Goal: Task Accomplishment & Management: Use online tool/utility

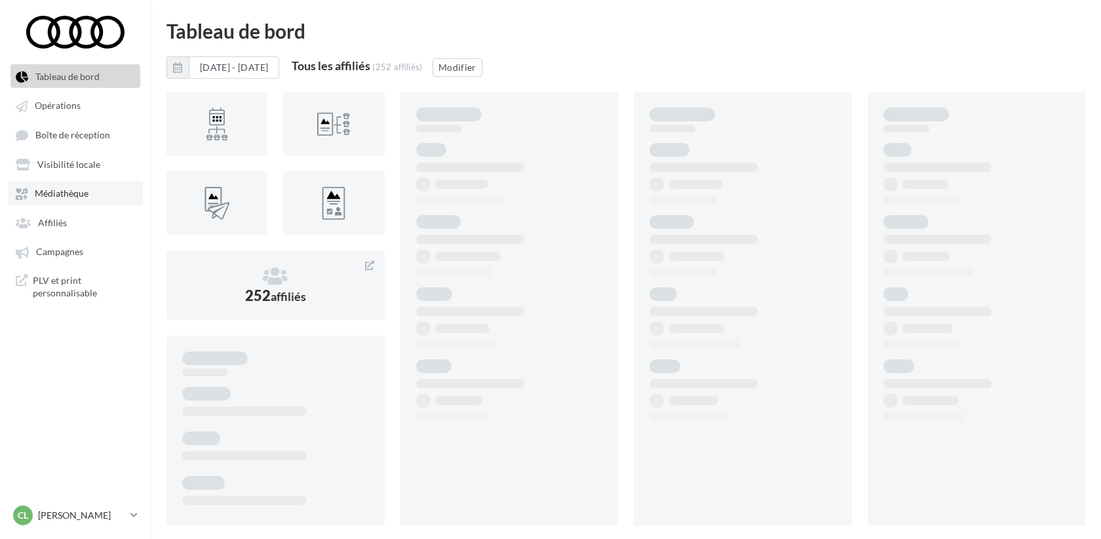
click at [58, 203] on link "Médiathèque" at bounding box center [75, 193] width 135 height 24
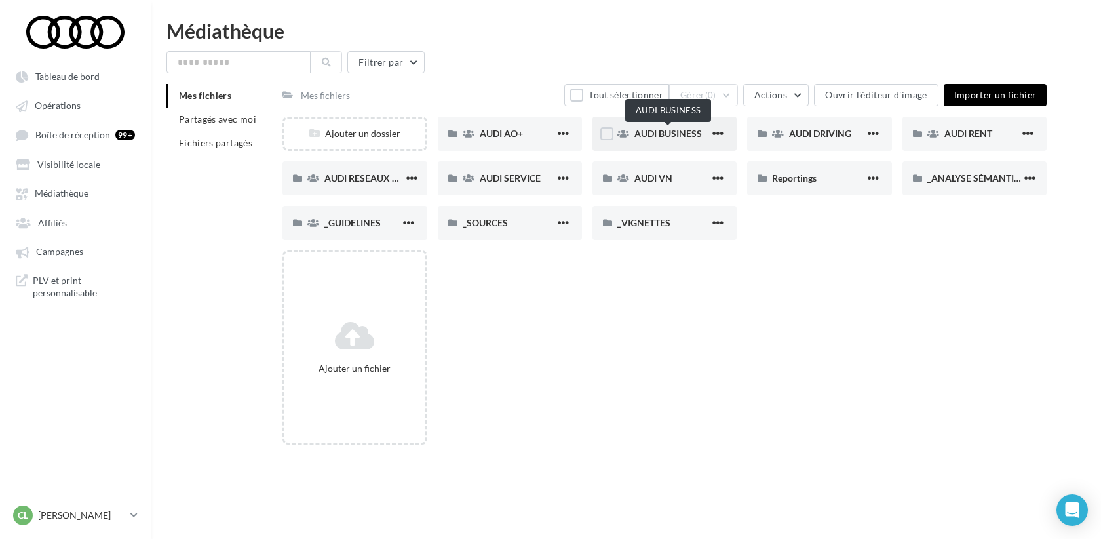
click at [642, 135] on span "AUDI BUSINESS" at bounding box center [668, 133] width 68 height 11
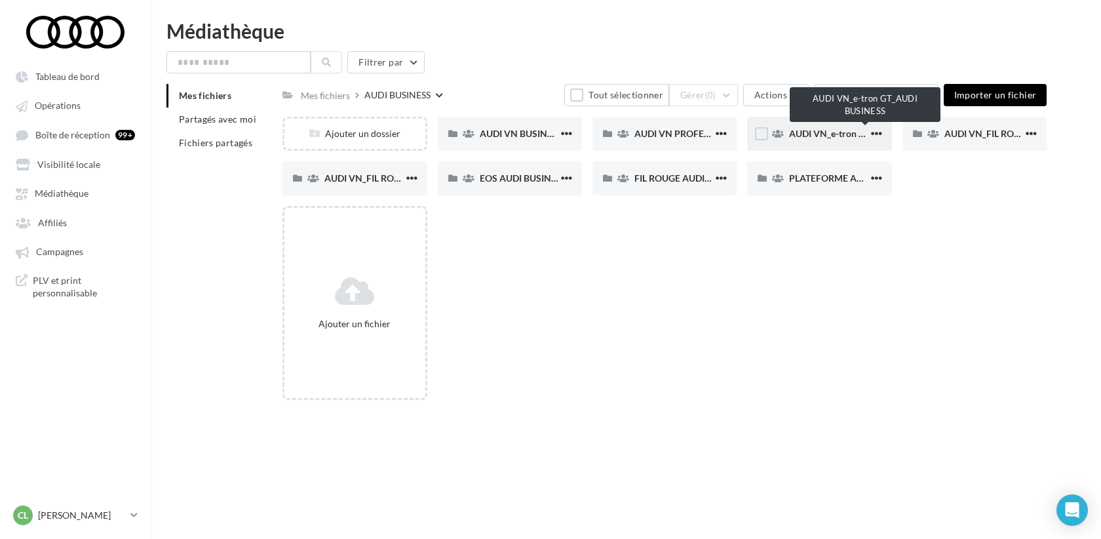
click at [819, 128] on span "AUDI VN_e-tron GT_AUDI BUSINESS" at bounding box center [865, 133] width 153 height 11
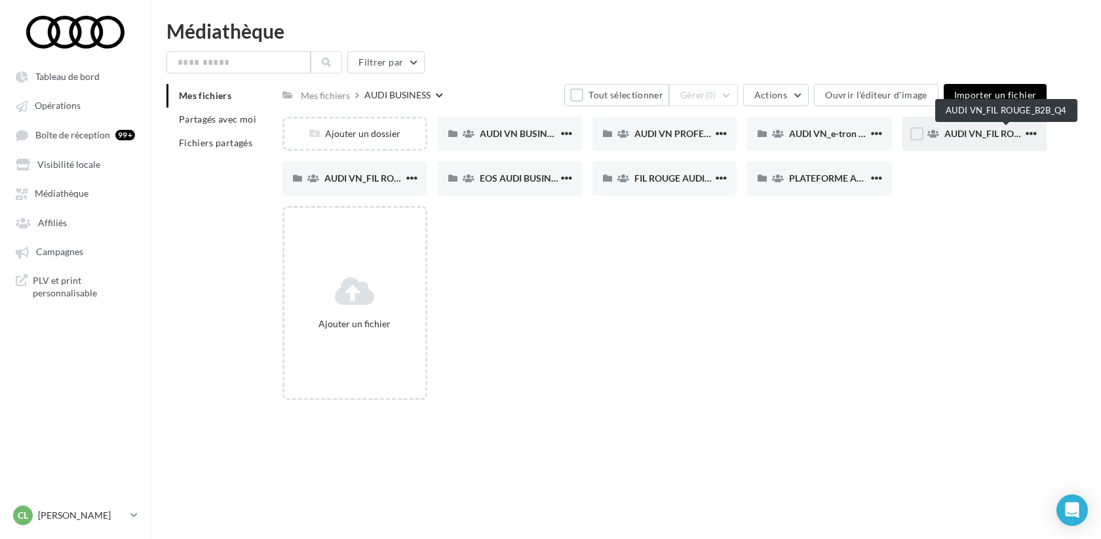
click at [988, 132] on span "AUDI VN_FIL ROUGE_B2B_Q4" at bounding box center [1006, 133] width 125 height 11
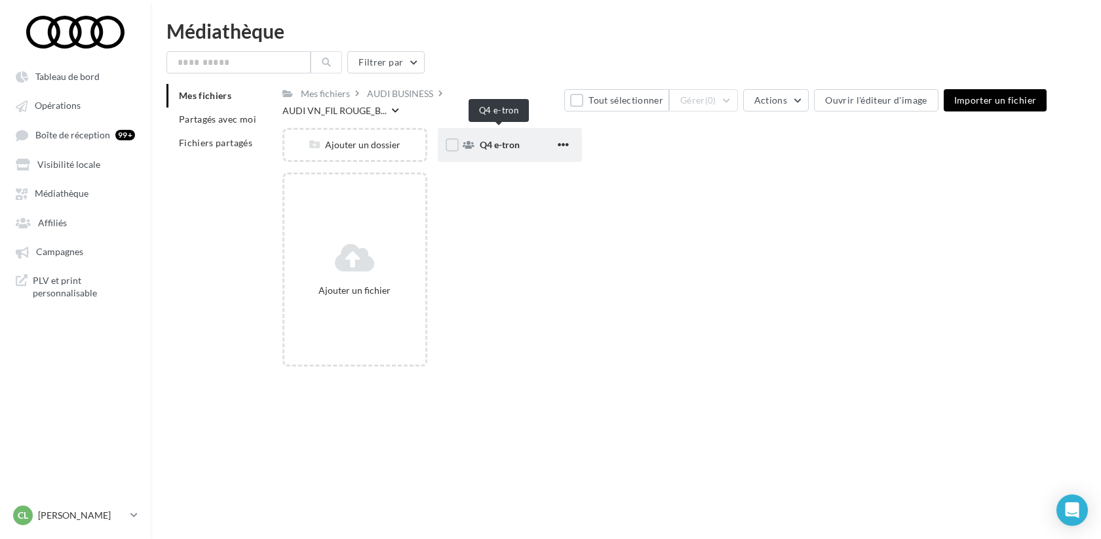
click at [504, 139] on span "Q4 e-tron" at bounding box center [500, 144] width 40 height 11
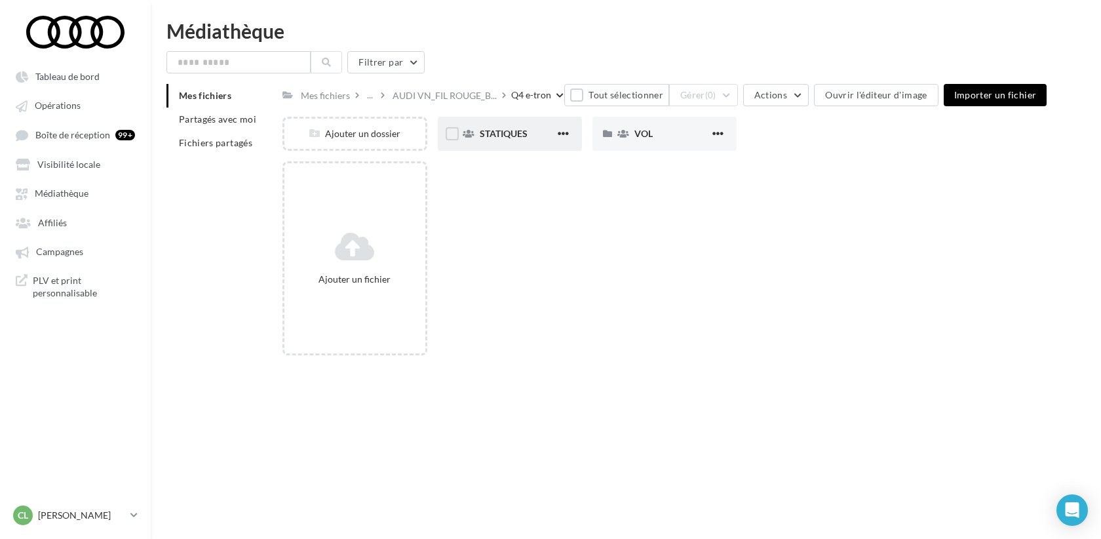
click at [537, 130] on div "STATIQUES" at bounding box center [517, 133] width 75 height 13
click at [511, 142] on div "LINKEDIN" at bounding box center [510, 134] width 144 height 34
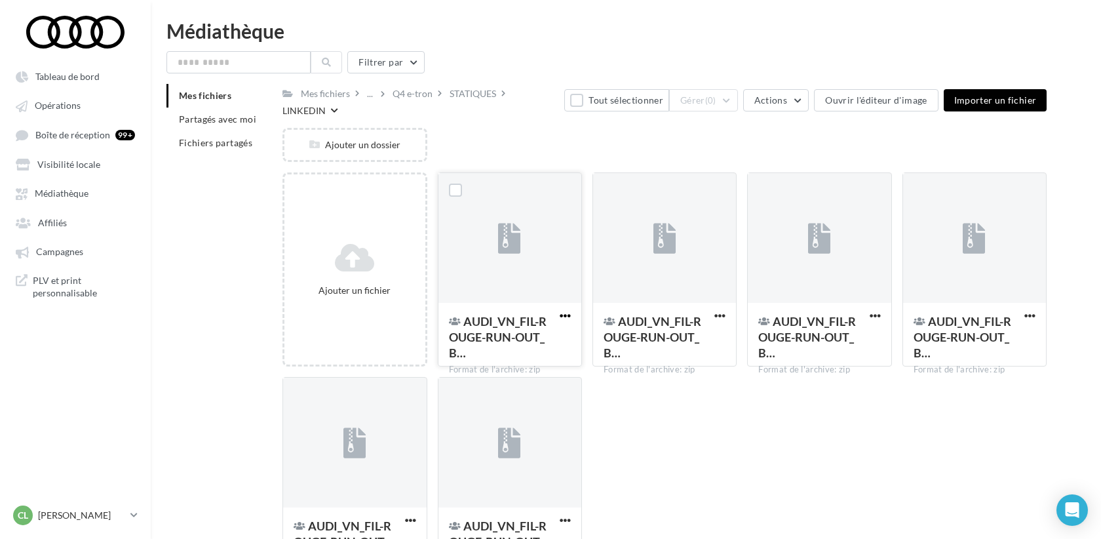
click at [568, 310] on span "button" at bounding box center [565, 315] width 11 height 11
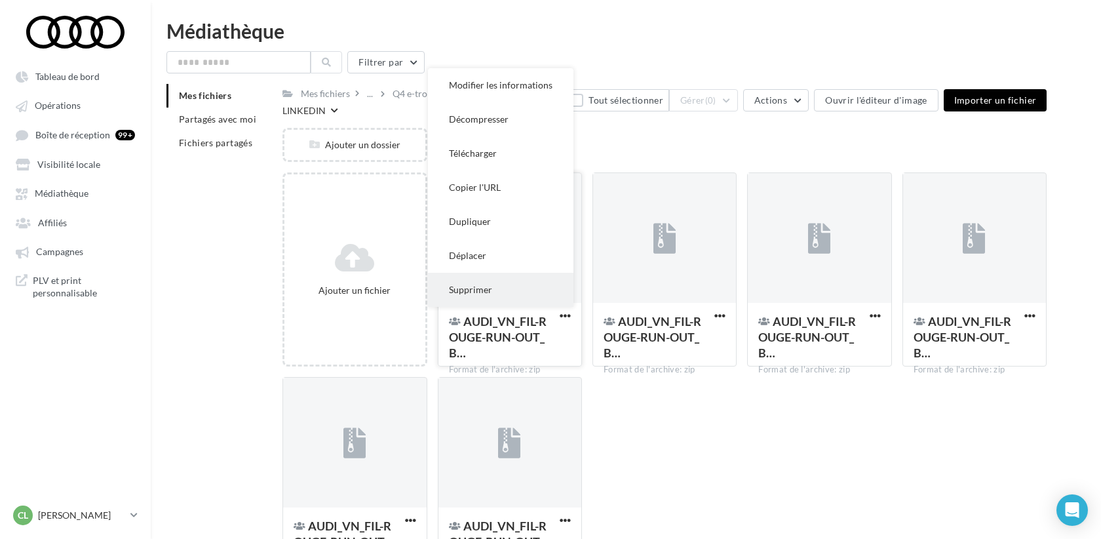
click at [516, 279] on button "Supprimer" at bounding box center [501, 290] width 146 height 34
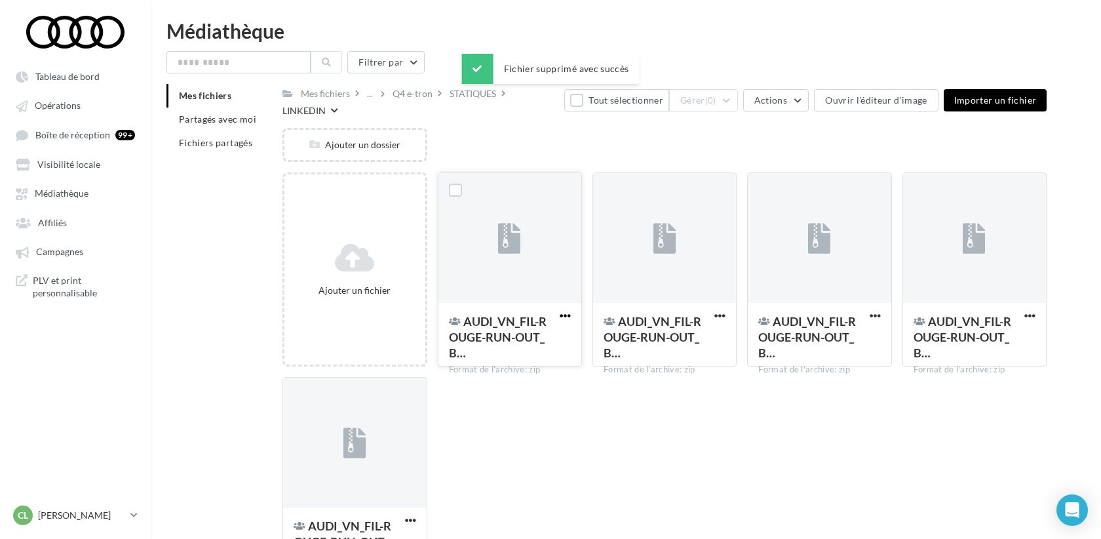
click at [566, 310] on span "button" at bounding box center [565, 315] width 11 height 11
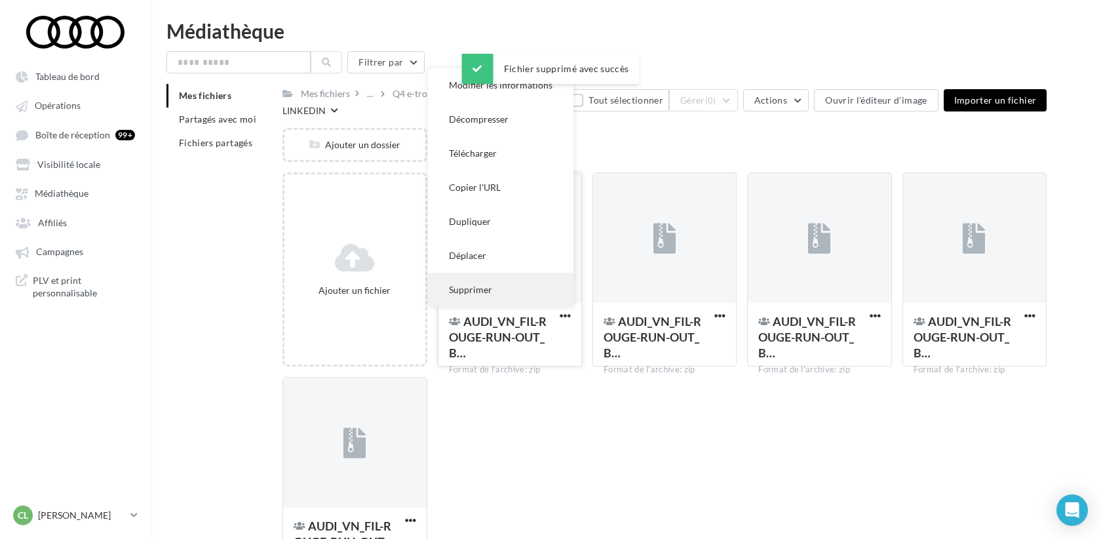
click at [516, 281] on button "Supprimer" at bounding box center [501, 290] width 146 height 34
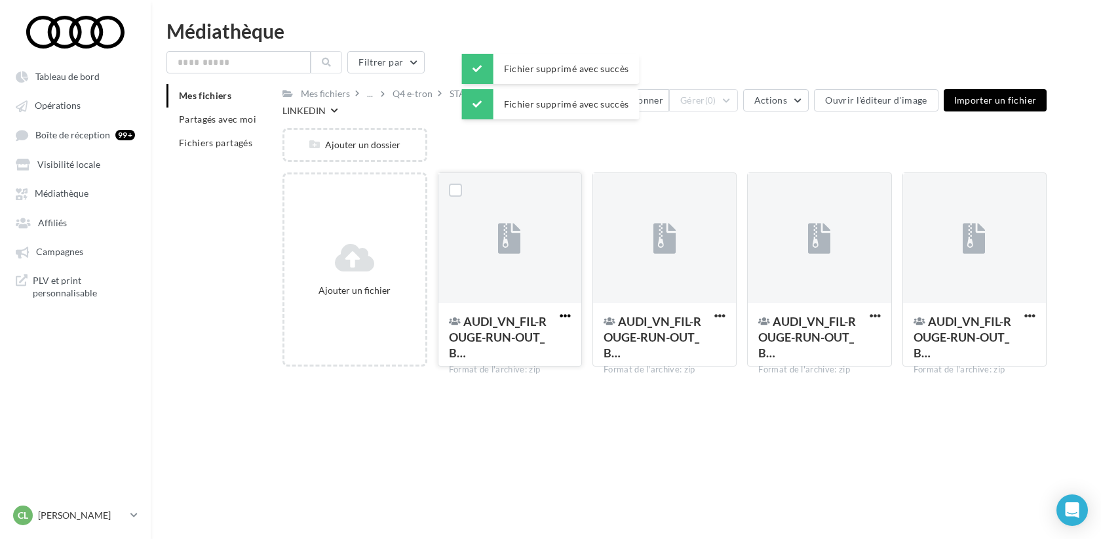
click at [562, 310] on span "button" at bounding box center [565, 315] width 11 height 11
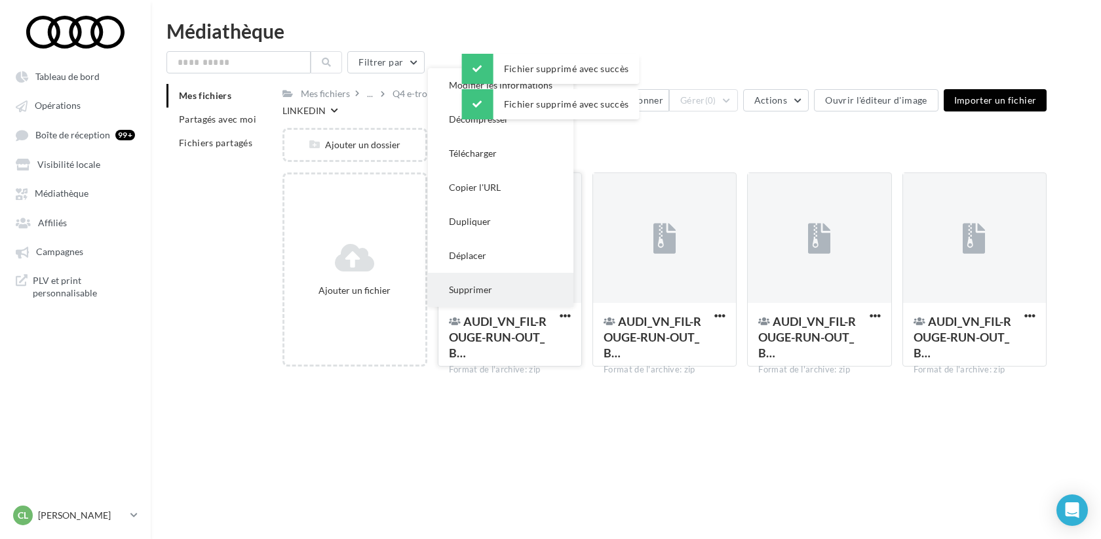
click at [554, 282] on button "Supprimer" at bounding box center [501, 290] width 146 height 34
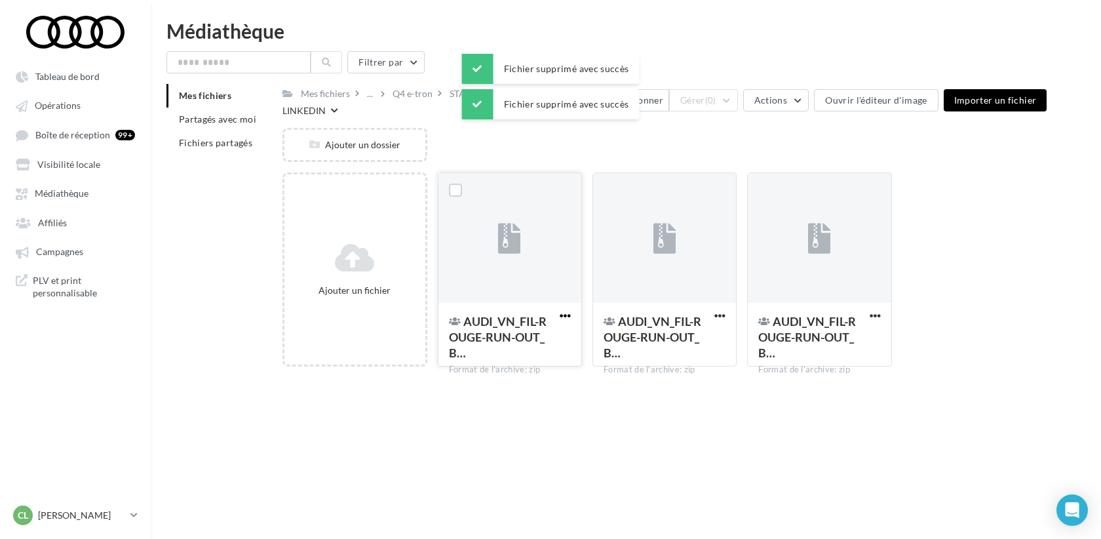
click at [568, 310] on span "button" at bounding box center [565, 315] width 11 height 11
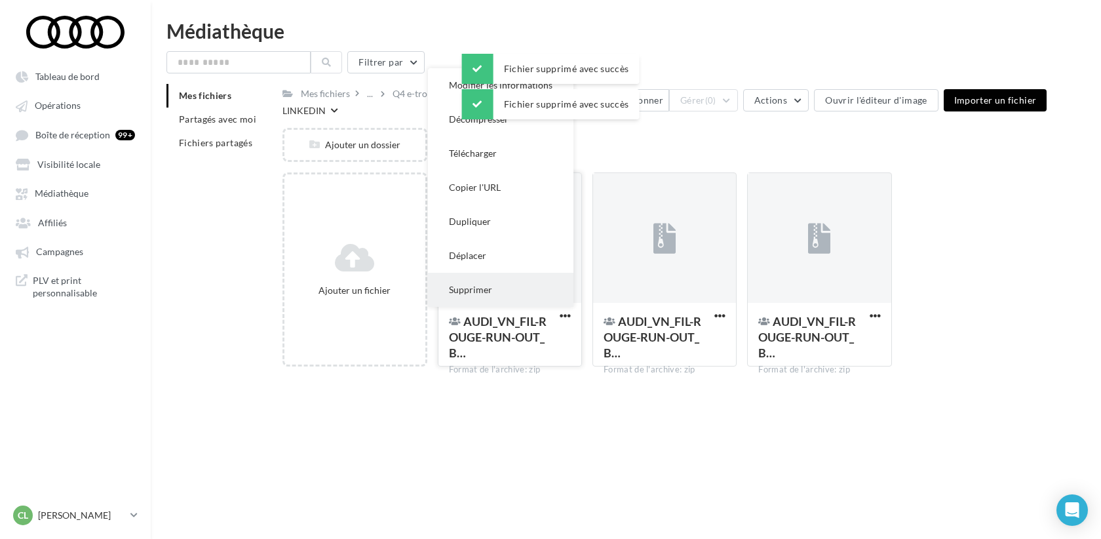
click at [532, 281] on button "Supprimer" at bounding box center [501, 290] width 146 height 34
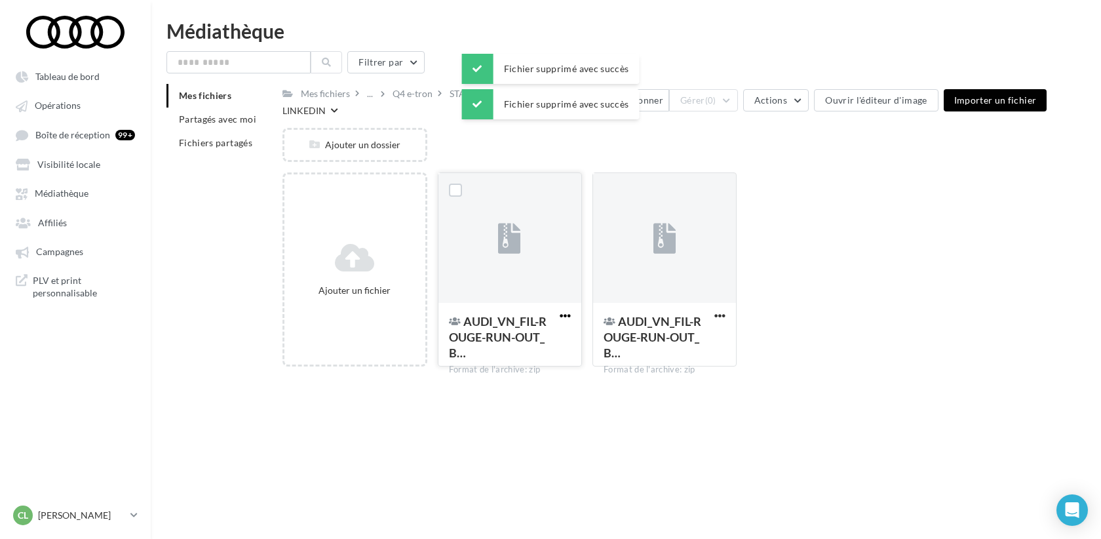
click at [564, 310] on span "button" at bounding box center [565, 315] width 11 height 11
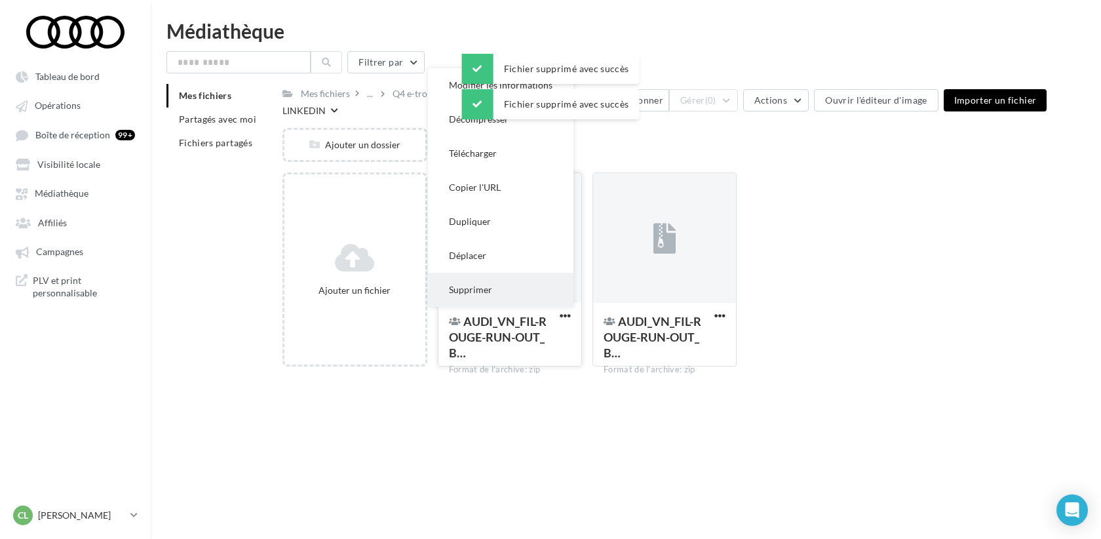
click at [530, 277] on button "Supprimer" at bounding box center [501, 290] width 146 height 34
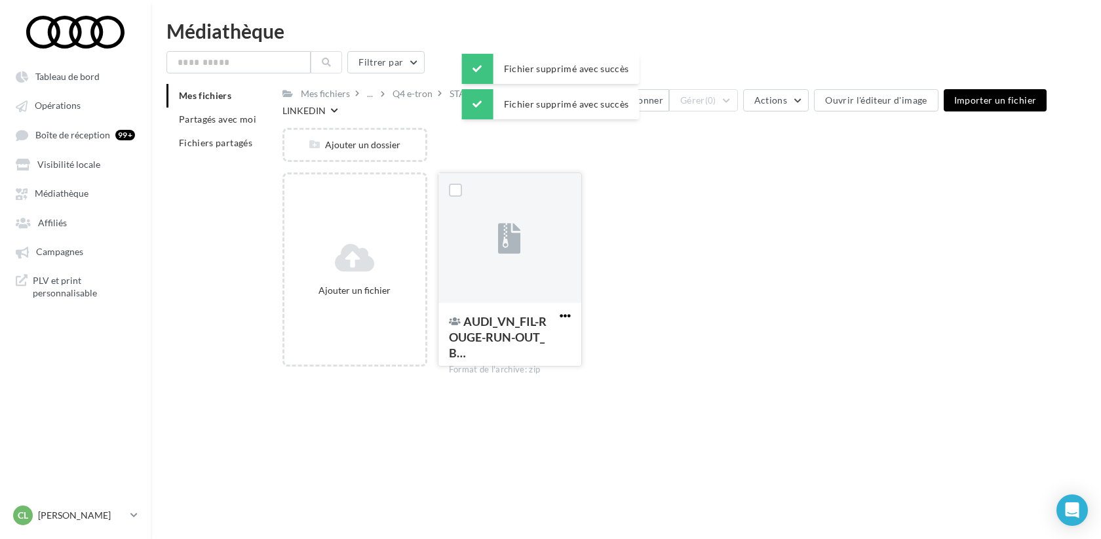
click at [569, 310] on span "button" at bounding box center [565, 315] width 11 height 11
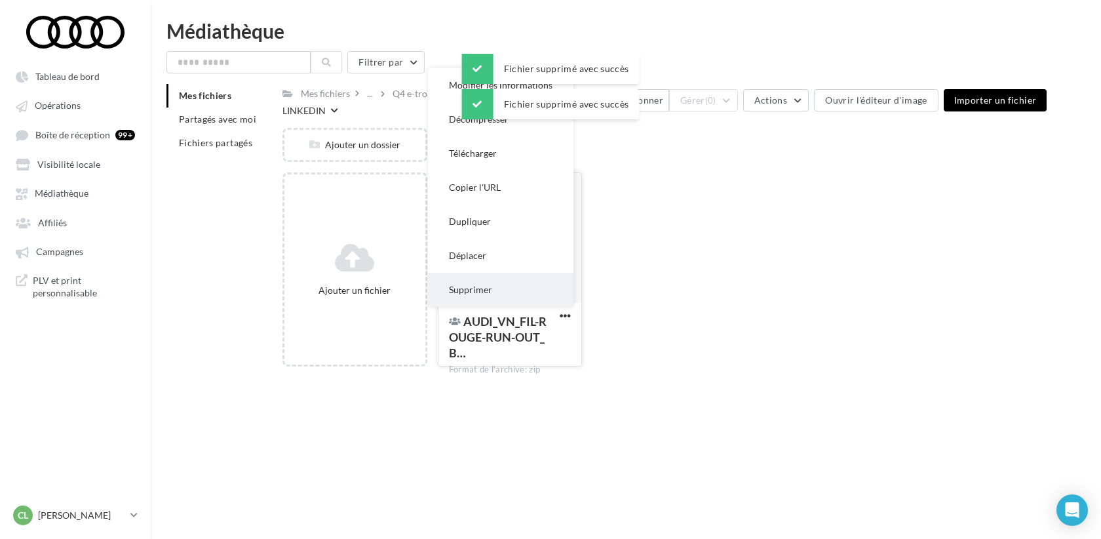
click at [539, 275] on button "Supprimer" at bounding box center [501, 290] width 146 height 34
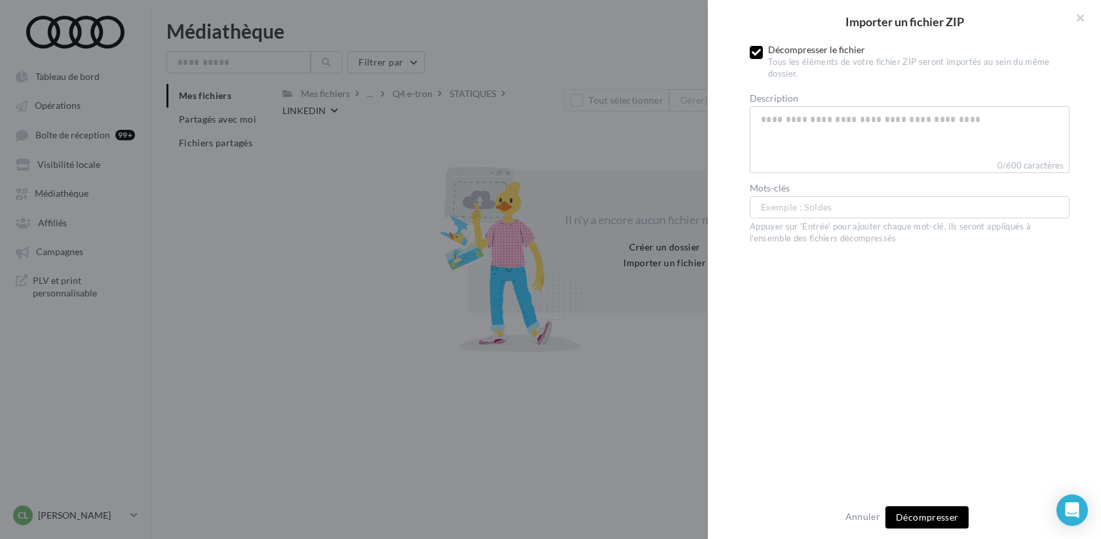
click at [756, 54] on icon at bounding box center [756, 52] width 9 height 9
click at [940, 509] on button "Importer" at bounding box center [927, 517] width 60 height 22
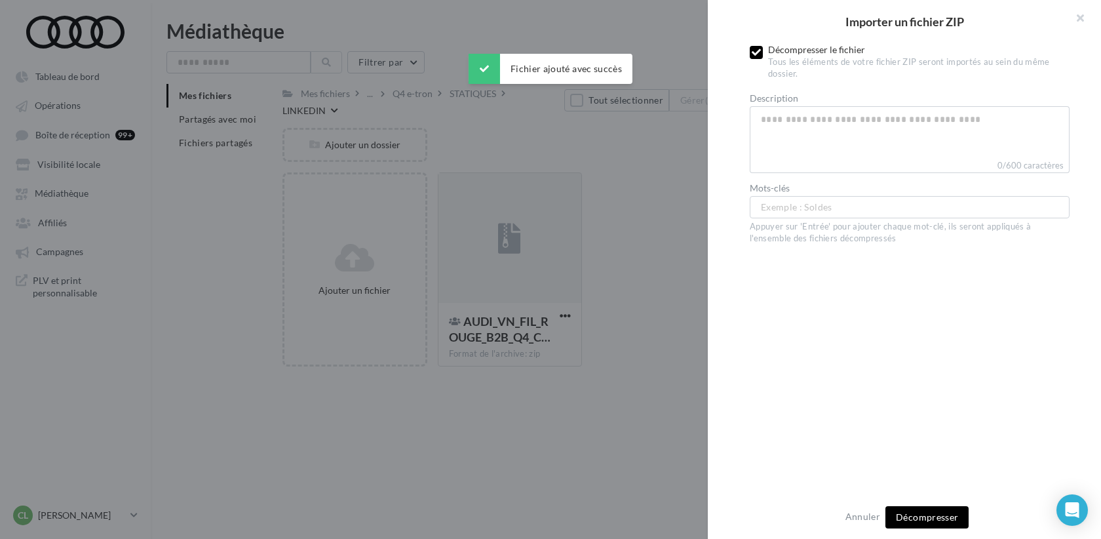
click at [756, 51] on icon at bounding box center [756, 52] width 9 height 9
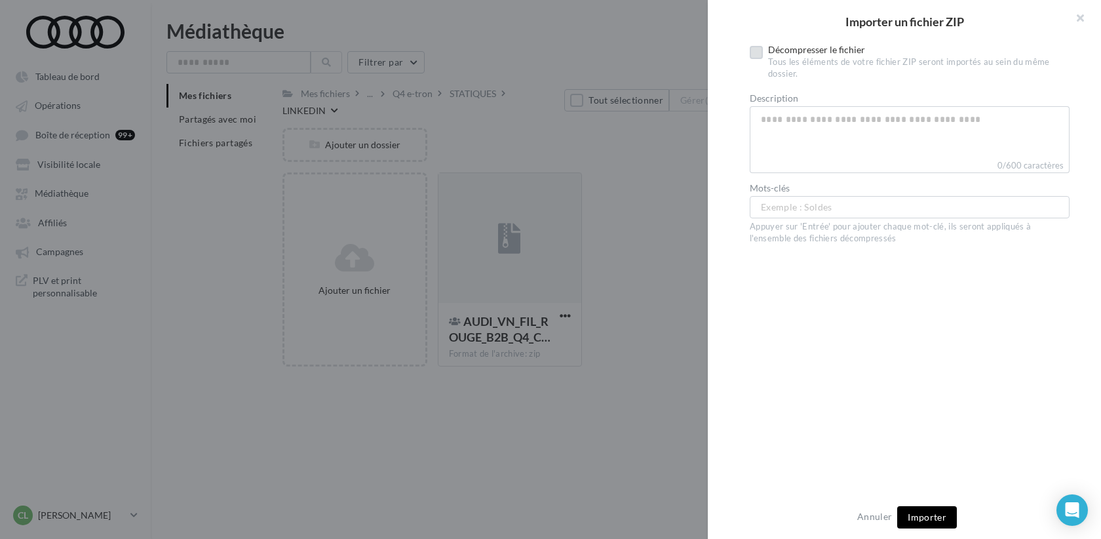
click at [918, 520] on span "Importer" at bounding box center [927, 516] width 39 height 11
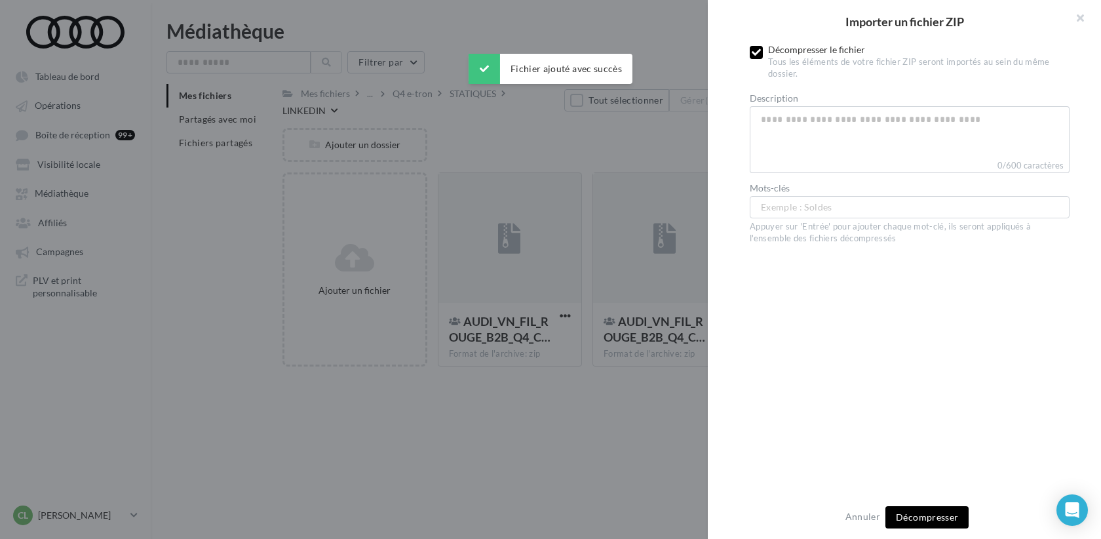
click at [760, 47] on label at bounding box center [756, 52] width 13 height 13
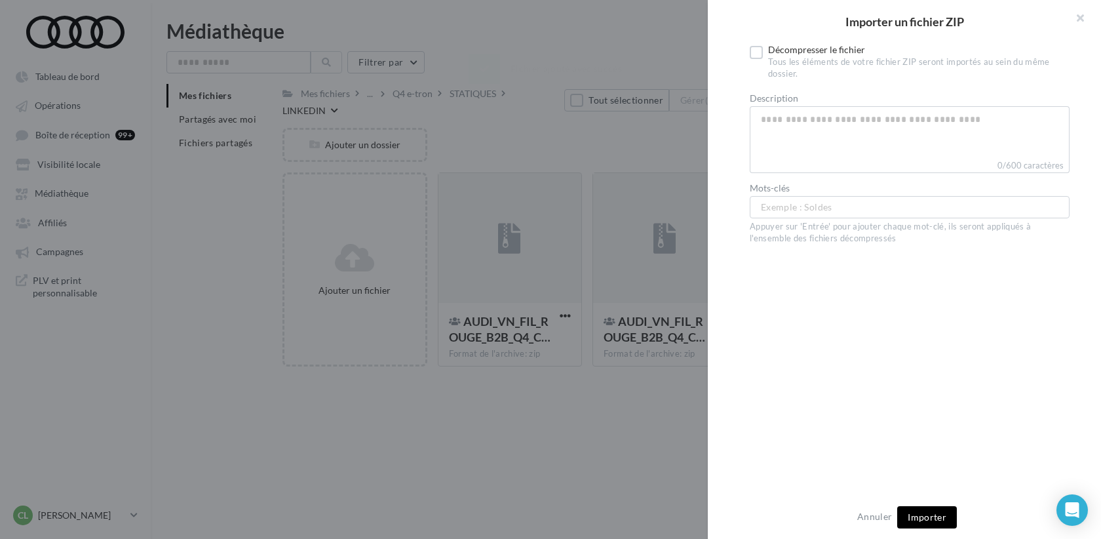
click at [933, 518] on span "Importer" at bounding box center [927, 516] width 39 height 11
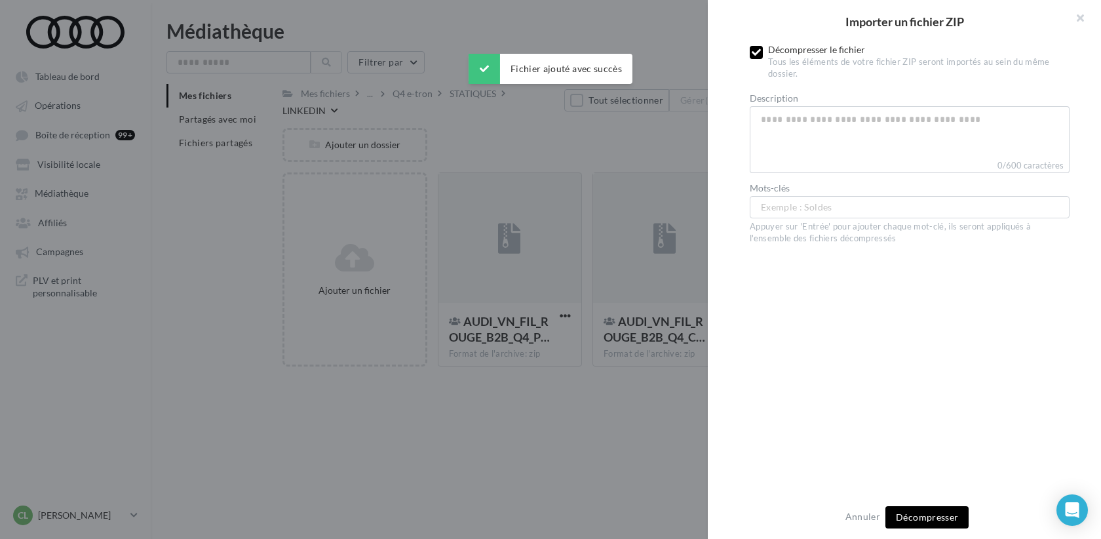
click at [756, 49] on icon at bounding box center [756, 52] width 9 height 9
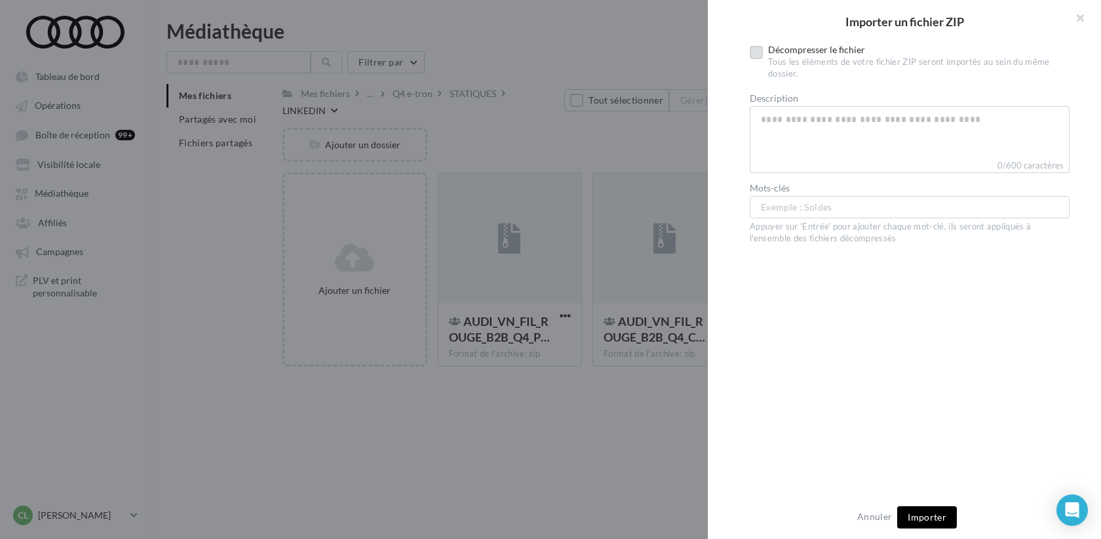
click at [925, 515] on span "Importer" at bounding box center [927, 516] width 39 height 11
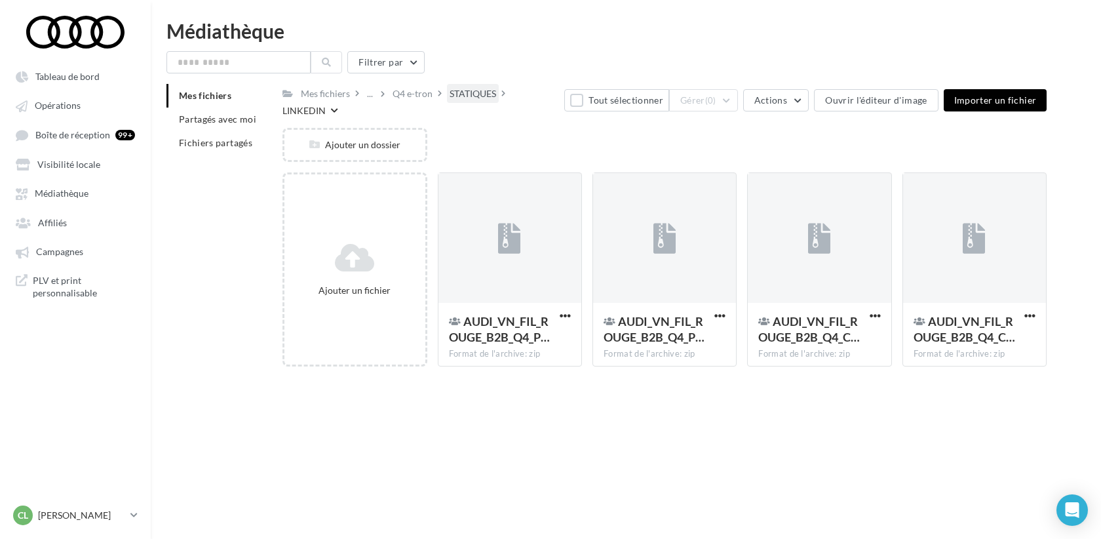
click at [492, 98] on div "STATIQUES" at bounding box center [473, 93] width 47 height 13
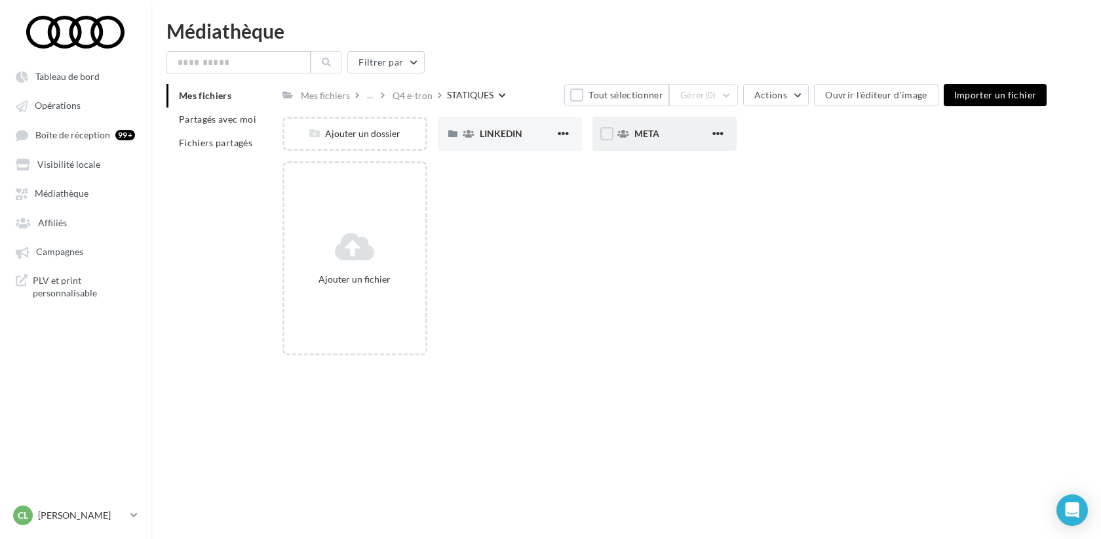
click at [646, 147] on div "META" at bounding box center [665, 134] width 144 height 34
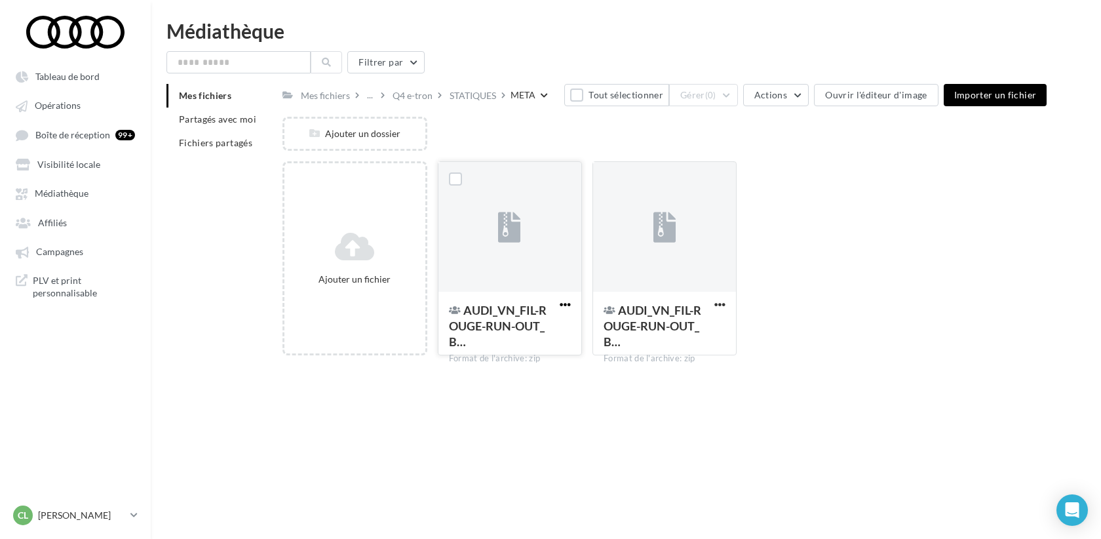
click at [567, 304] on span "button" at bounding box center [565, 304] width 11 height 11
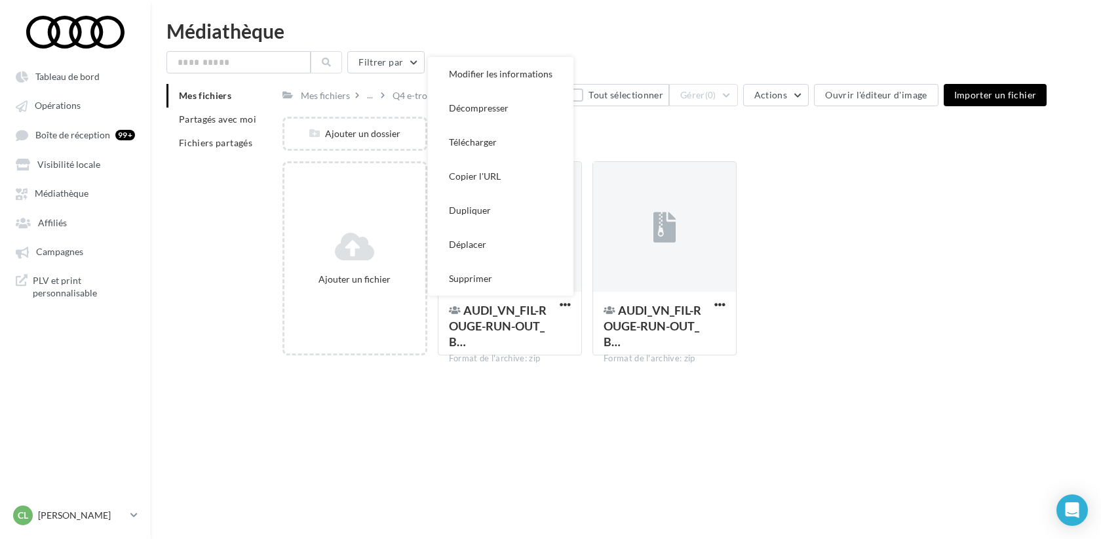
drag, startPoint x: 478, startPoint y: 274, endPoint x: 488, endPoint y: 274, distance: 9.2
click at [478, 274] on button "Supprimer" at bounding box center [501, 279] width 146 height 34
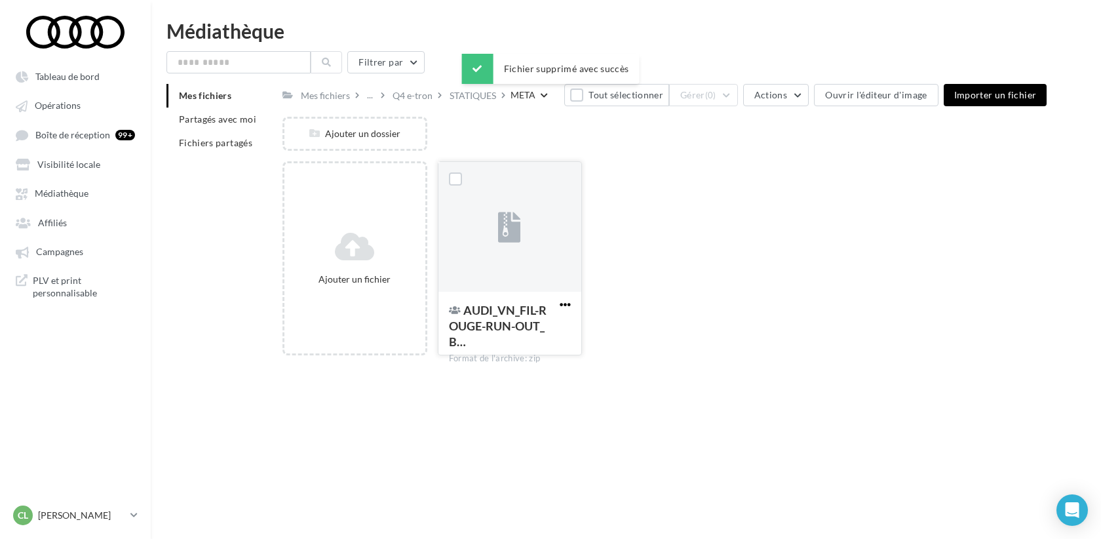
click at [565, 301] on span "button" at bounding box center [565, 304] width 11 height 11
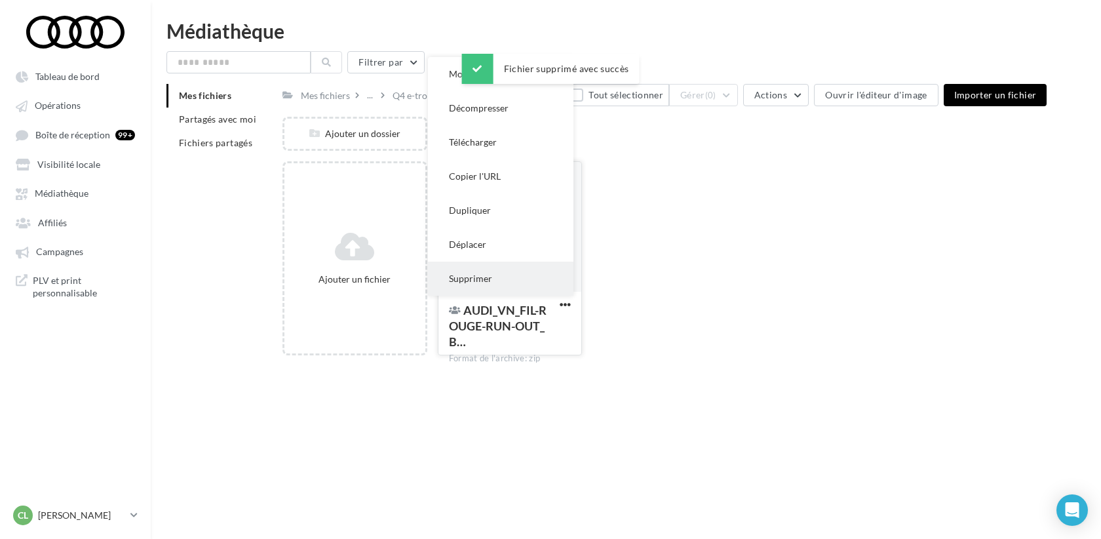
click at [492, 274] on button "Supprimer" at bounding box center [501, 279] width 146 height 34
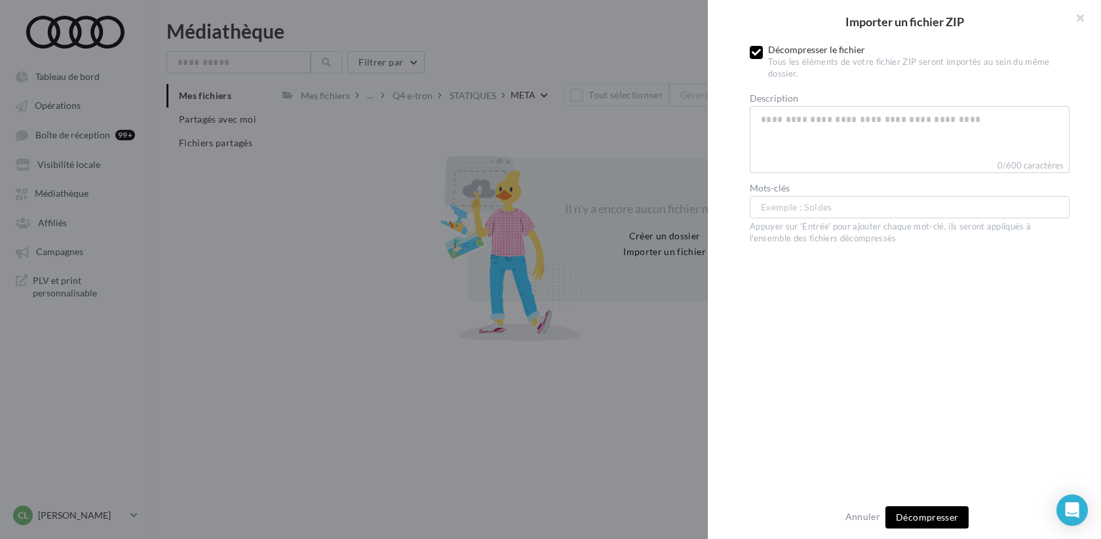
click at [762, 48] on label at bounding box center [756, 52] width 13 height 13
click at [931, 521] on span "Importer" at bounding box center [927, 516] width 39 height 11
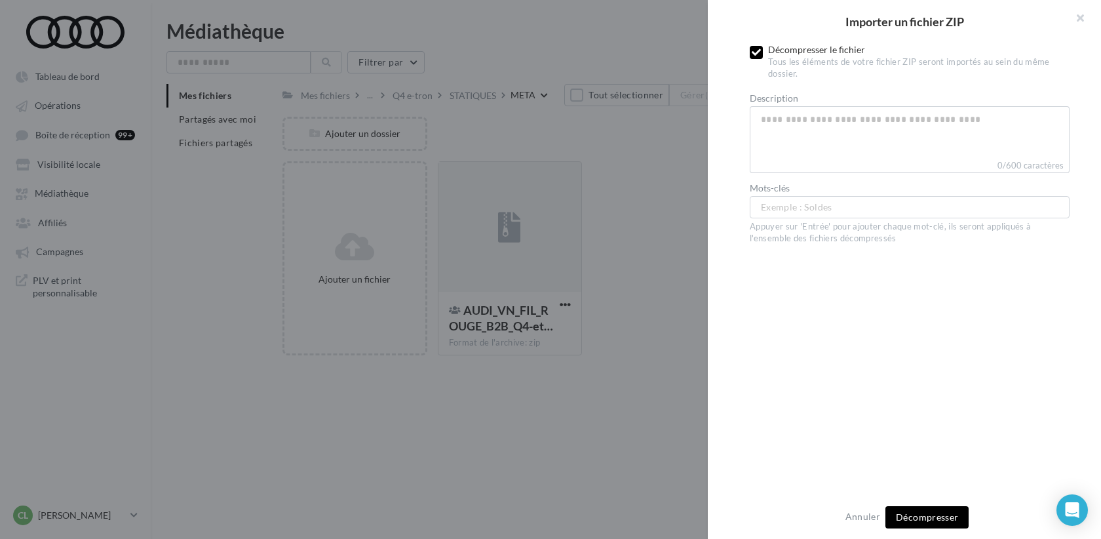
click at [752, 54] on icon at bounding box center [756, 52] width 9 height 9
click at [926, 503] on div "Annuler Importer" at bounding box center [904, 516] width 393 height 43
click at [926, 509] on button "Importer" at bounding box center [927, 517] width 60 height 22
click at [755, 49] on icon at bounding box center [756, 52] width 9 height 9
click at [941, 519] on span "Importer" at bounding box center [927, 516] width 39 height 11
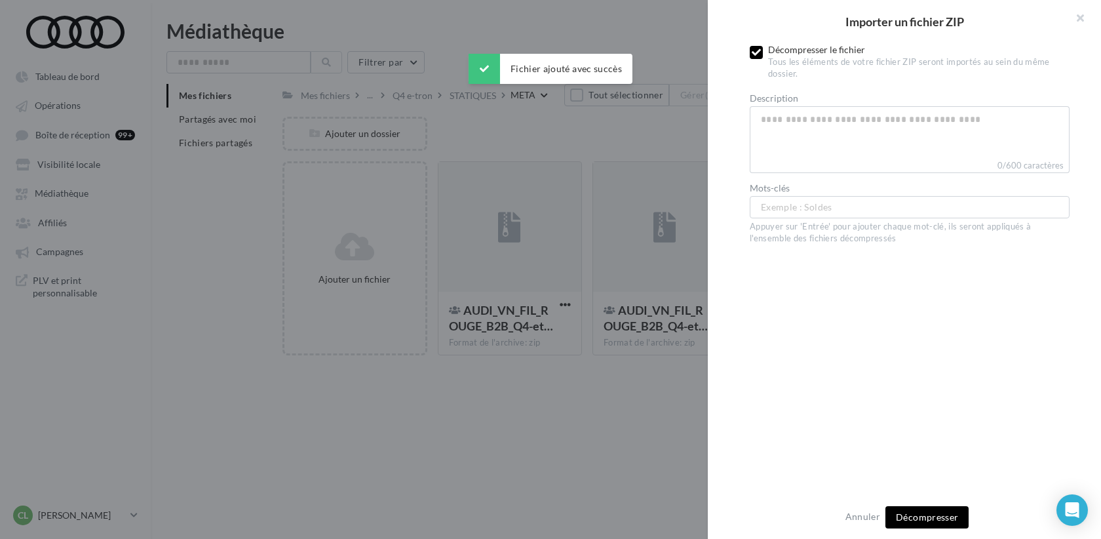
click at [756, 50] on icon at bounding box center [756, 52] width 9 height 9
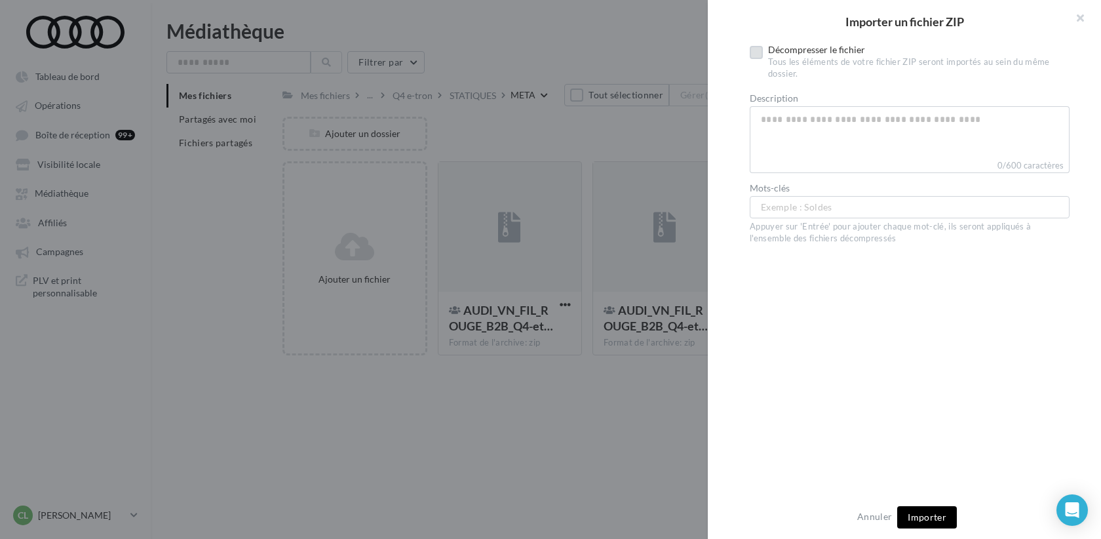
click at [923, 514] on span "Importer" at bounding box center [927, 516] width 39 height 11
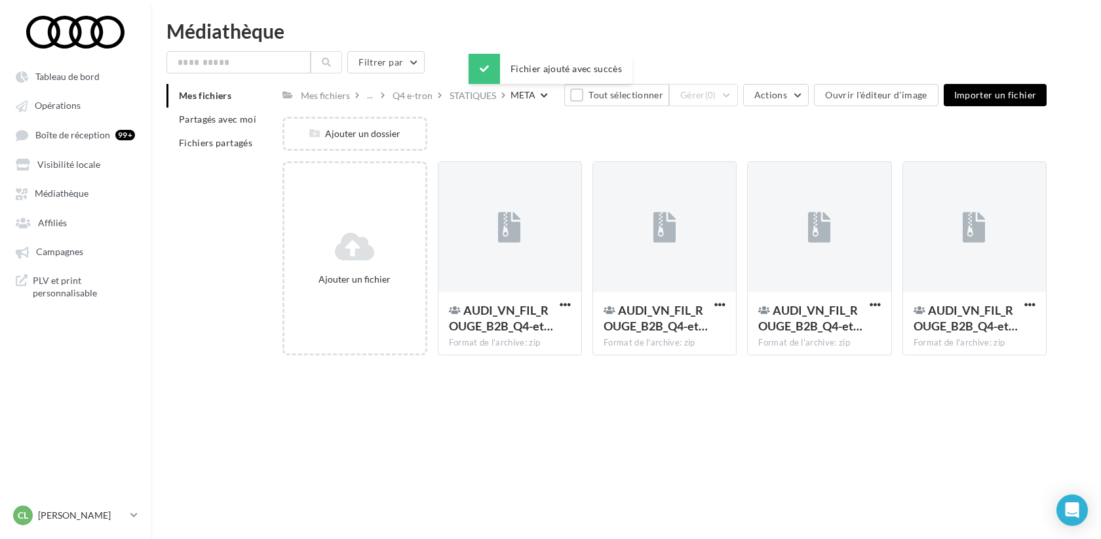
click at [597, 418] on div "Tableau de bord Opérations Affiliés" at bounding box center [550, 290] width 1101 height 539
click at [415, 96] on div "Q4 e-tron" at bounding box center [413, 95] width 40 height 13
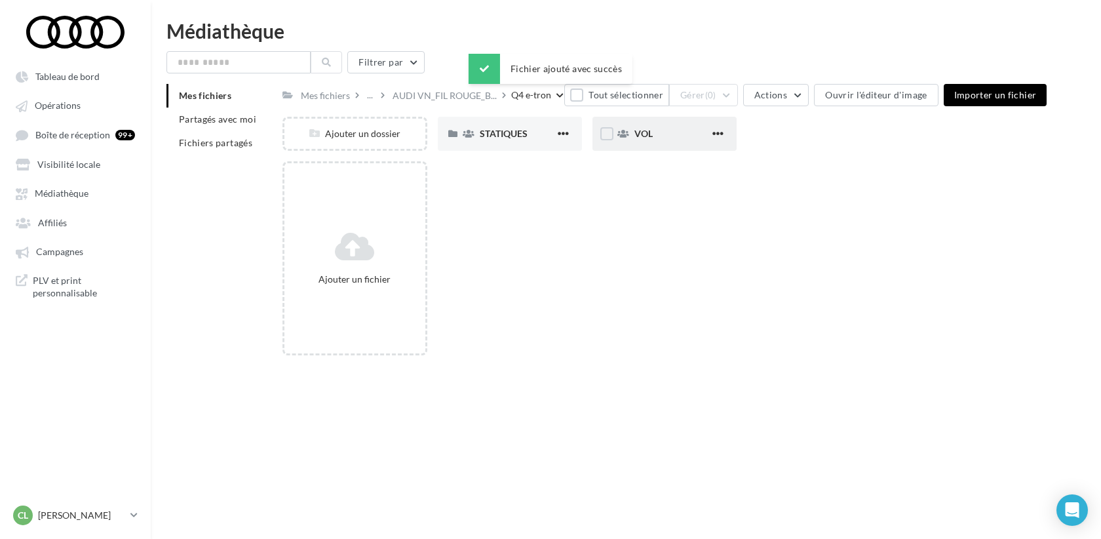
click at [641, 144] on div "VOL" at bounding box center [665, 134] width 144 height 34
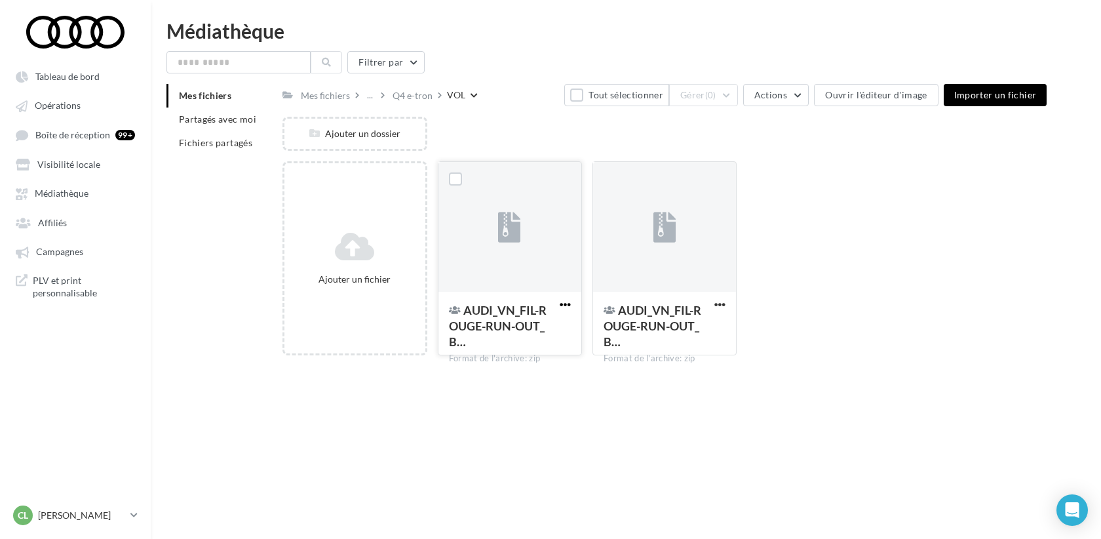
click at [562, 303] on span "button" at bounding box center [565, 304] width 11 height 11
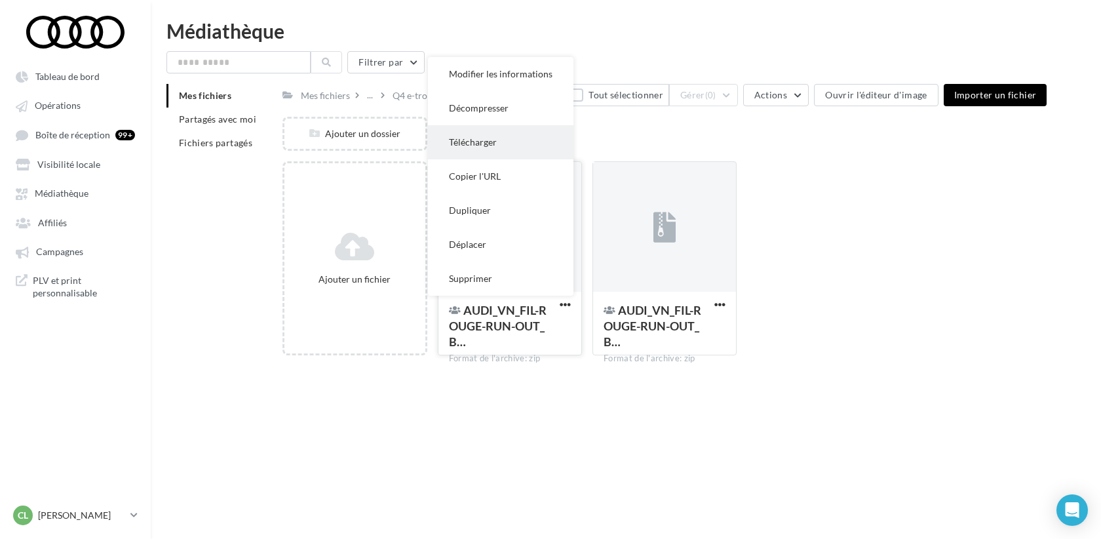
click at [490, 142] on button "Télécharger" at bounding box center [501, 142] width 146 height 34
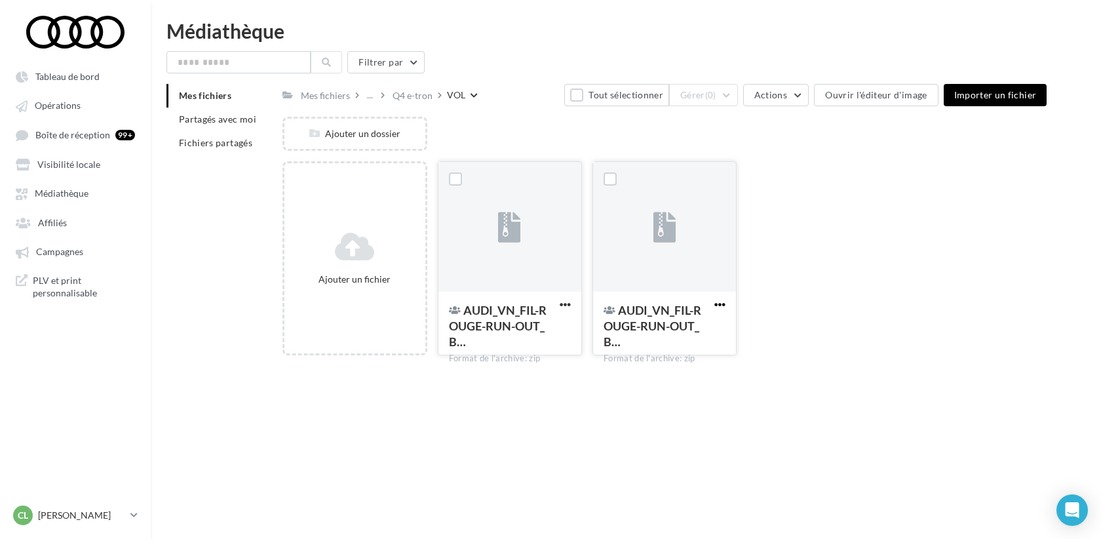
click at [722, 303] on span "button" at bounding box center [719, 304] width 11 height 11
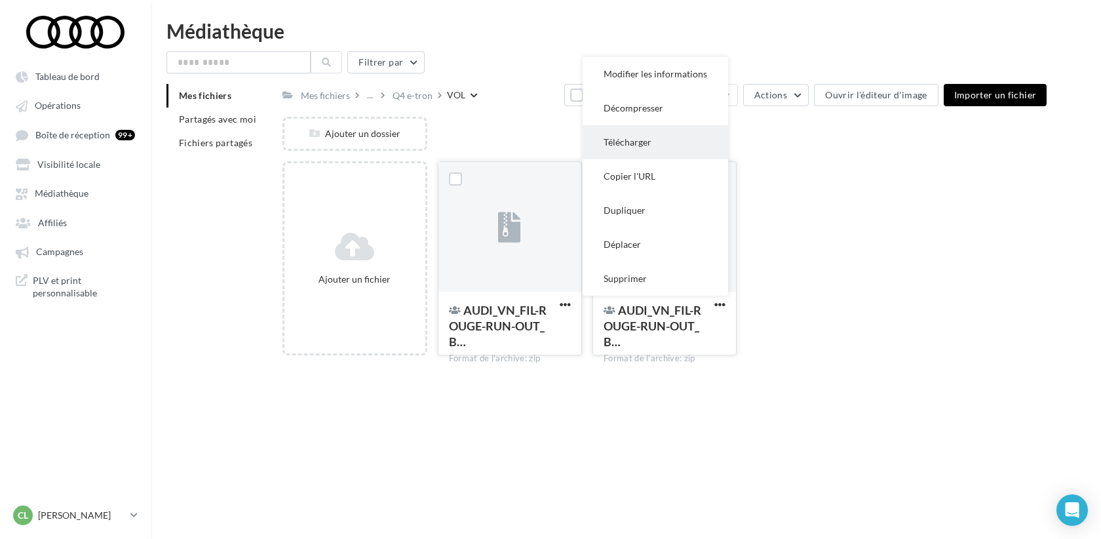
click at [652, 140] on button "Télécharger" at bounding box center [656, 142] width 146 height 34
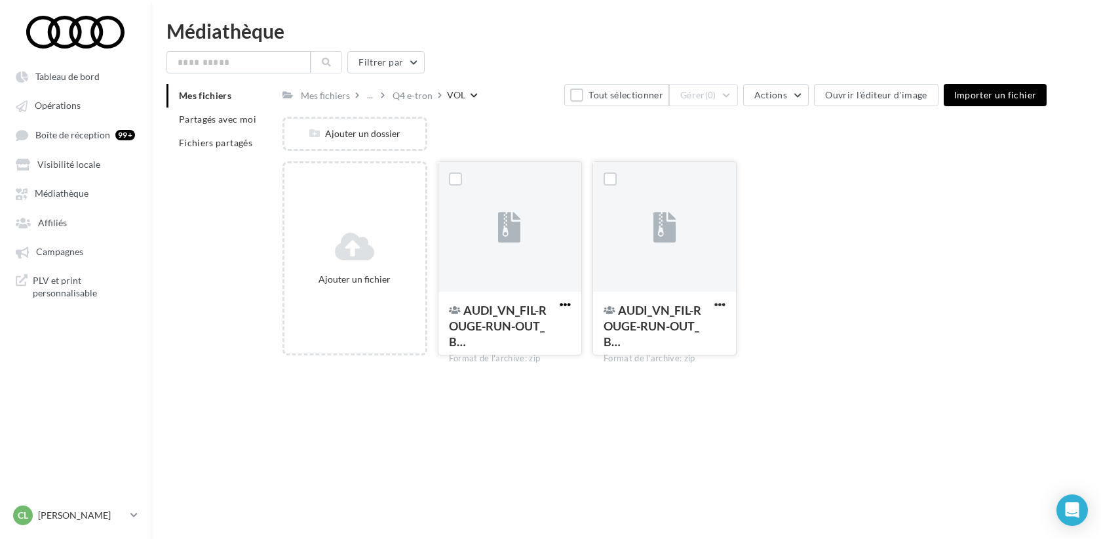
click at [567, 307] on span "button" at bounding box center [565, 304] width 11 height 11
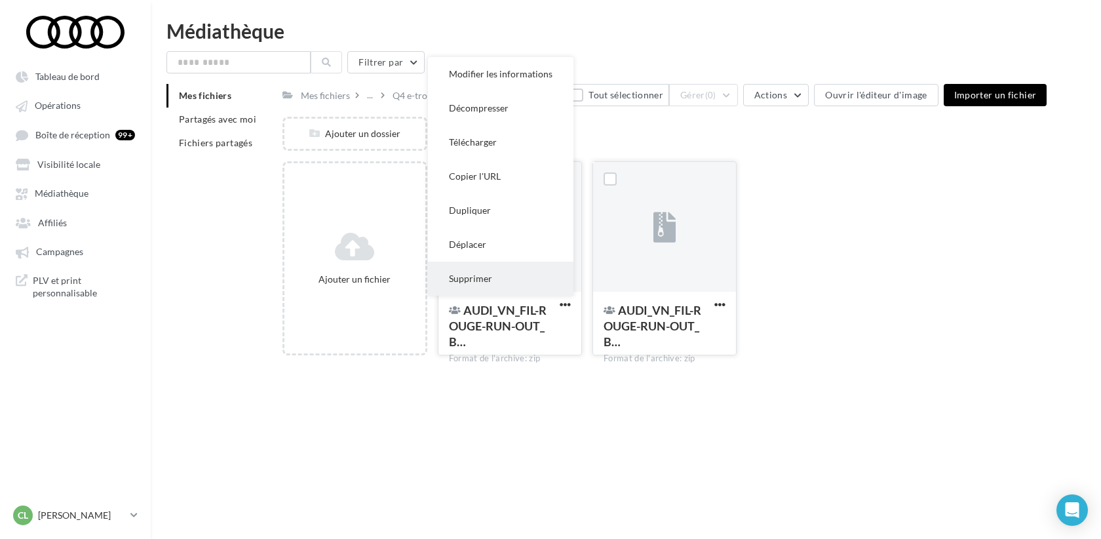
click at [484, 288] on button "Supprimer" at bounding box center [501, 279] width 146 height 34
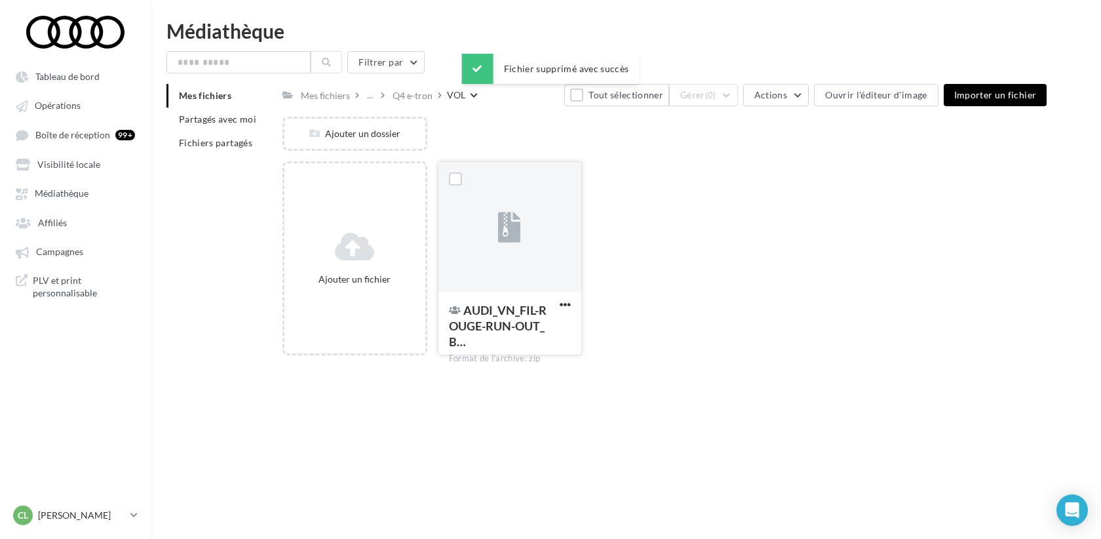
click at [557, 310] on button "button" at bounding box center [565, 305] width 16 height 13
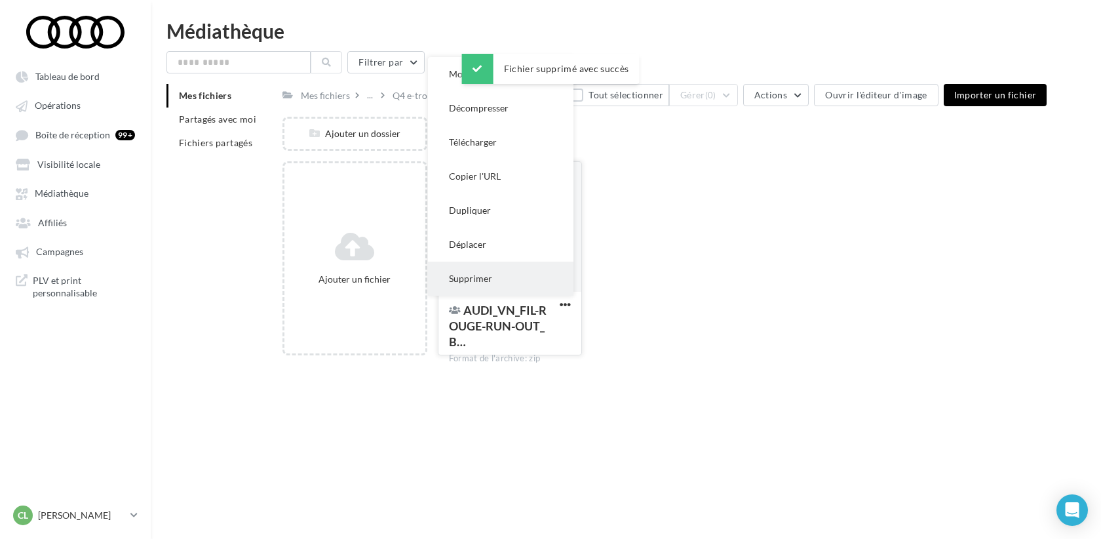
click at [513, 286] on button "Supprimer" at bounding box center [501, 279] width 146 height 34
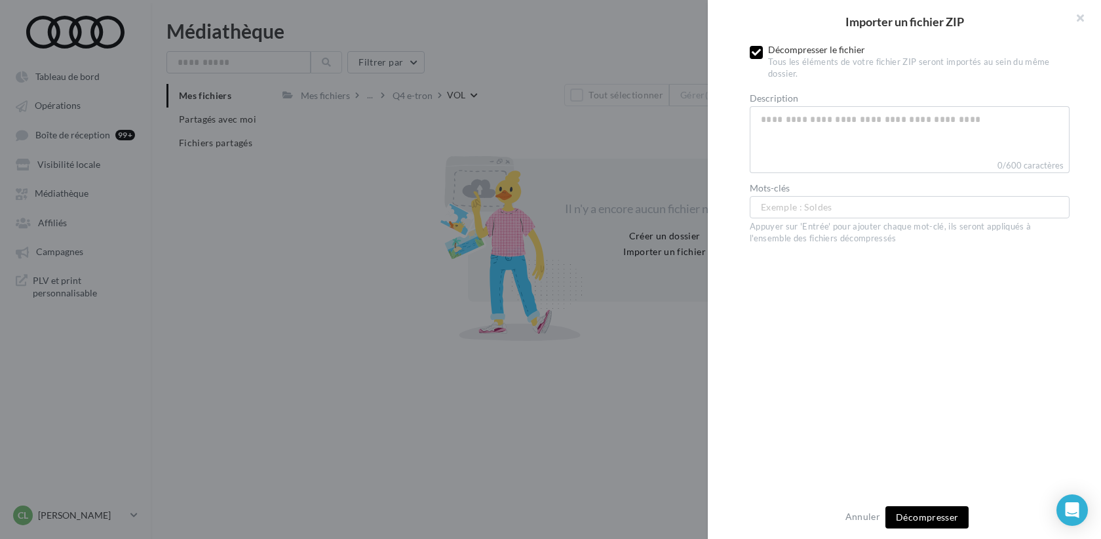
click at [760, 51] on icon at bounding box center [756, 52] width 9 height 9
click at [933, 511] on button "Importer" at bounding box center [927, 517] width 60 height 22
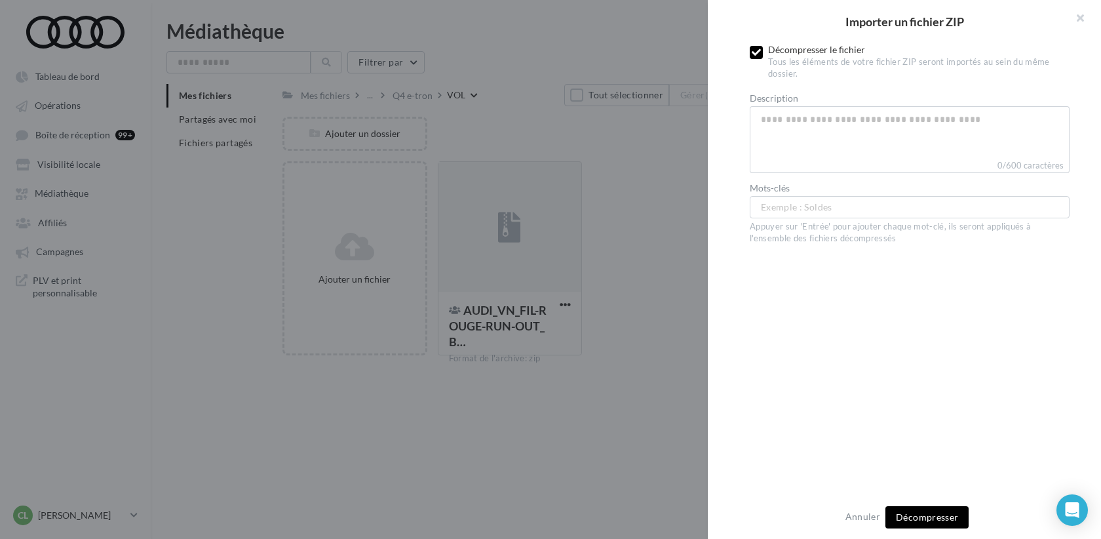
click at [756, 58] on label at bounding box center [756, 52] width 13 height 13
click at [926, 516] on span "Importer" at bounding box center [927, 516] width 39 height 11
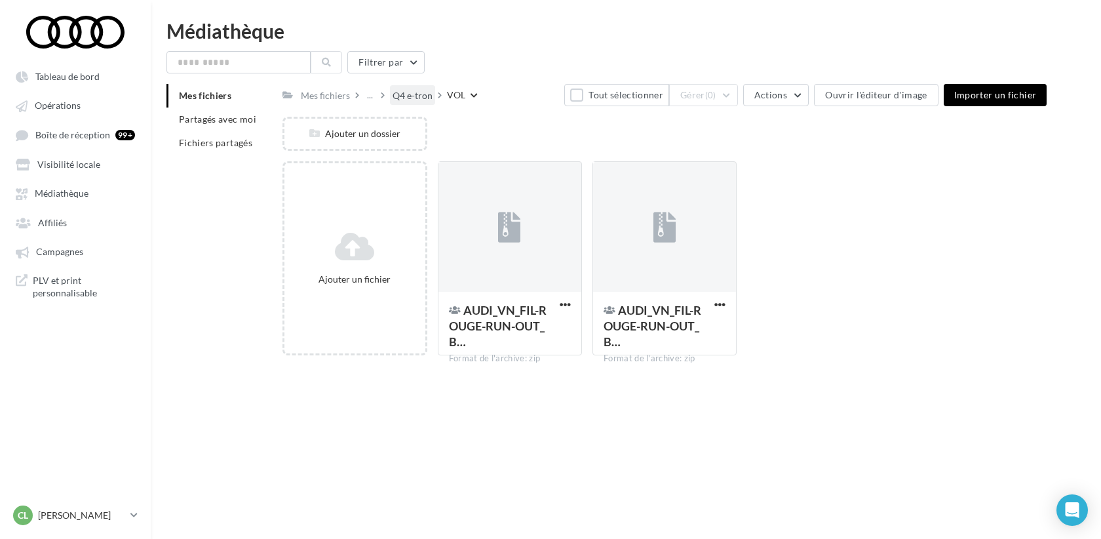
click at [418, 96] on div "Q4 e-tron" at bounding box center [413, 95] width 40 height 13
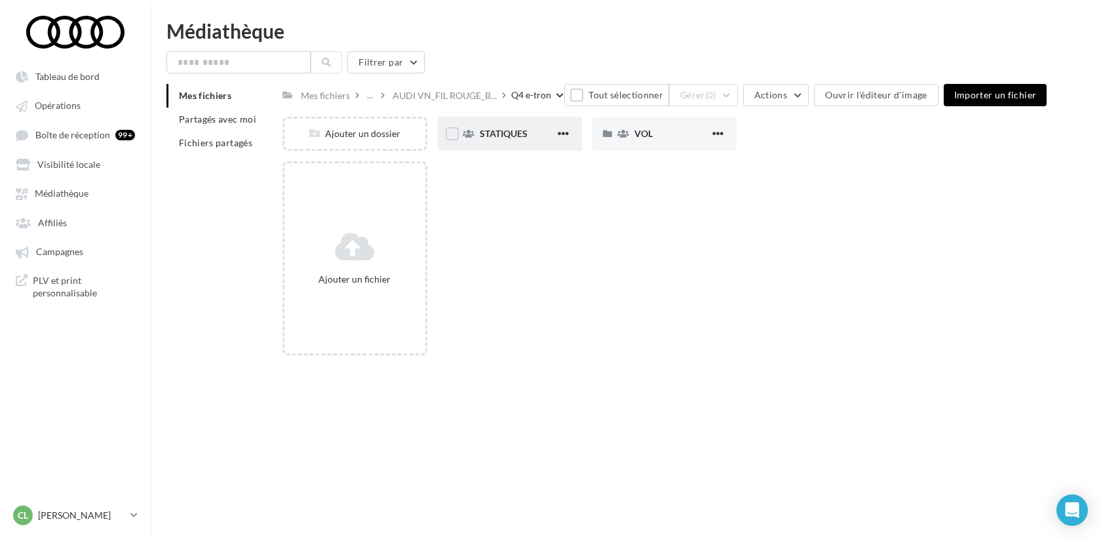
click at [528, 135] on div "STATIQUES" at bounding box center [517, 133] width 75 height 13
click at [420, 96] on div "Q4 e-tron" at bounding box center [413, 95] width 40 height 13
click at [648, 136] on span "VOL" at bounding box center [643, 133] width 18 height 11
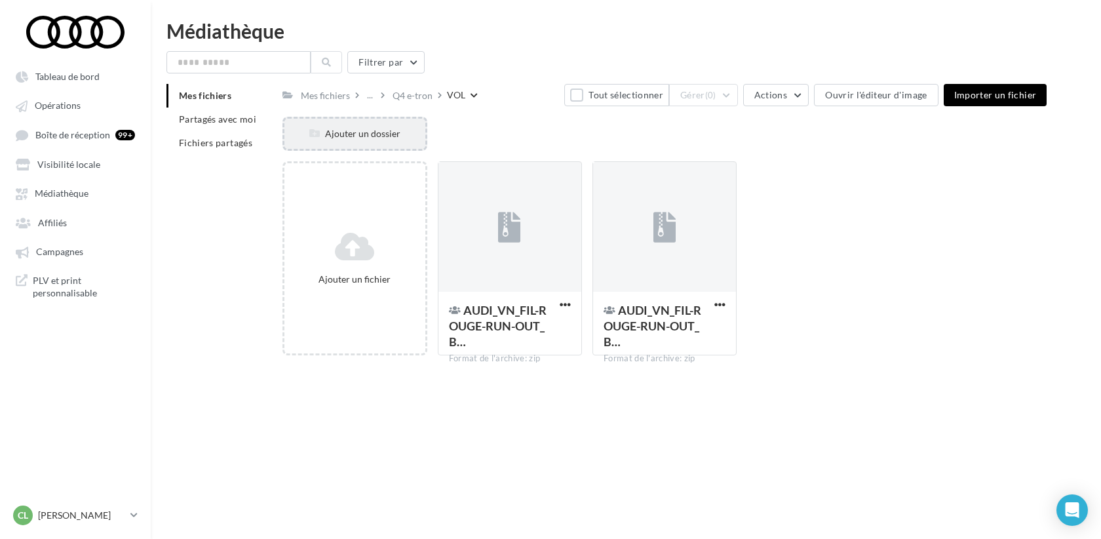
click at [353, 131] on div "Ajouter un dossier" at bounding box center [354, 133] width 140 height 13
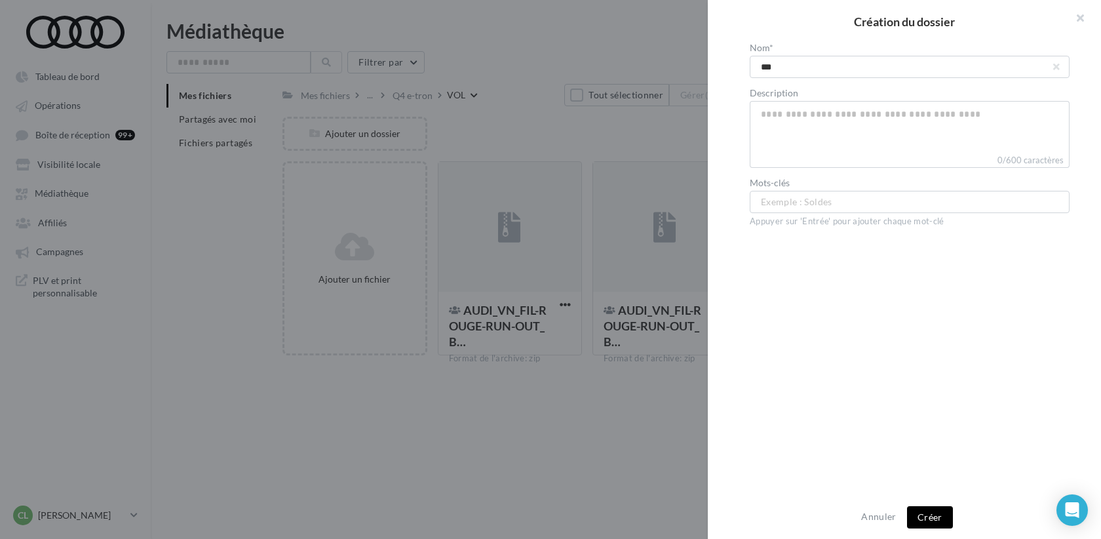
type input "****"
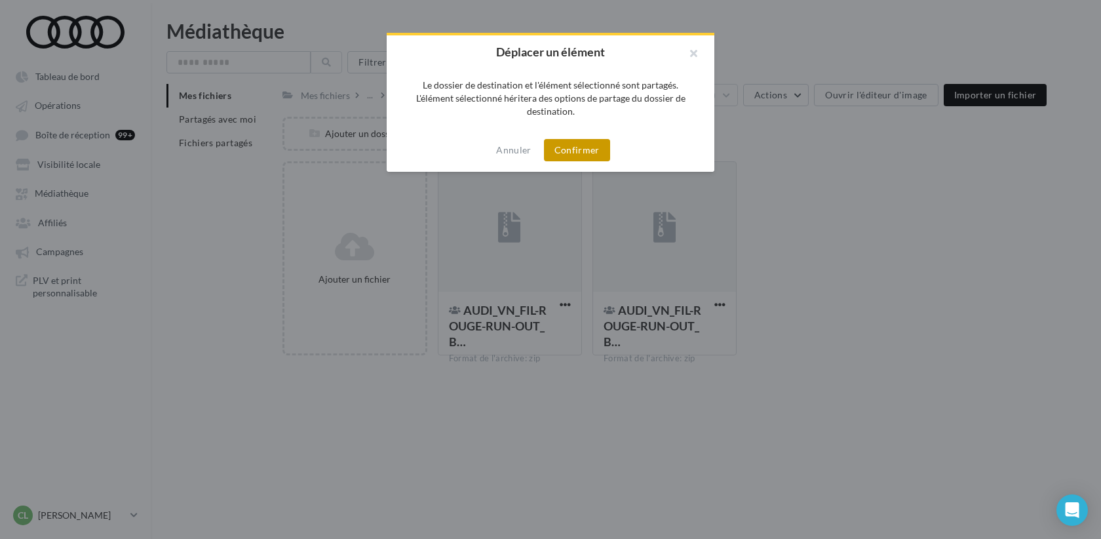
click at [578, 155] on button "Confirmer" at bounding box center [577, 150] width 66 height 22
click at [561, 150] on button "Confirmer" at bounding box center [577, 150] width 66 height 22
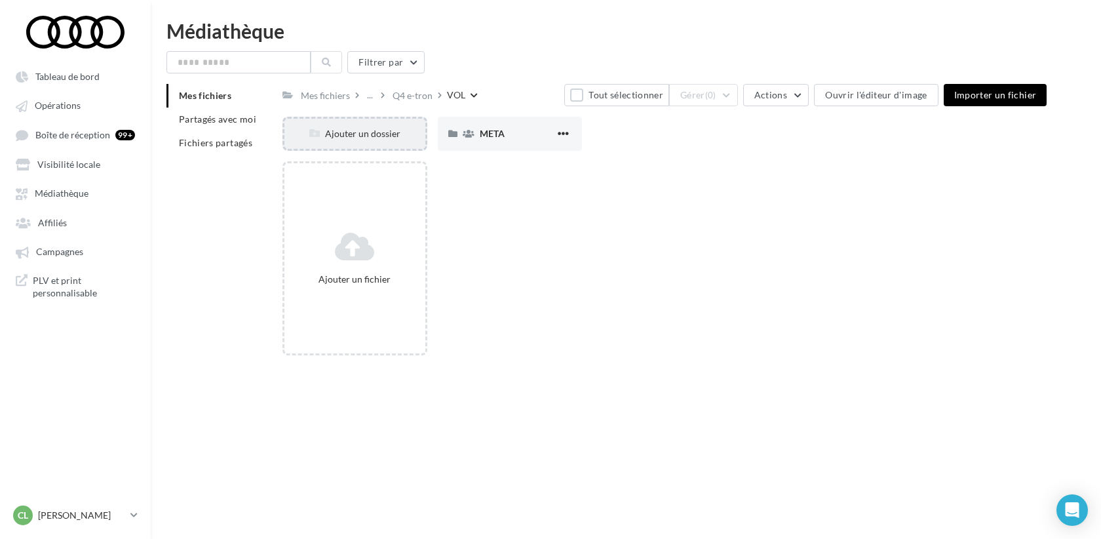
click at [388, 138] on div "Ajouter un dossier" at bounding box center [354, 133] width 140 height 13
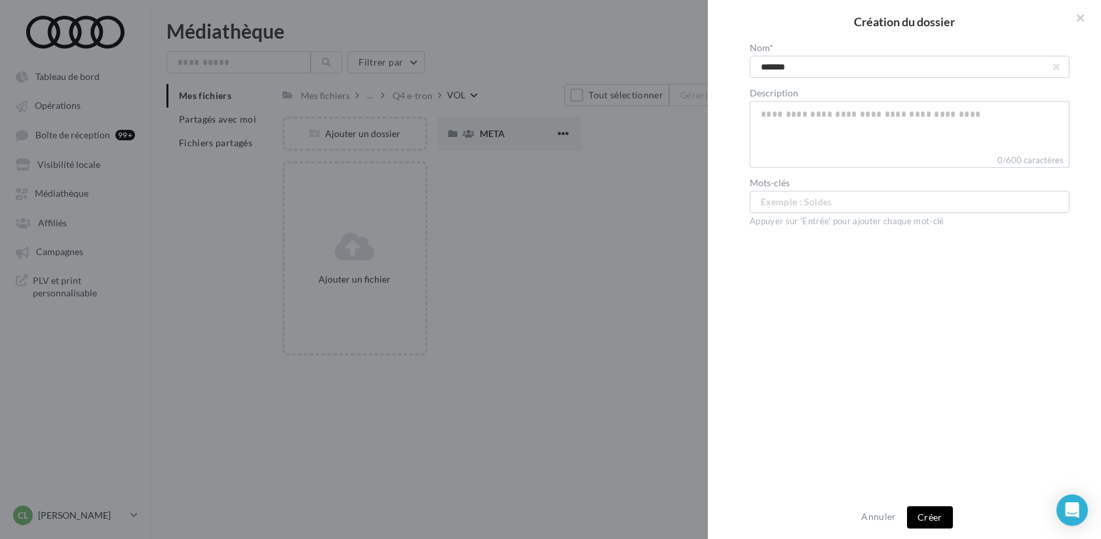
type input "********"
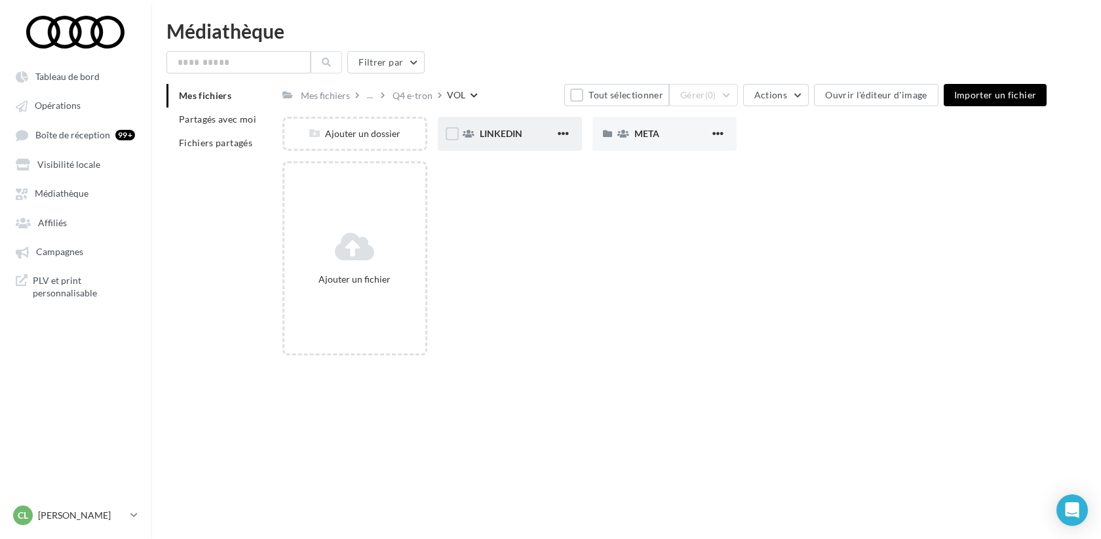
click at [528, 150] on div "LINKEDIN" at bounding box center [510, 134] width 144 height 34
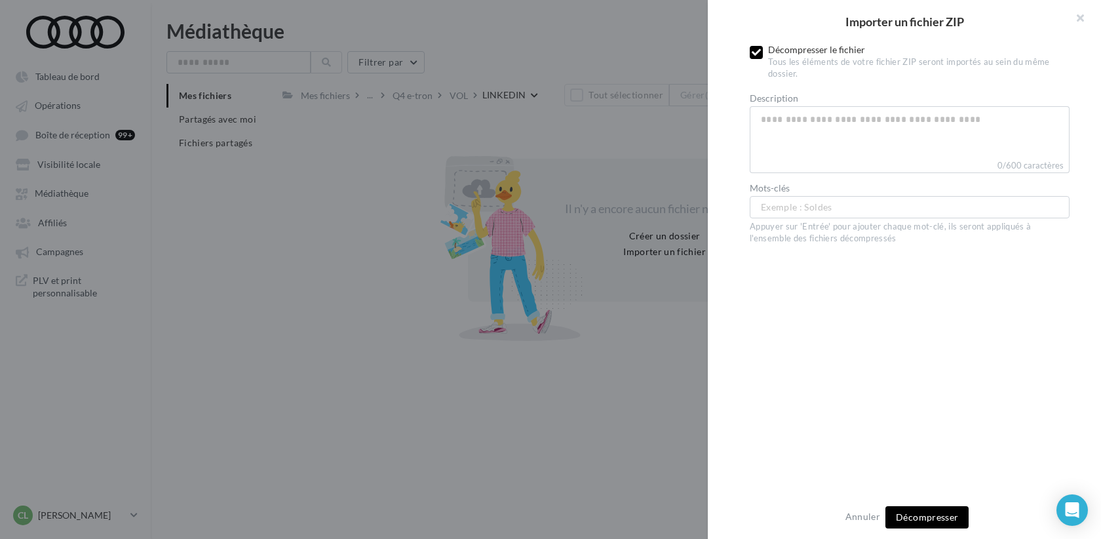
click at [758, 48] on icon at bounding box center [756, 52] width 9 height 9
click at [927, 511] on button "Importer" at bounding box center [927, 517] width 60 height 22
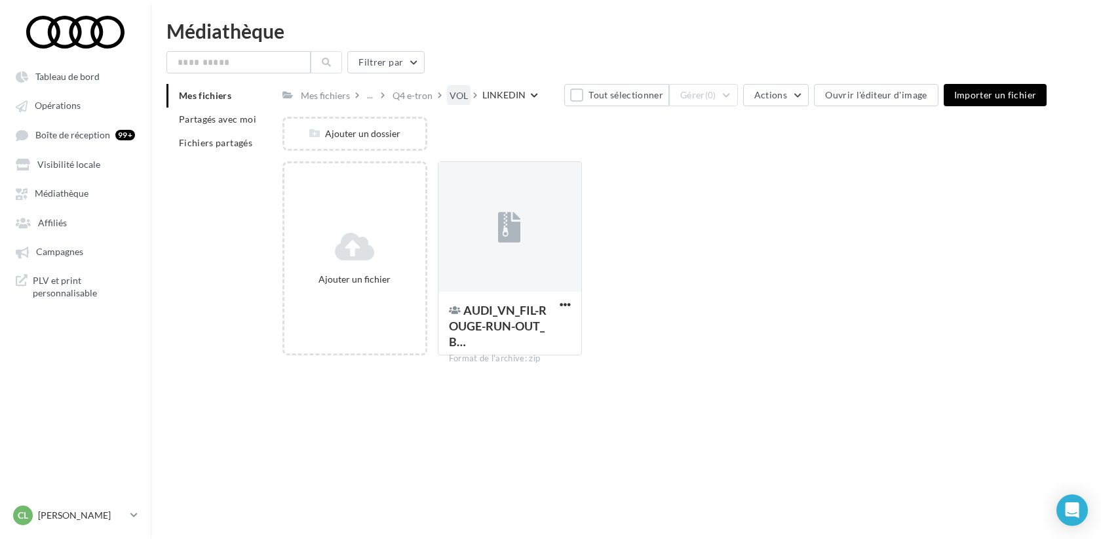
click at [459, 94] on div "VOL" at bounding box center [459, 95] width 18 height 13
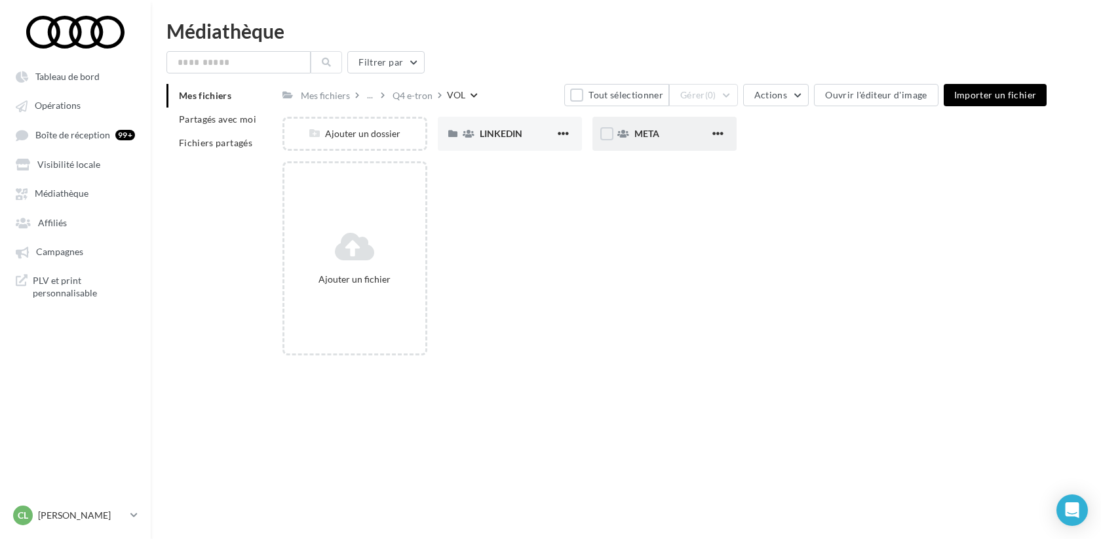
click at [641, 140] on div "META" at bounding box center [671, 133] width 75 height 13
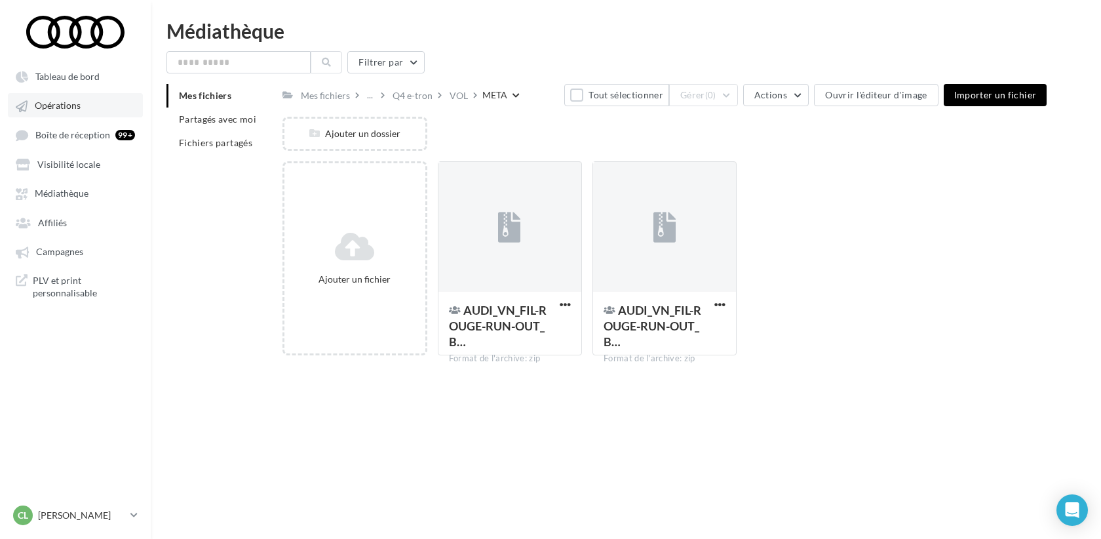
click at [59, 111] on span "Opérations" at bounding box center [58, 105] width 46 height 11
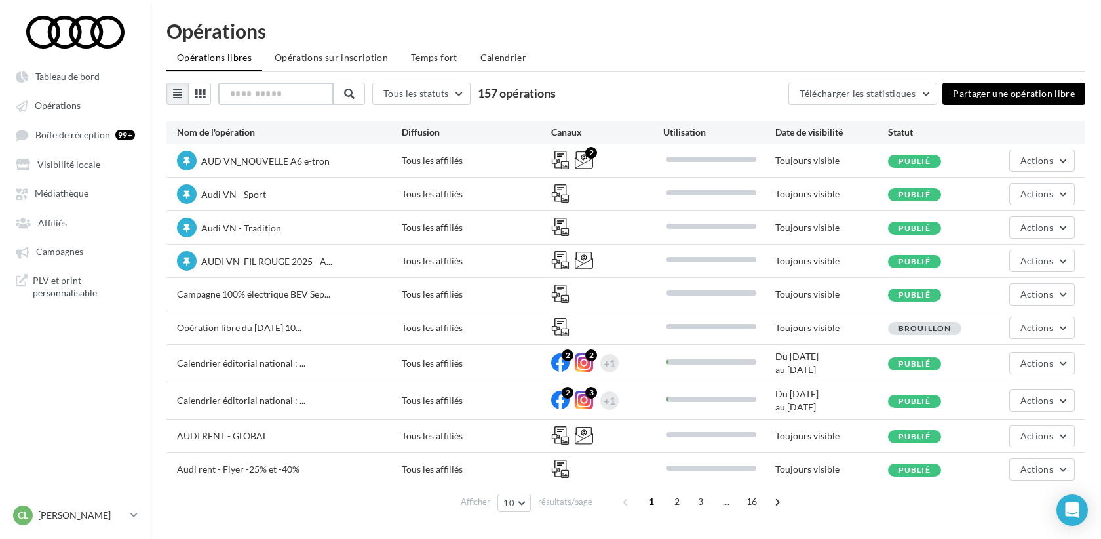
click at [280, 99] on input "text" at bounding box center [275, 94] width 115 height 22
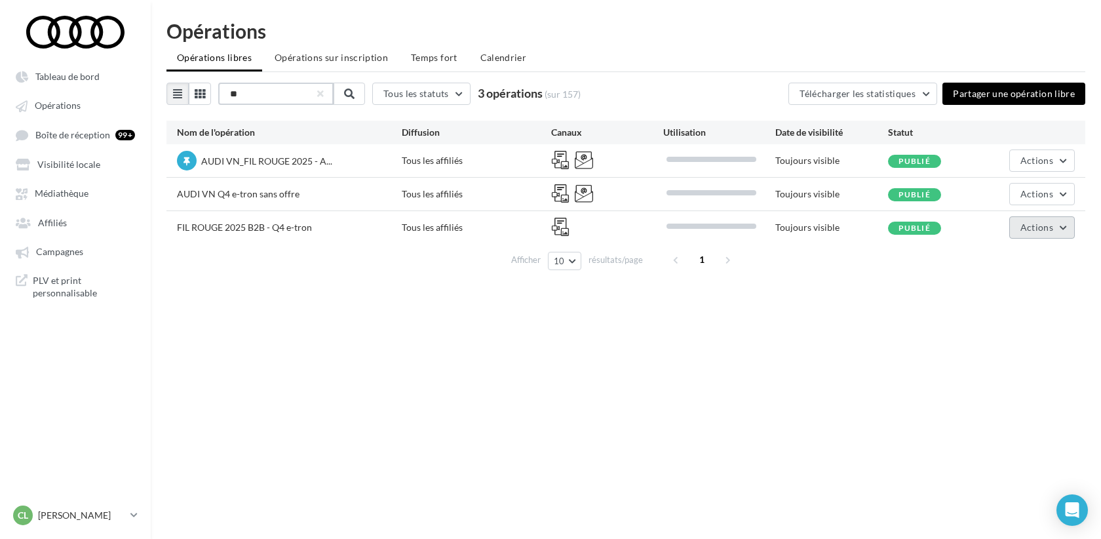
type input "**"
click at [1033, 226] on span "Actions" at bounding box center [1036, 227] width 33 height 11
click at [975, 261] on button "Editer" at bounding box center [1009, 258] width 131 height 34
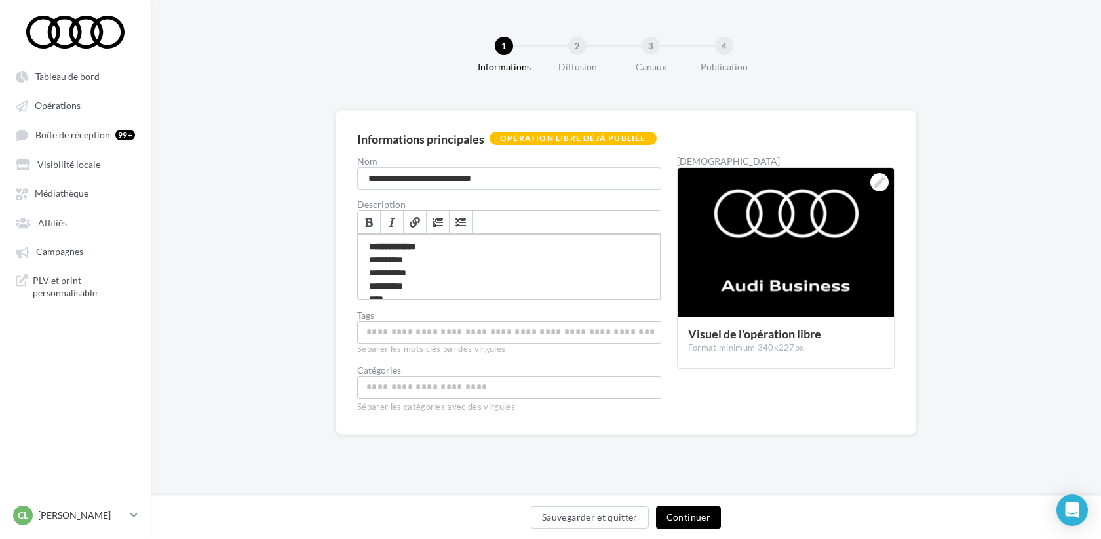
click at [518, 257] on div "**********" at bounding box center [509, 267] width 303 height 66
click at [429, 264] on div "**********" at bounding box center [509, 267] width 303 height 66
drag, startPoint x: 368, startPoint y: 265, endPoint x: 446, endPoint y: 265, distance: 78.7
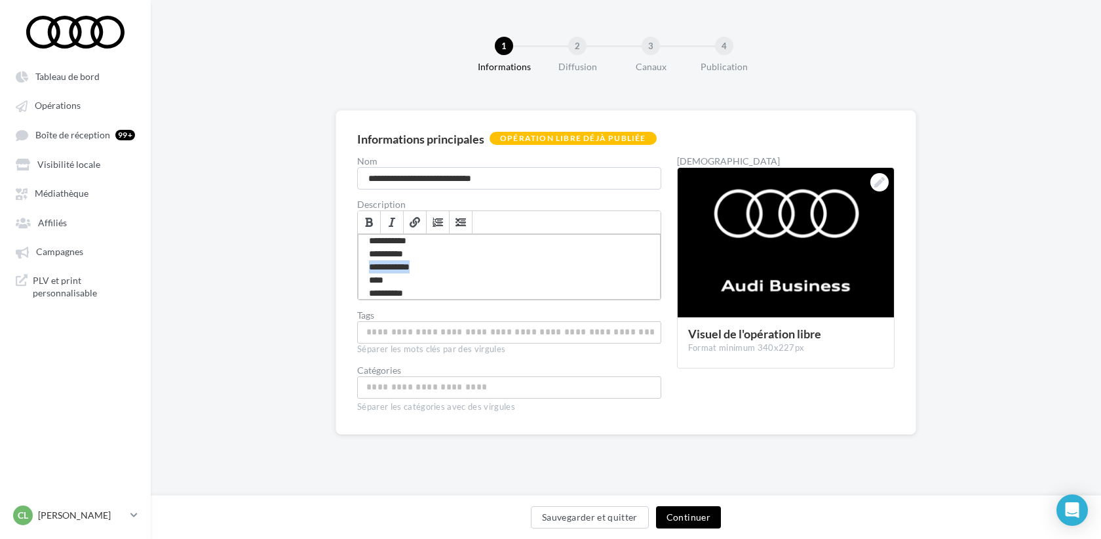
click at [446, 265] on div "**********" at bounding box center [509, 267] width 303 height 66
copy div "**********"
click at [440, 293] on div "**********" at bounding box center [509, 267] width 303 height 66
click at [446, 288] on div "**********" at bounding box center [509, 267] width 303 height 66
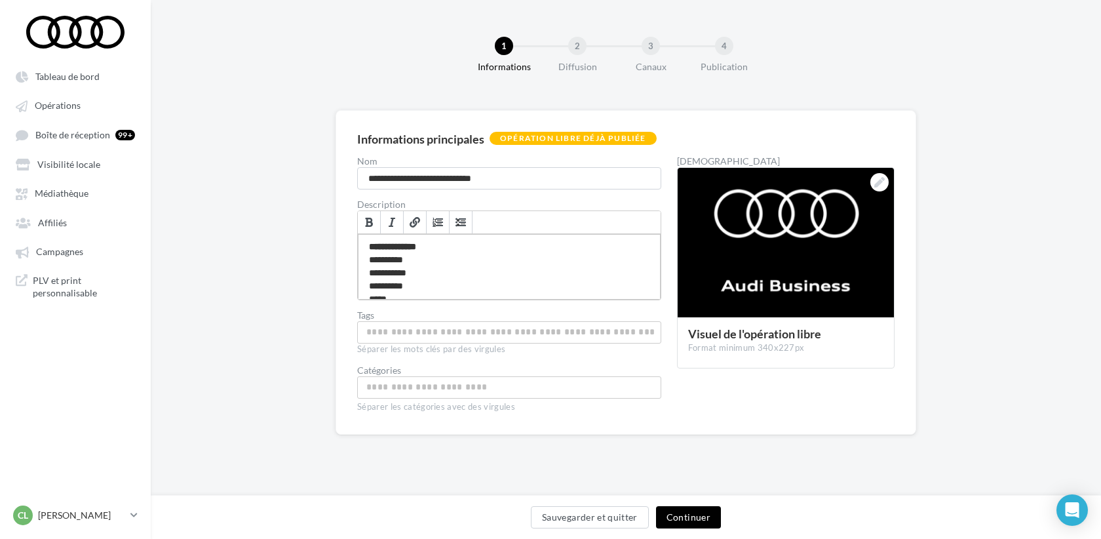
scroll to position [20, 0]
click at [441, 278] on div "**********" at bounding box center [509, 267] width 303 height 66
click at [688, 512] on button "Continuer" at bounding box center [688, 517] width 65 height 22
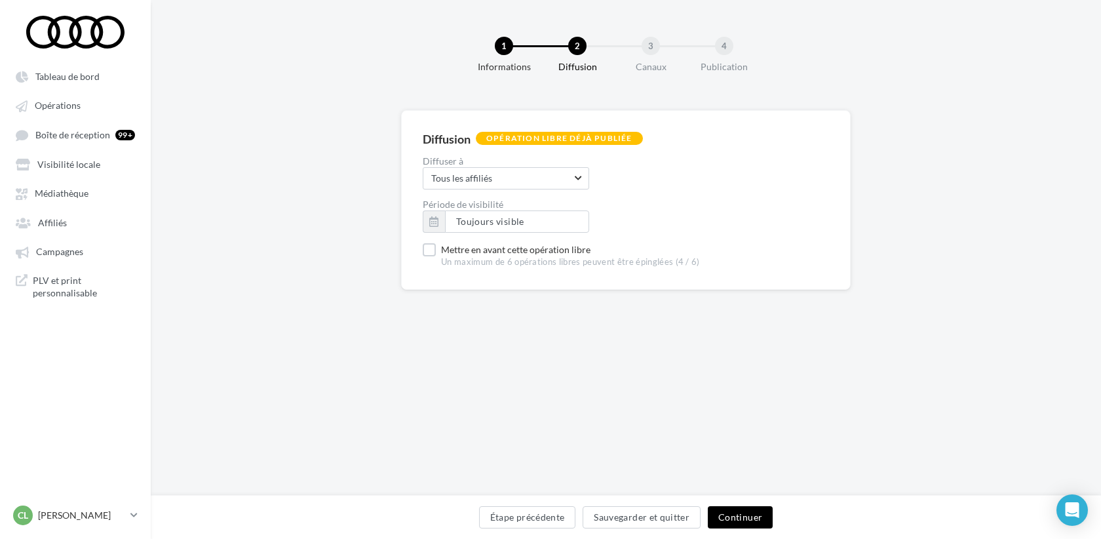
click at [749, 522] on button "Continuer" at bounding box center [740, 517] width 65 height 22
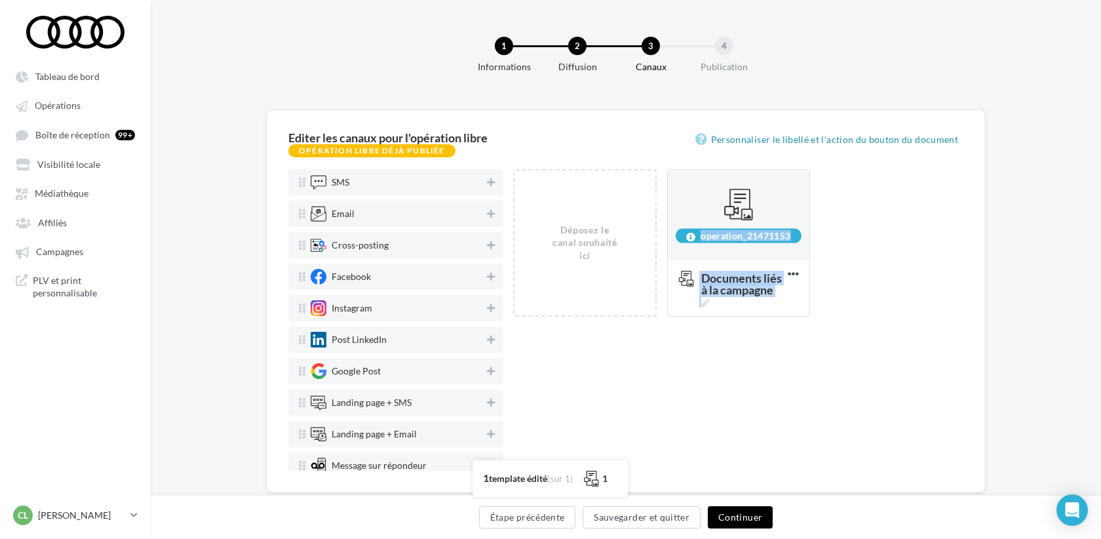
drag, startPoint x: 699, startPoint y: 235, endPoint x: 838, endPoint y: 236, distance: 139.6
click at [838, 236] on div "Déposez le canal souhaité ici operation_21471153 Documents liés à la campagne S…" at bounding box center [743, 248] width 461 height 158
click at [774, 234] on div "operation_21471153" at bounding box center [739, 236] width 126 height 14
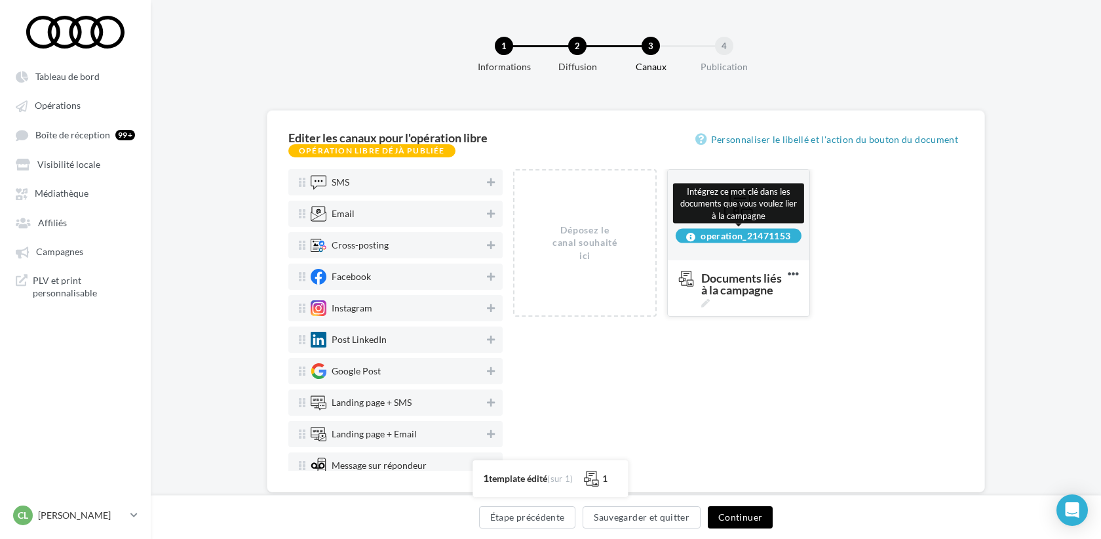
drag, startPoint x: 699, startPoint y: 235, endPoint x: 791, endPoint y: 237, distance: 92.5
click at [791, 237] on div "operation_21471153" at bounding box center [739, 236] width 126 height 14
copy div "operation_21471153"
click at [740, 518] on button "Continuer" at bounding box center [740, 517] width 65 height 22
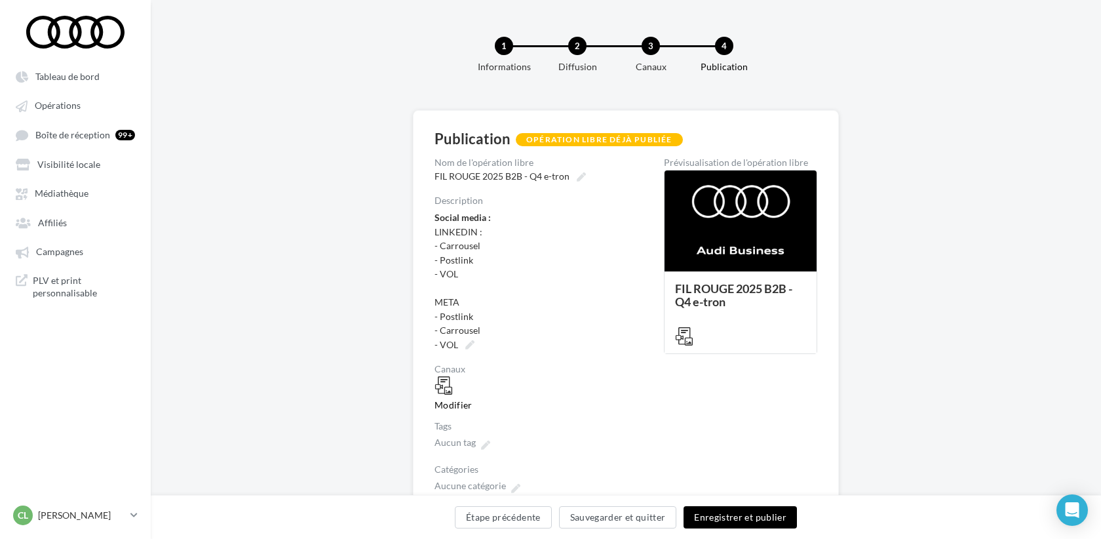
click at [743, 513] on button "Enregistrer et publier" at bounding box center [740, 517] width 113 height 22
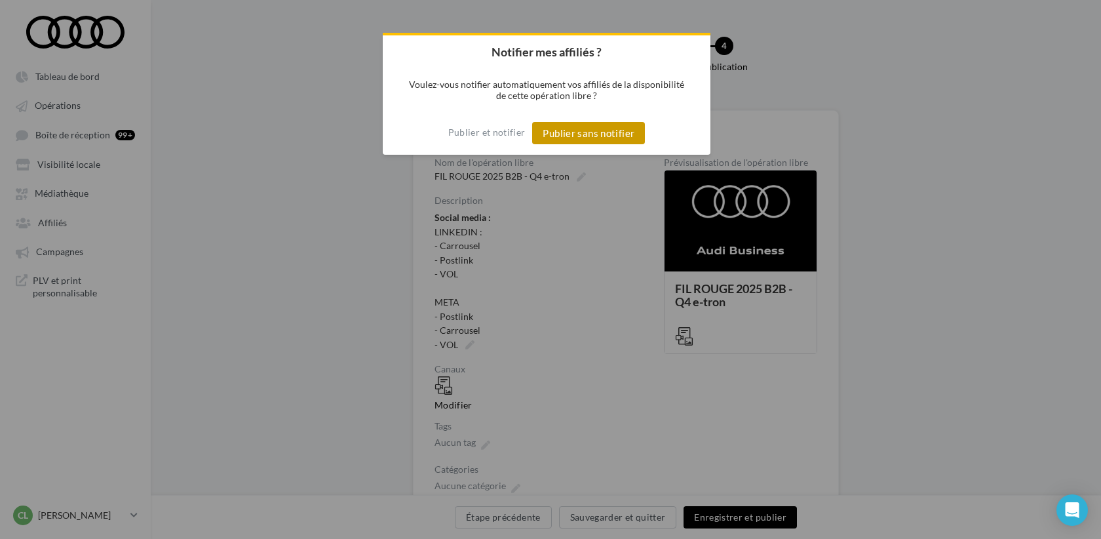
click at [594, 130] on button "Publier sans notifier" at bounding box center [588, 133] width 113 height 22
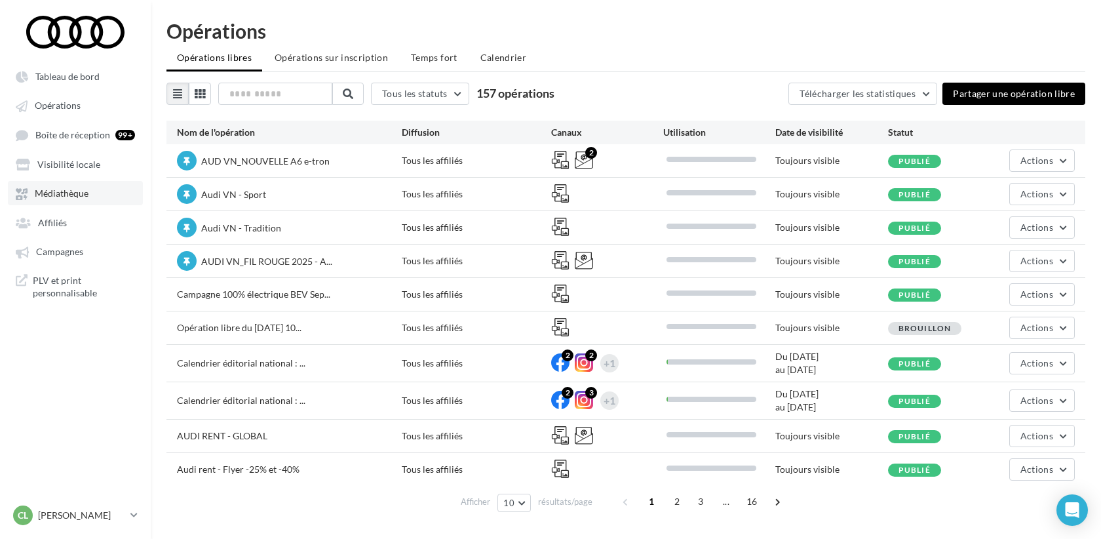
click at [68, 185] on link "Médiathèque" at bounding box center [75, 193] width 135 height 24
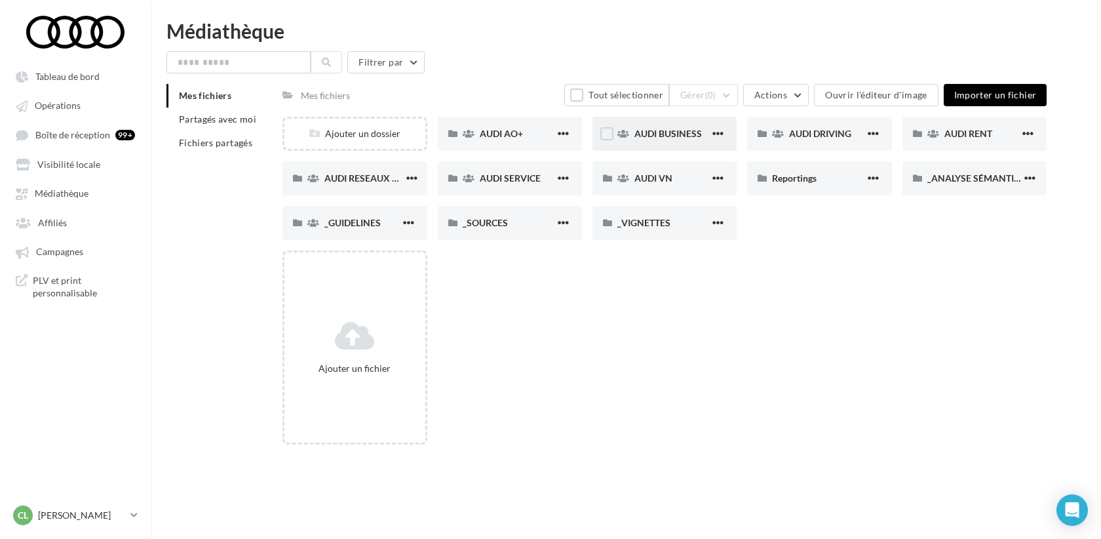
click at [674, 144] on div "AUDI BUSINESS" at bounding box center [665, 134] width 144 height 34
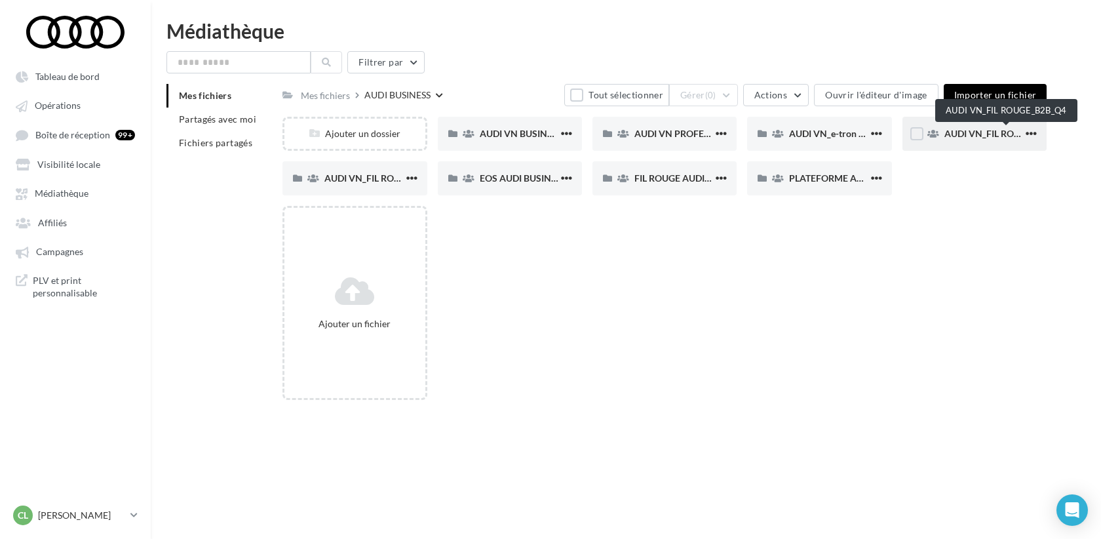
click at [983, 130] on span "AUDI VN_FIL ROUGE_B2B_Q4" at bounding box center [1006, 133] width 125 height 11
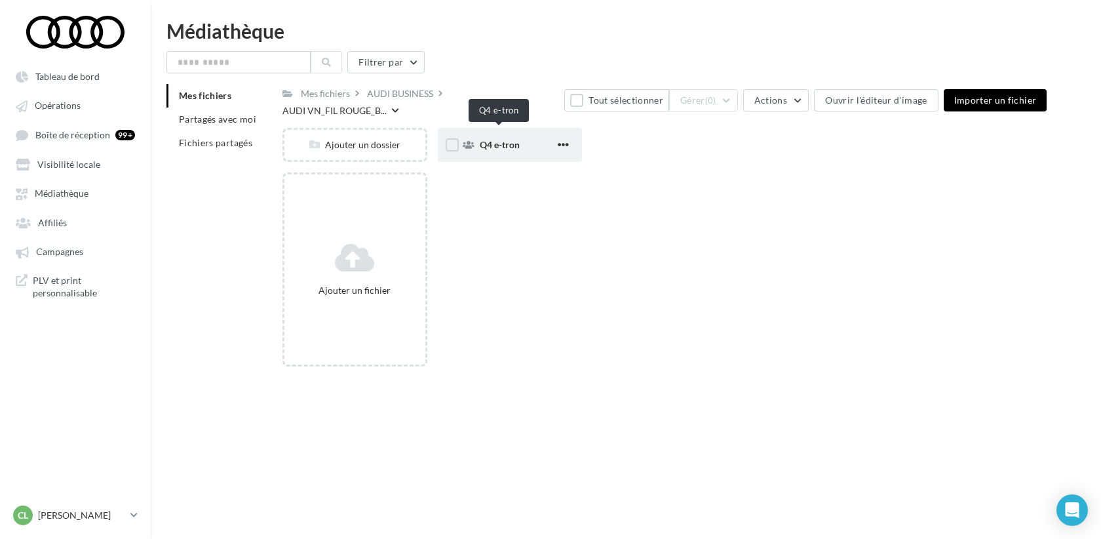
click at [501, 139] on span "Q4 e-tron" at bounding box center [500, 144] width 40 height 11
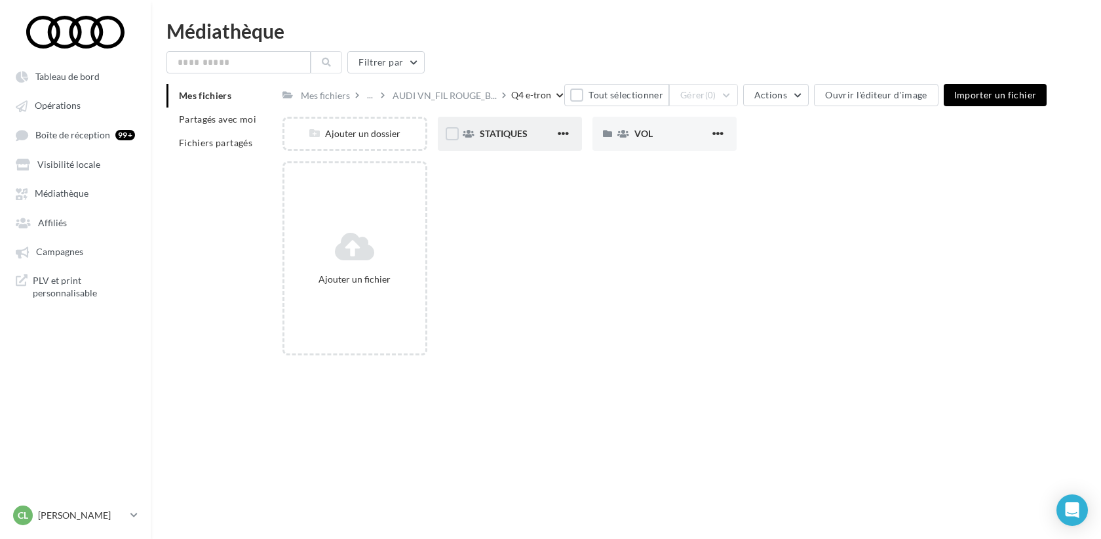
click at [515, 142] on div "STATIQUES" at bounding box center [510, 134] width 144 height 34
click at [409, 98] on div "Q4 e-tron" at bounding box center [413, 95] width 40 height 13
click at [451, 96] on span "AUDI VN_FIL ROUGE_B..." at bounding box center [445, 95] width 104 height 13
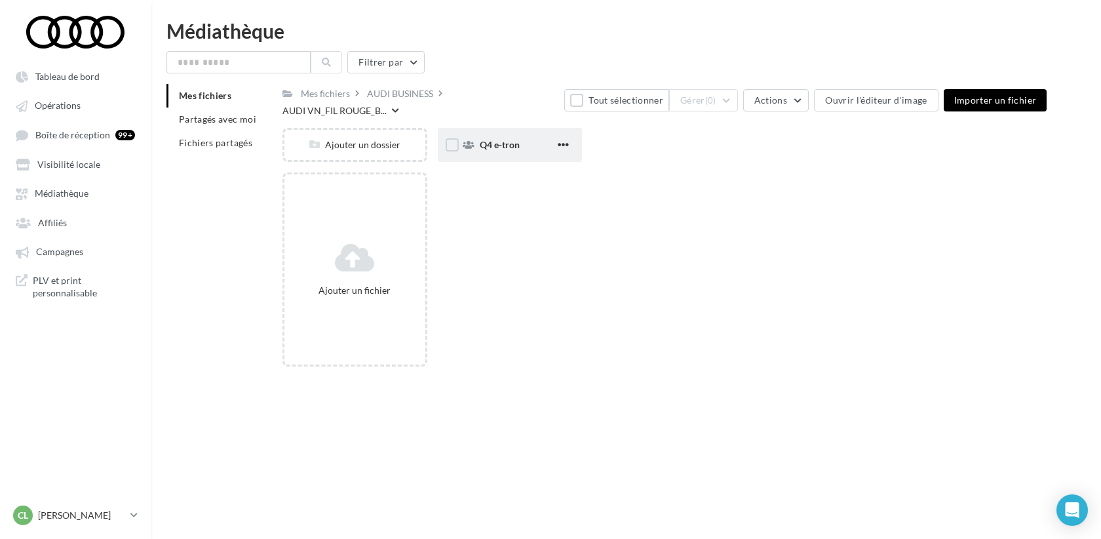
click at [521, 138] on div "Q4 e-tron" at bounding box center [517, 144] width 75 height 13
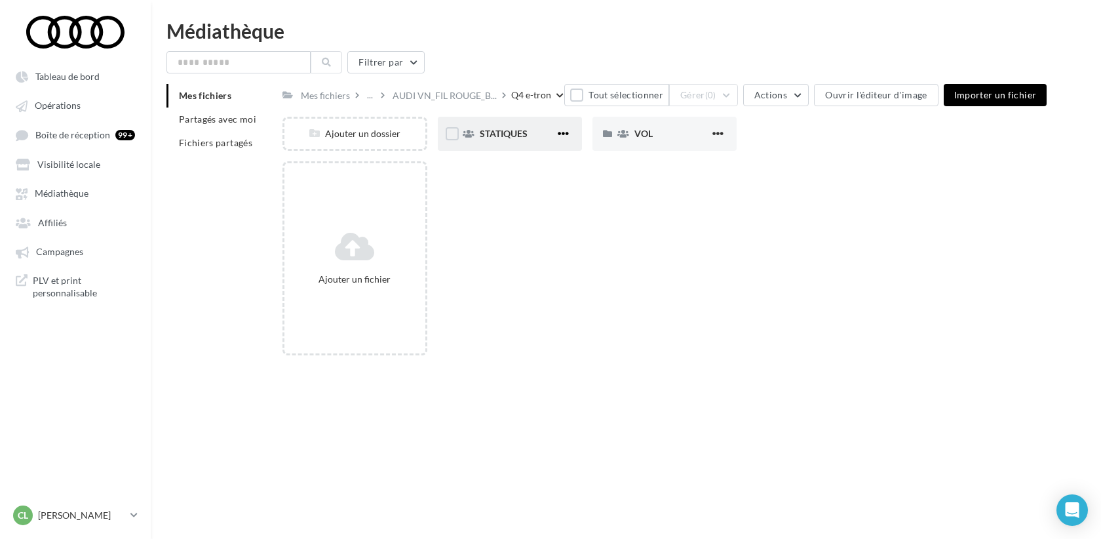
click at [566, 135] on span "button" at bounding box center [563, 133] width 11 height 11
click at [525, 198] on button "Déplacer" at bounding box center [499, 195] width 146 height 34
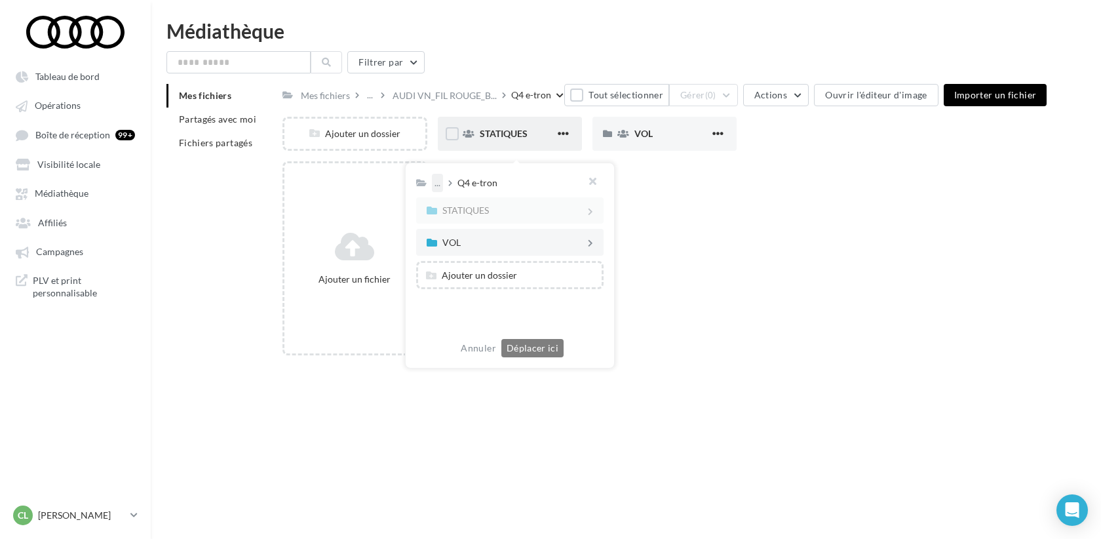
click at [437, 184] on div "..." at bounding box center [437, 183] width 11 height 18
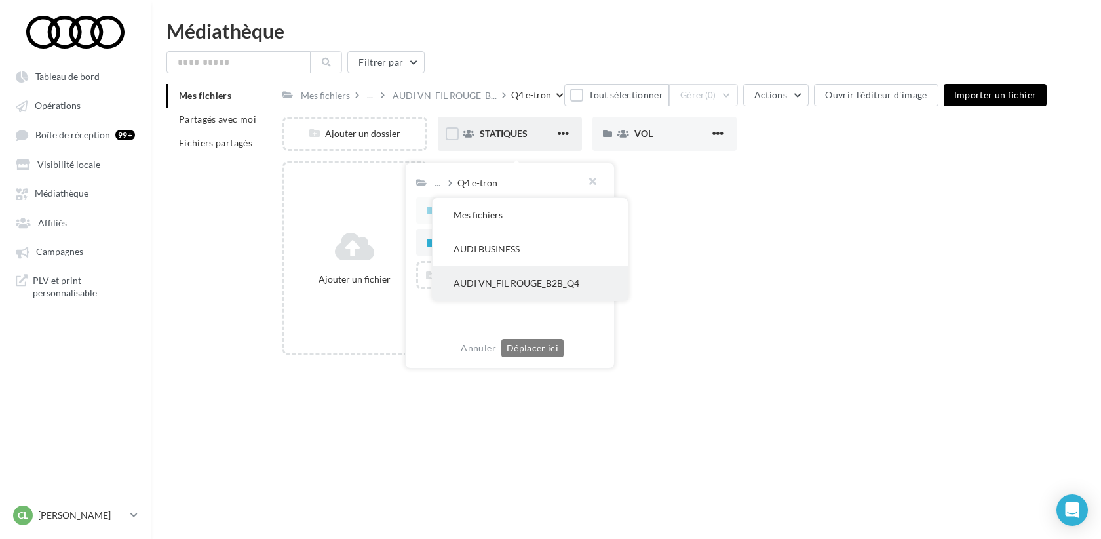
click at [492, 279] on button "AUDI VN_FIL ROUGE_B2B_Q4" at bounding box center [530, 283] width 195 height 34
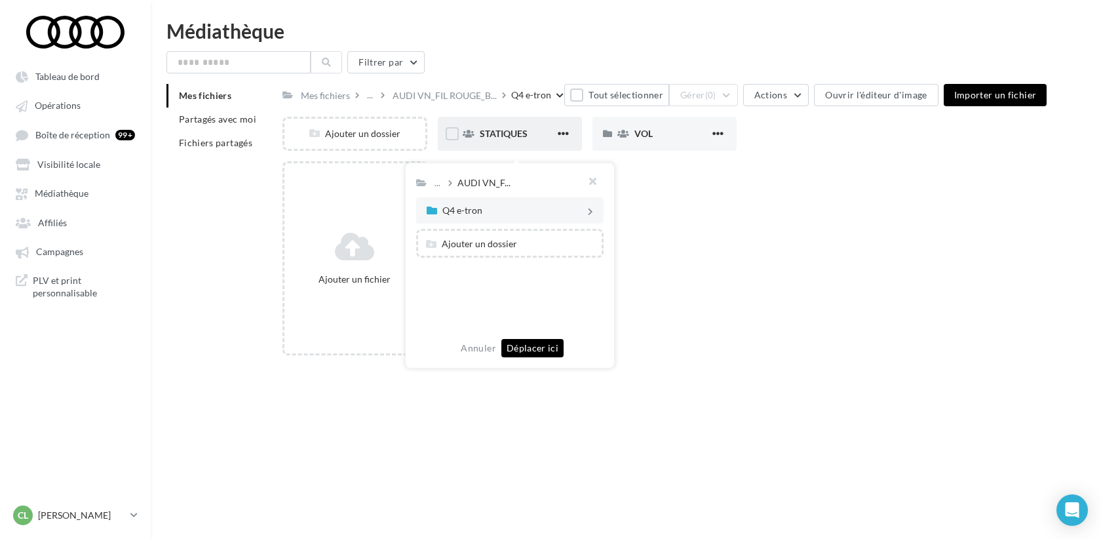
click at [534, 349] on button "Déplacer ici" at bounding box center [532, 348] width 62 height 18
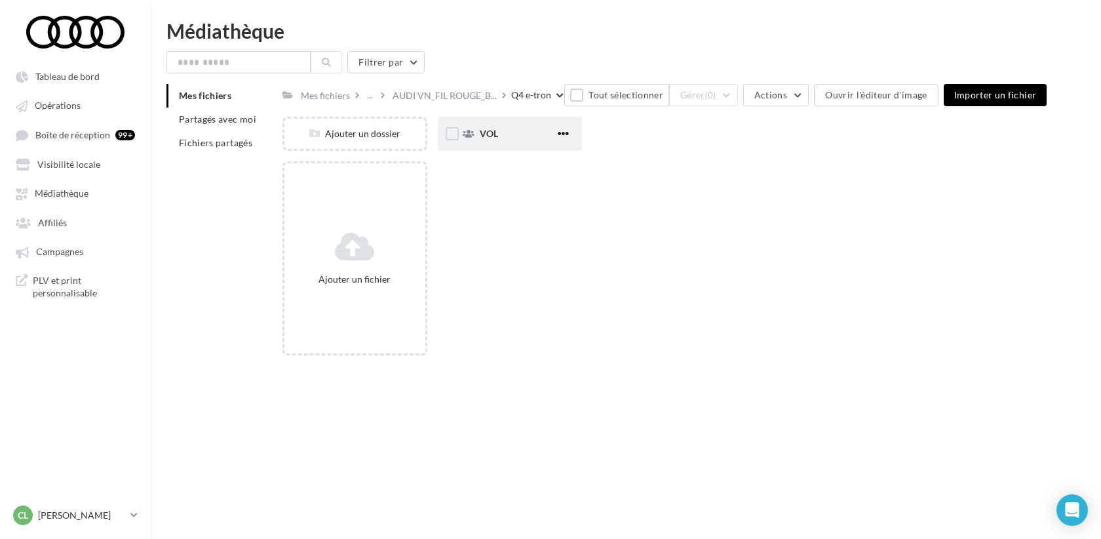
click at [564, 138] on span "button" at bounding box center [563, 133] width 11 height 11
click at [534, 192] on button "Déplacer" at bounding box center [499, 195] width 146 height 34
click at [437, 186] on div "..." at bounding box center [437, 183] width 11 height 18
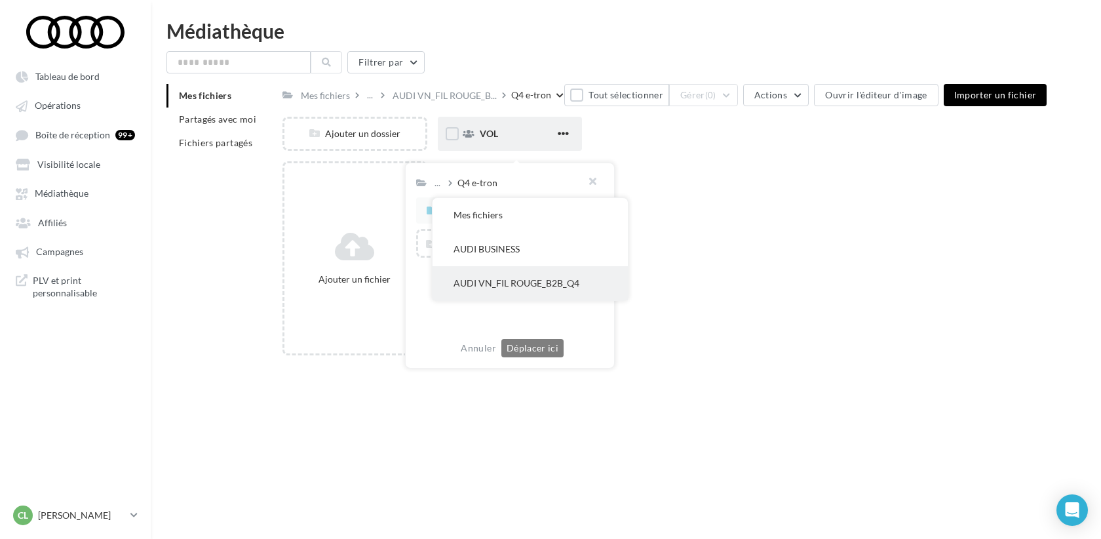
click at [515, 283] on button "AUDI VN_FIL ROUGE_B2B_Q4" at bounding box center [530, 283] width 195 height 34
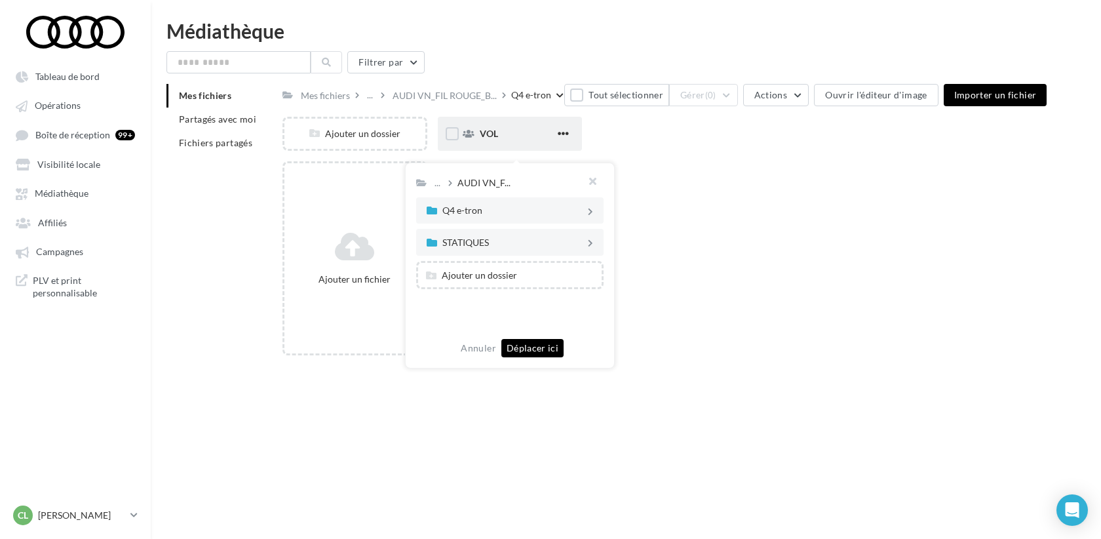
click at [537, 352] on button "Déplacer ici" at bounding box center [532, 348] width 62 height 18
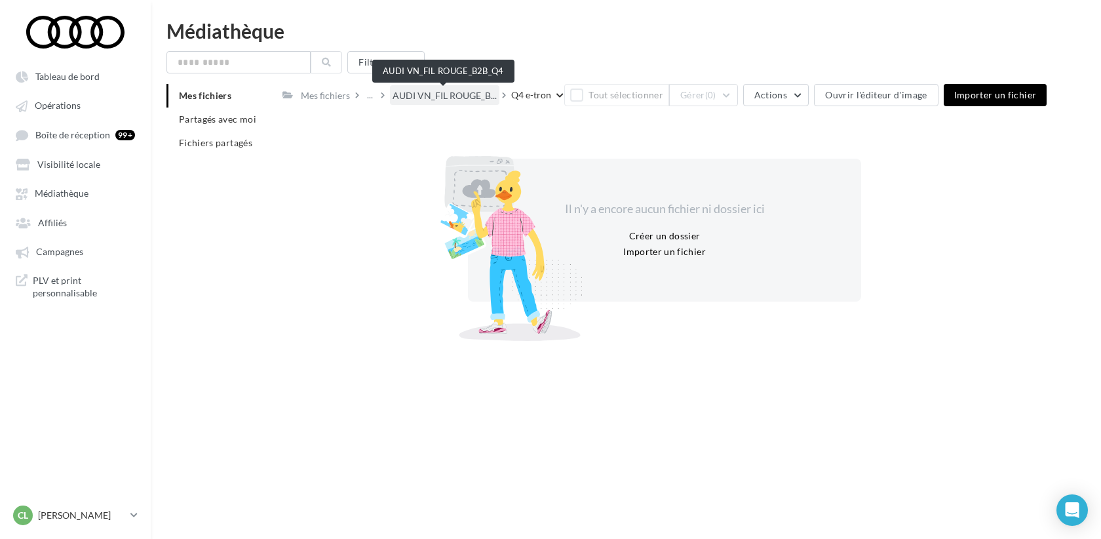
click at [475, 96] on span "AUDI VN_FIL ROUGE_B..." at bounding box center [445, 95] width 104 height 13
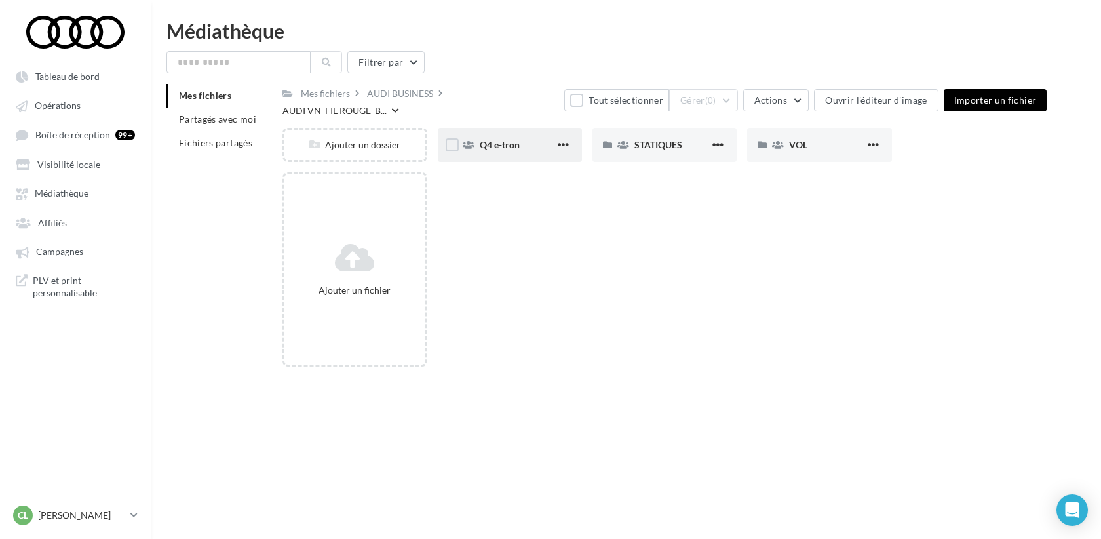
click at [573, 131] on div "Q4 e-tron" at bounding box center [510, 145] width 144 height 34
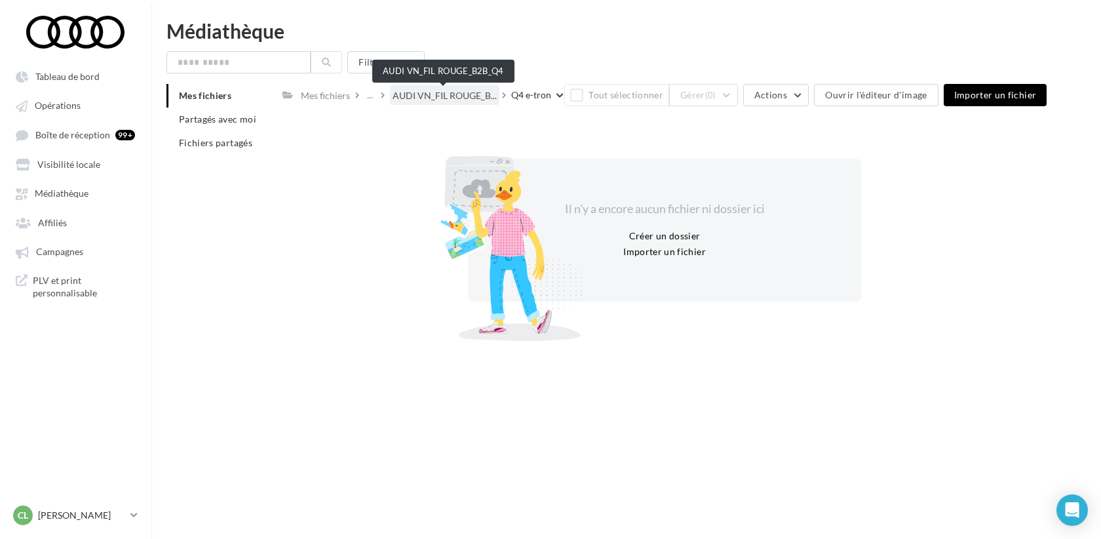
click at [484, 94] on span "AUDI VN_FIL ROUGE_B..." at bounding box center [445, 95] width 104 height 13
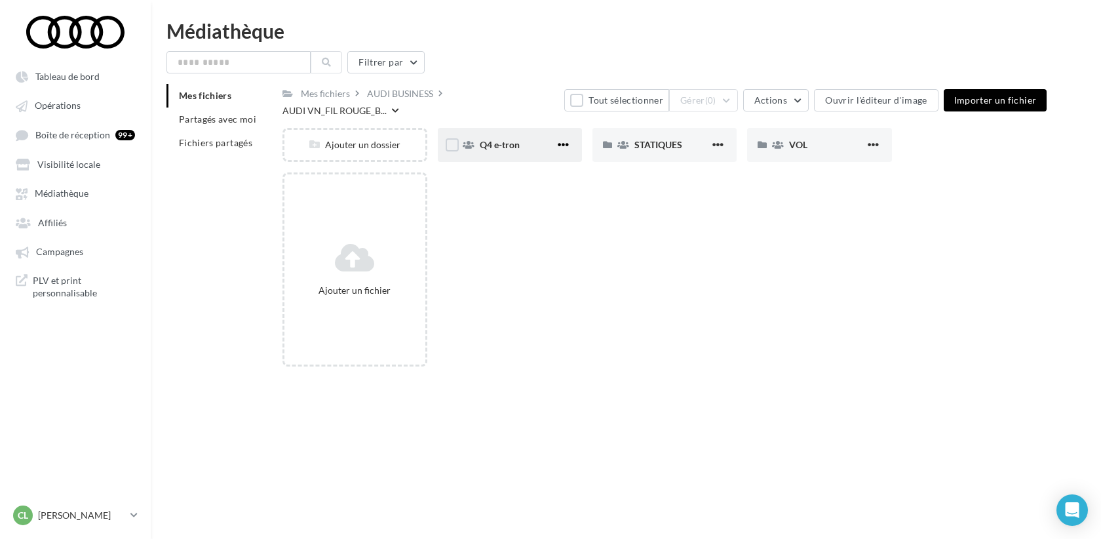
click at [559, 139] on span "button" at bounding box center [563, 144] width 11 height 11
click at [522, 230] on button "Supprimer" at bounding box center [499, 240] width 146 height 34
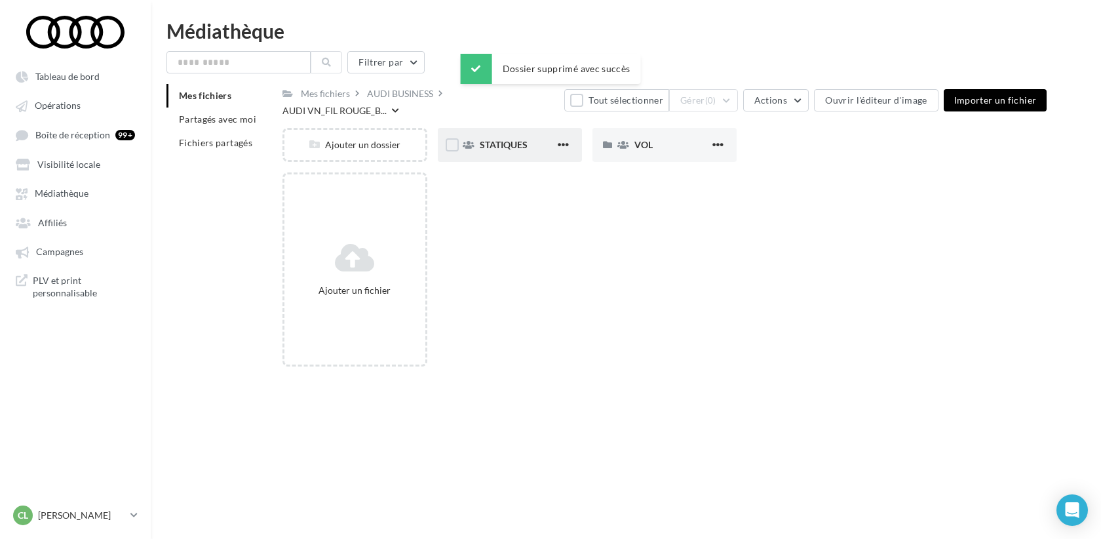
click at [522, 139] on span "STATIQUES" at bounding box center [504, 144] width 48 height 11
click at [503, 149] on span "LINKEDIN" at bounding box center [501, 144] width 43 height 11
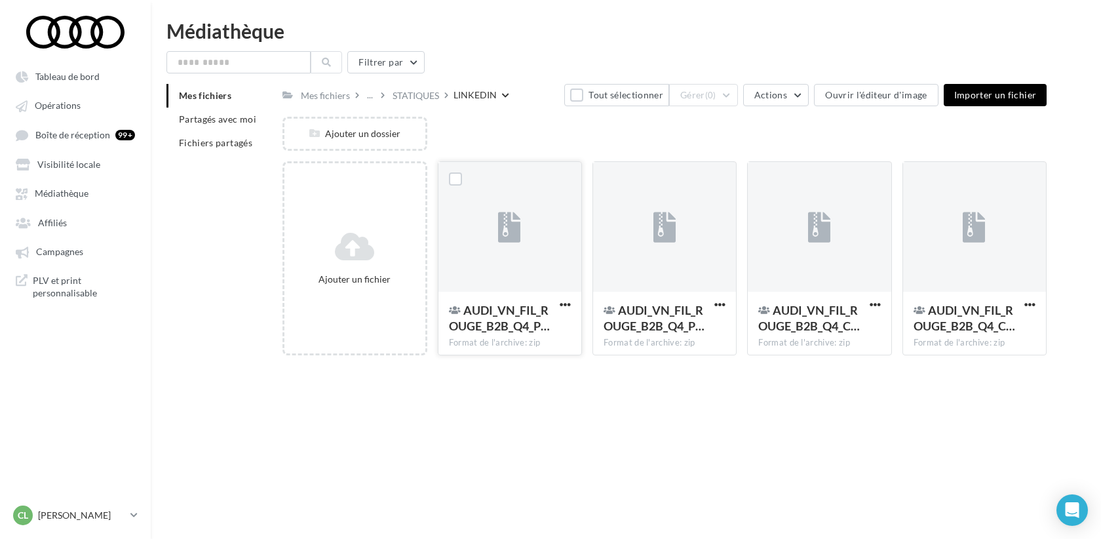
click at [532, 263] on div at bounding box center [509, 227] width 143 height 131
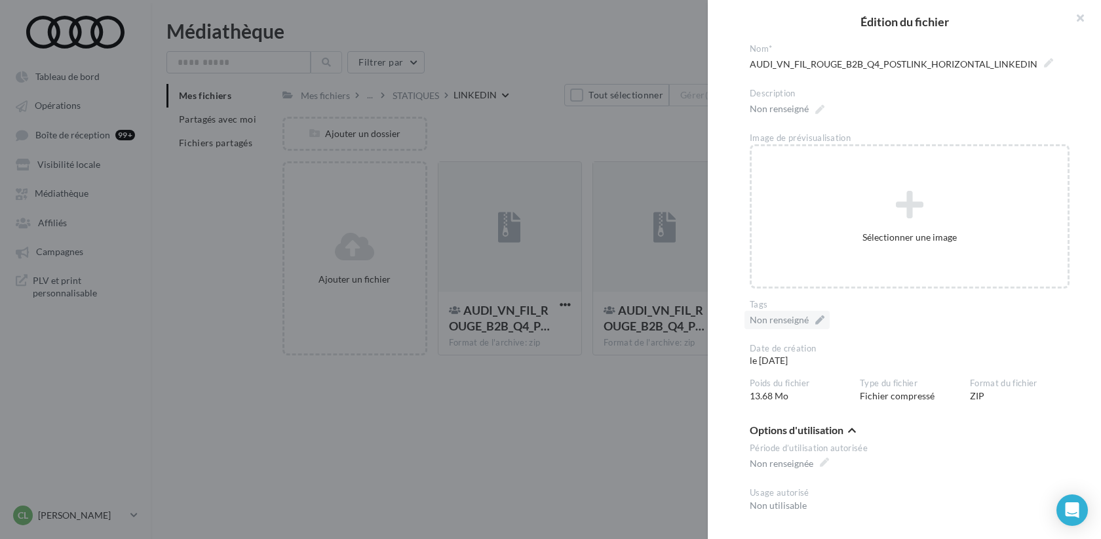
click at [823, 319] on div "Non renseigné" at bounding box center [787, 320] width 85 height 18
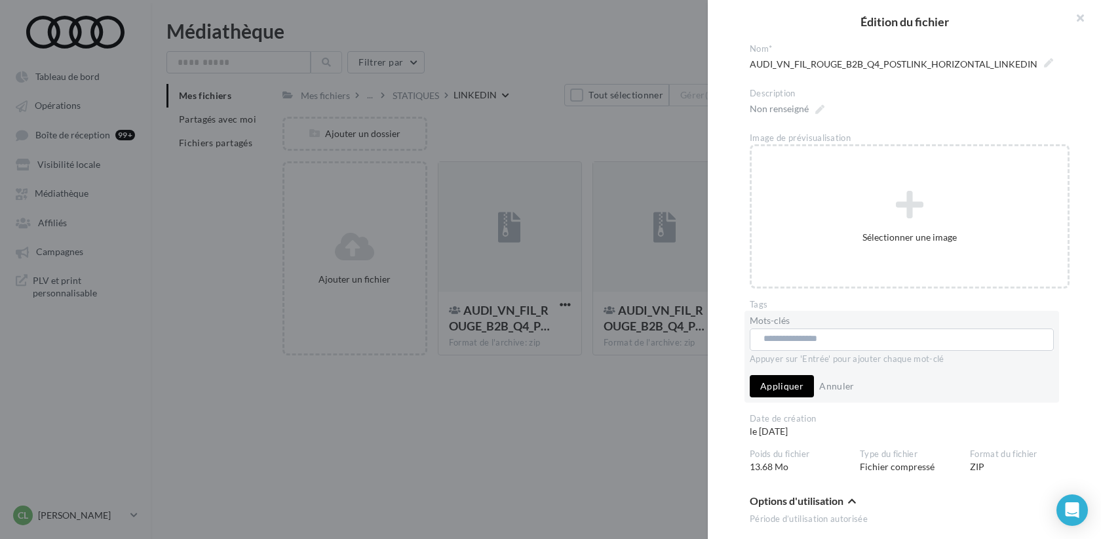
click at [817, 338] on input "text" at bounding box center [901, 338] width 275 height 13
paste input "**********"
type input "**********"
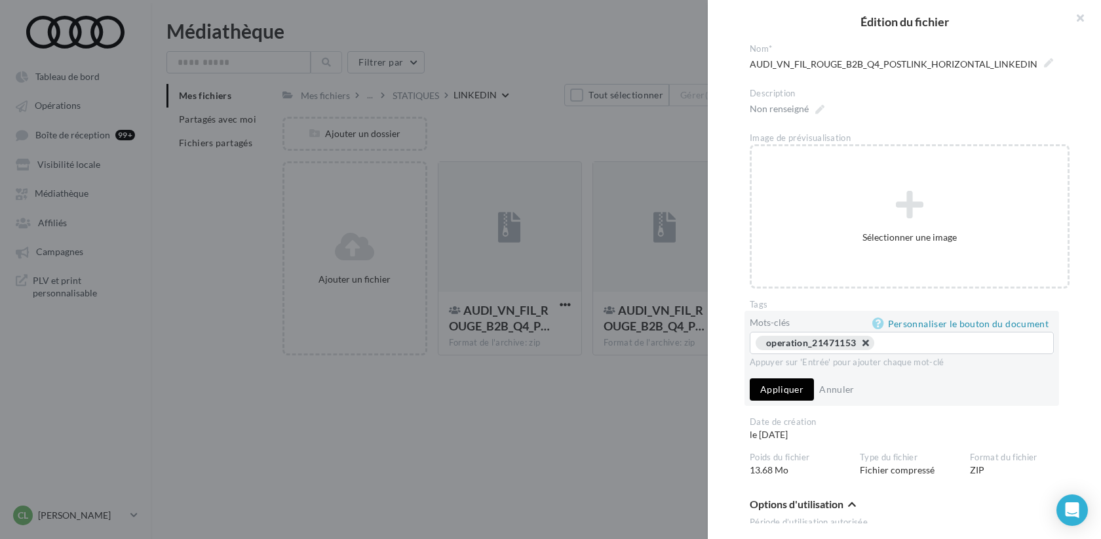
click at [859, 346] on button "button" at bounding box center [859, 346] width 0 height 0
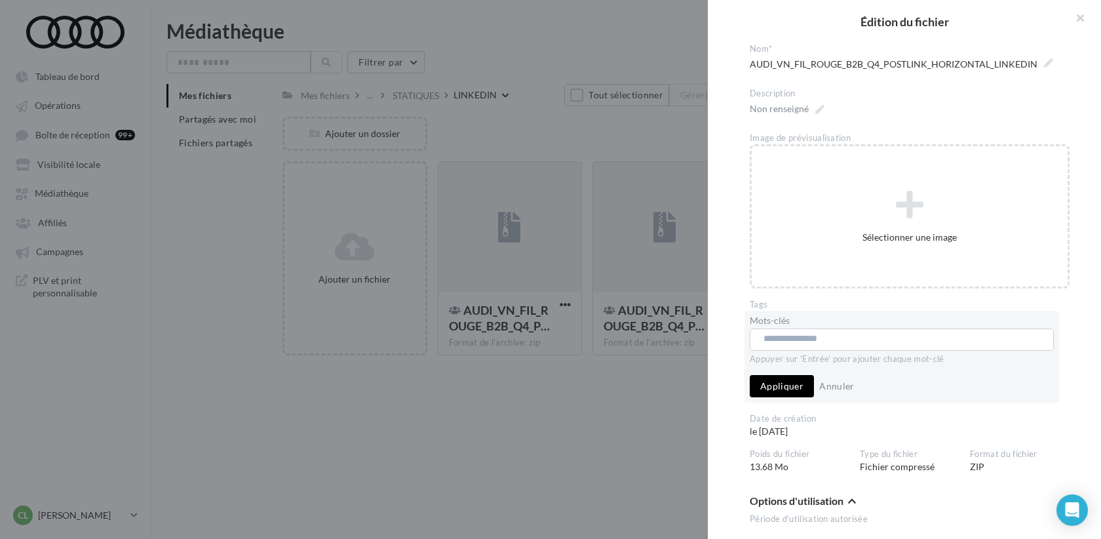
paste input "**********"
click at [765, 340] on input "**********" at bounding box center [901, 338] width 275 height 13
type input "**********"
drag, startPoint x: 838, startPoint y: 338, endPoint x: 764, endPoint y: 339, distance: 74.7
click at [764, 340] on input "**********" at bounding box center [901, 338] width 275 height 13
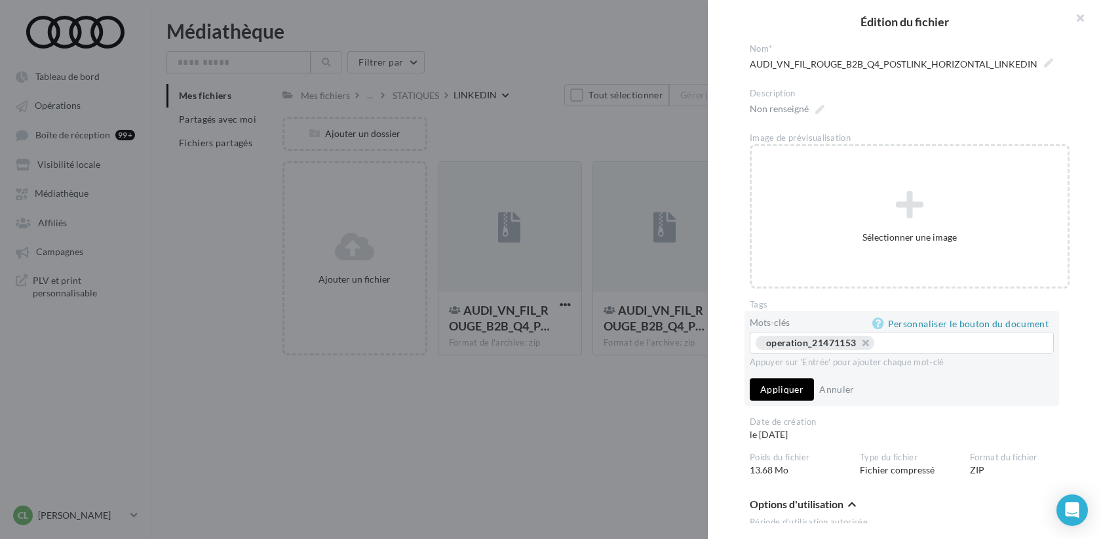
click at [770, 392] on button "Appliquer" at bounding box center [782, 389] width 64 height 22
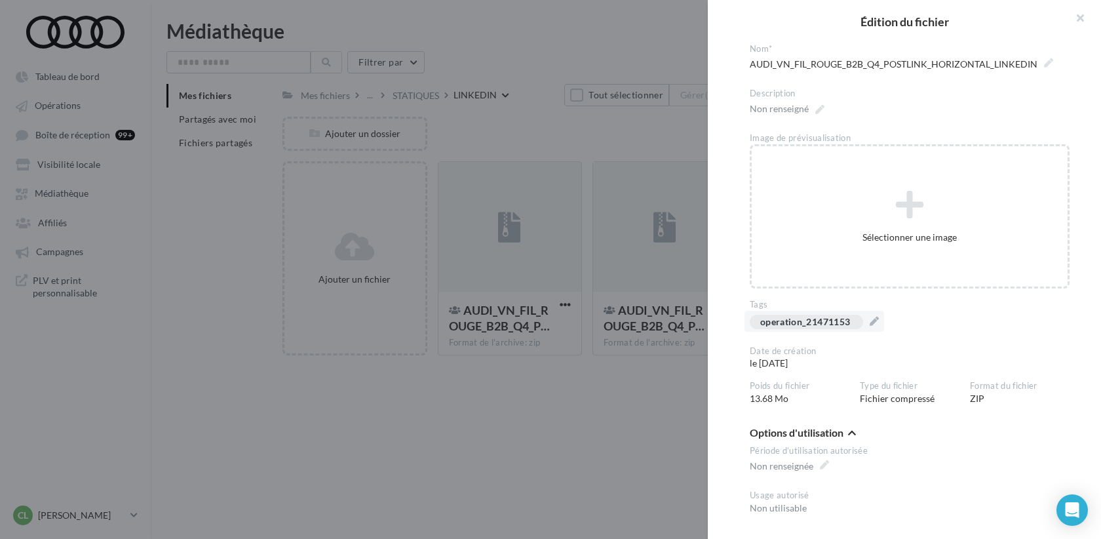
click at [588, 441] on div at bounding box center [550, 269] width 1101 height 539
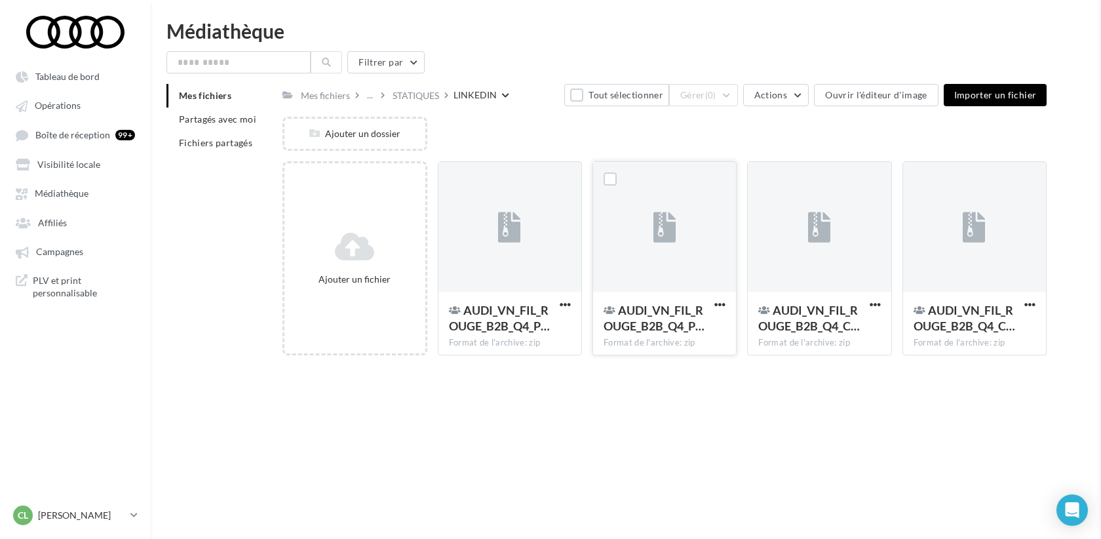
click at [641, 237] on div at bounding box center [664, 227] width 143 height 131
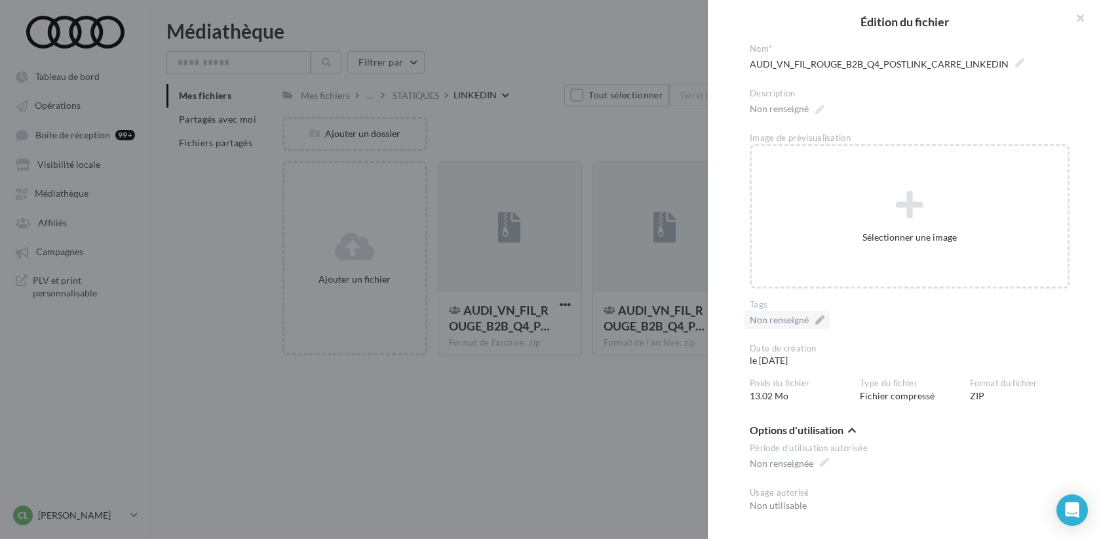
click at [824, 321] on div "Non renseigné" at bounding box center [787, 320] width 85 height 18
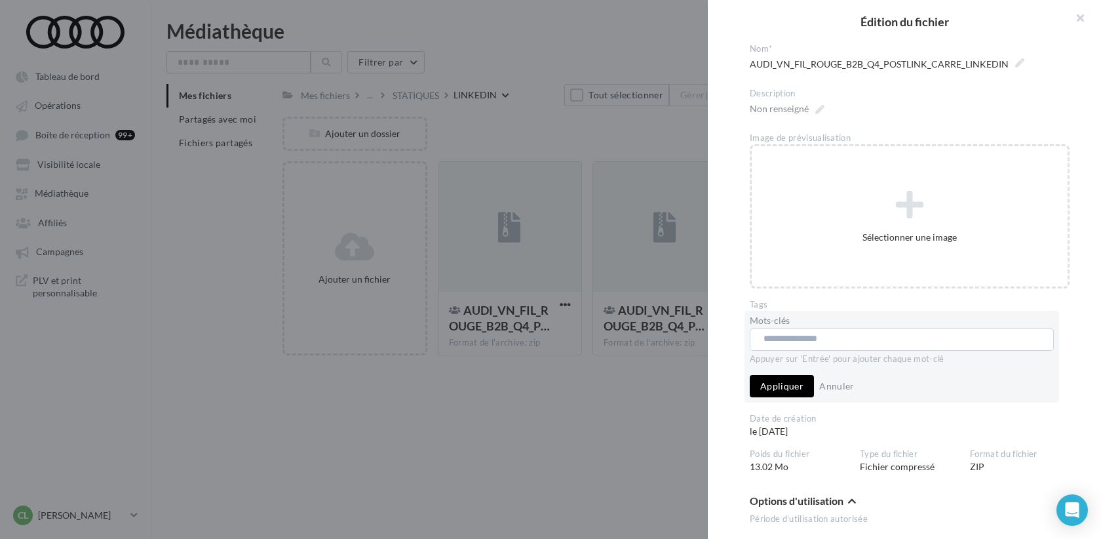
click at [818, 340] on input "text" at bounding box center [901, 338] width 275 height 13
paste input "**********"
type input "**********"
click at [766, 338] on input "**********" at bounding box center [901, 338] width 275 height 13
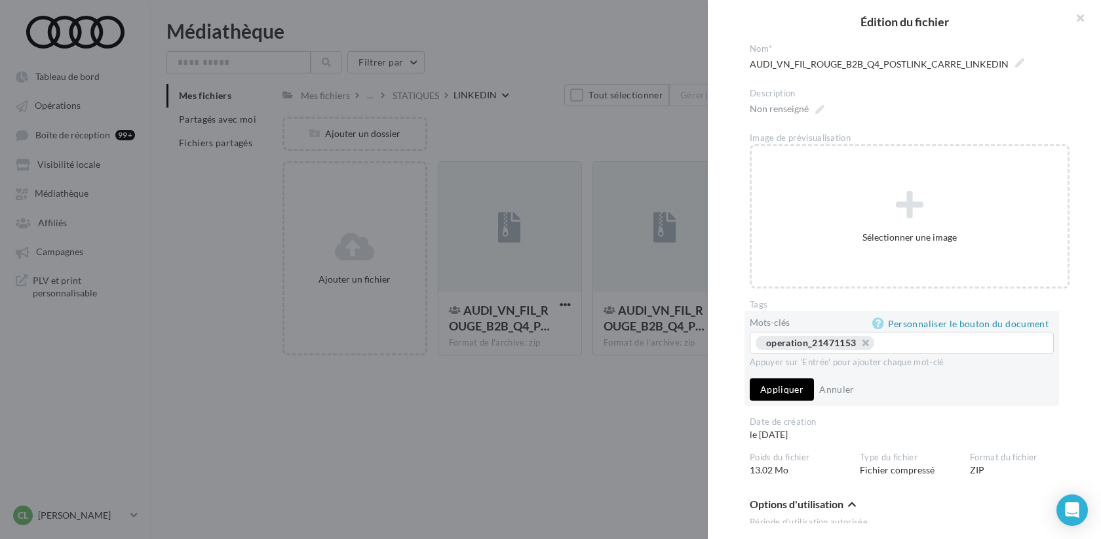
click at [773, 391] on button "Appliquer" at bounding box center [782, 389] width 64 height 22
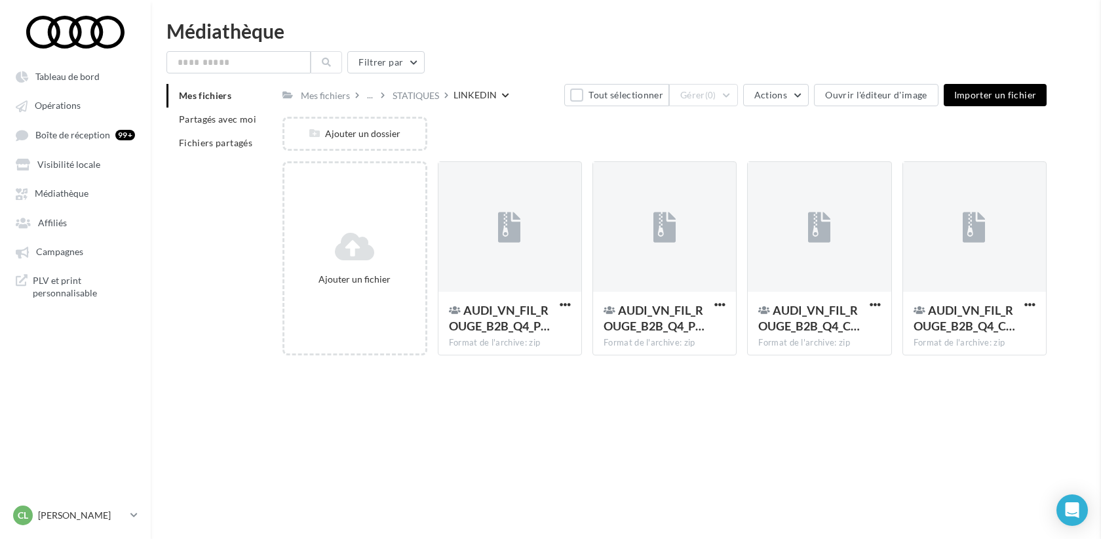
click at [991, 233] on div at bounding box center [974, 227] width 143 height 131
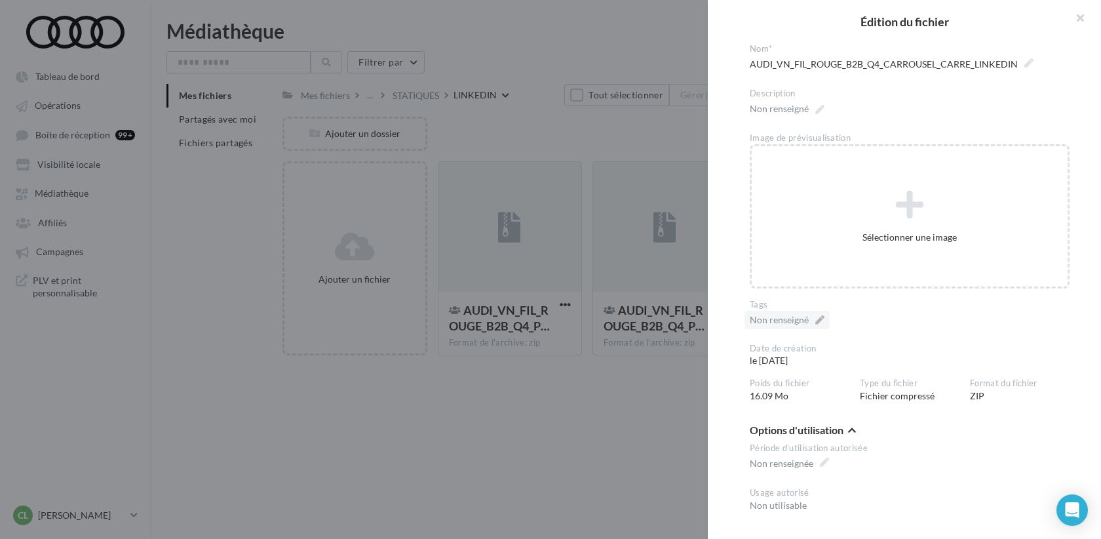
click at [821, 323] on div "Non renseigné" at bounding box center [787, 320] width 85 height 18
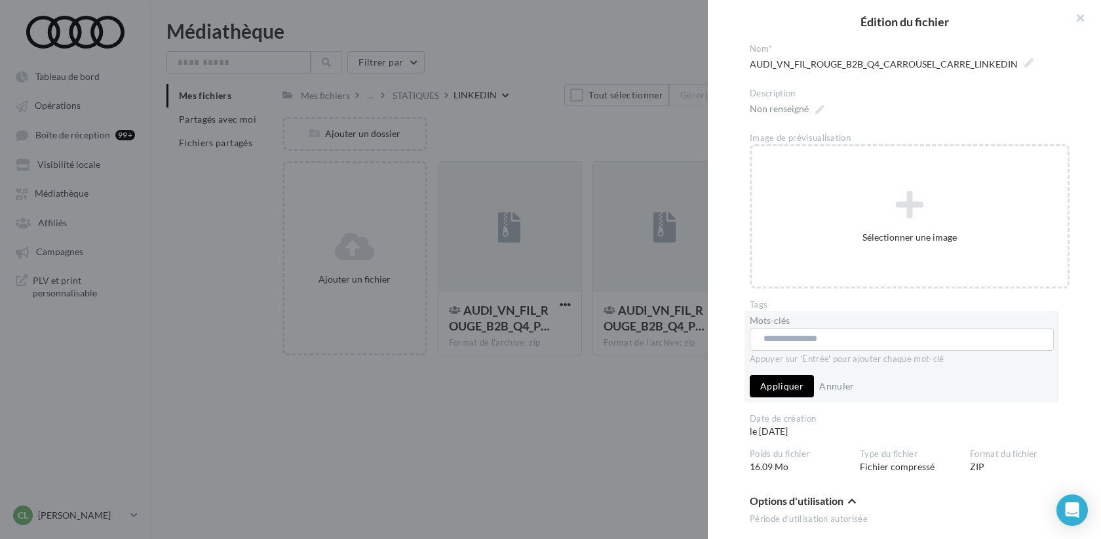
click at [812, 332] on input "text" at bounding box center [901, 338] width 275 height 13
paste input "**********"
type input "**********"
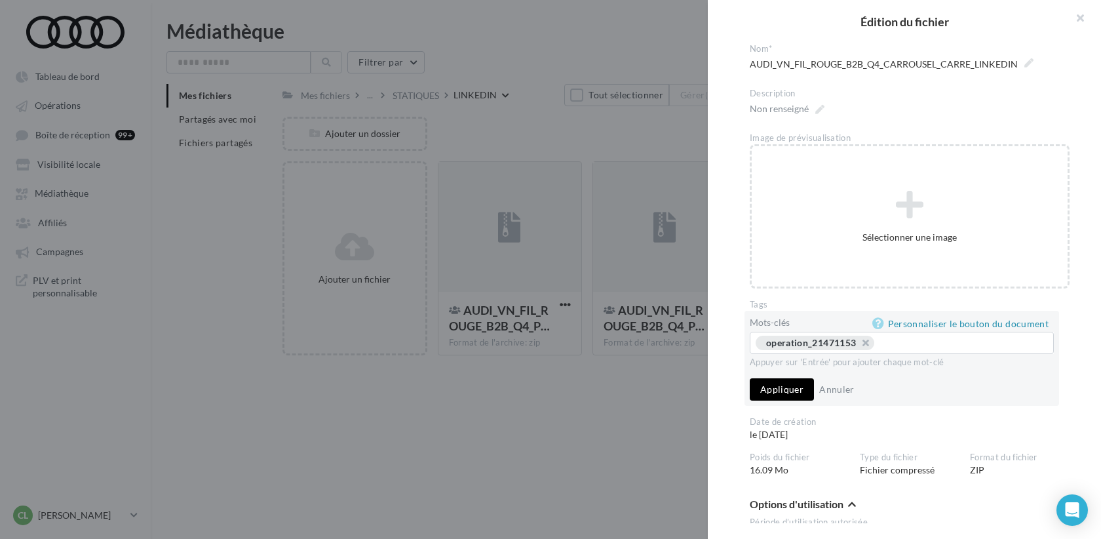
click at [785, 386] on button "Appliquer" at bounding box center [782, 389] width 64 height 22
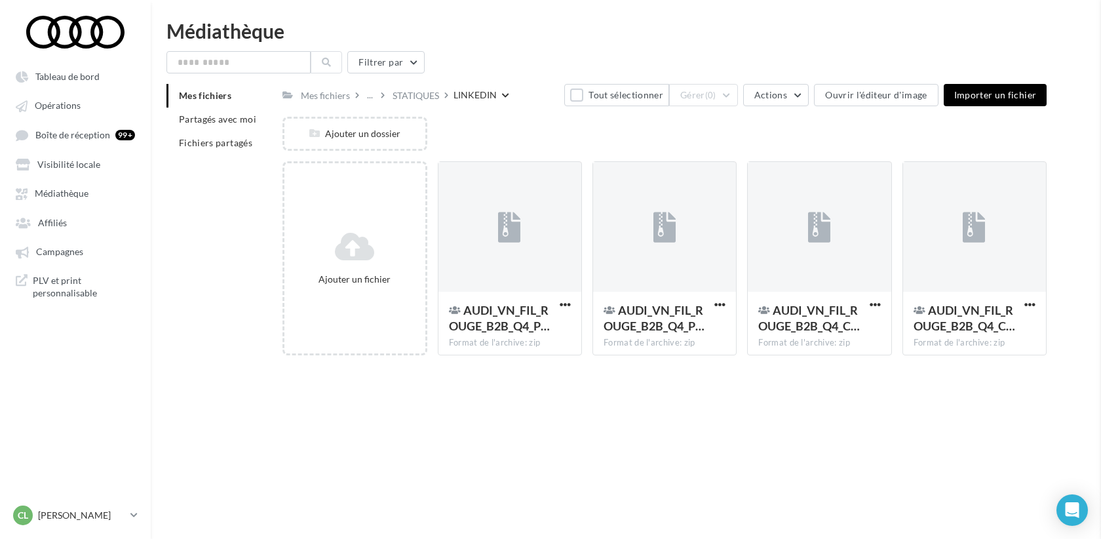
click at [534, 268] on div at bounding box center [509, 227] width 143 height 131
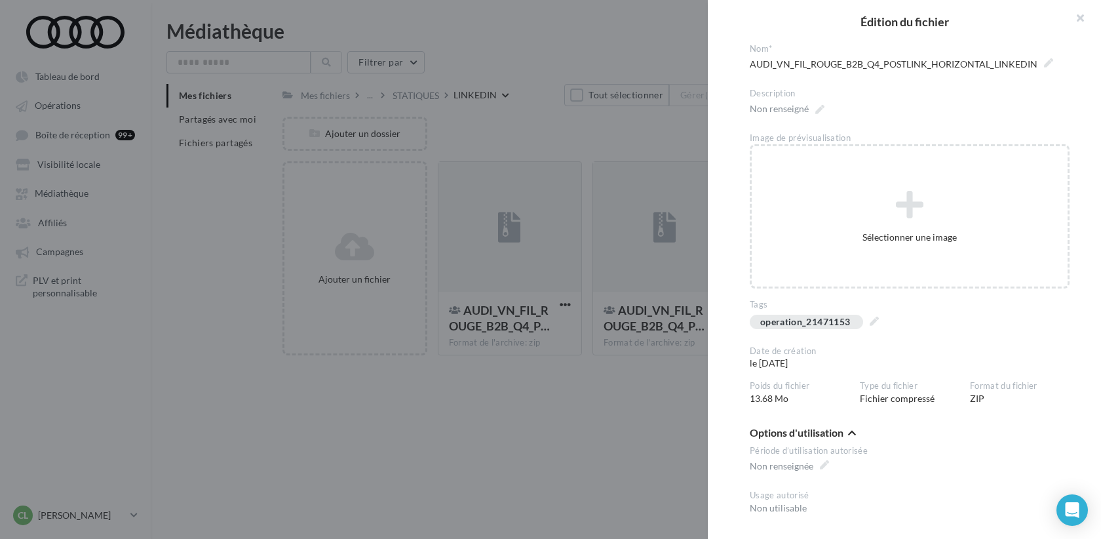
click at [570, 436] on div at bounding box center [550, 269] width 1101 height 539
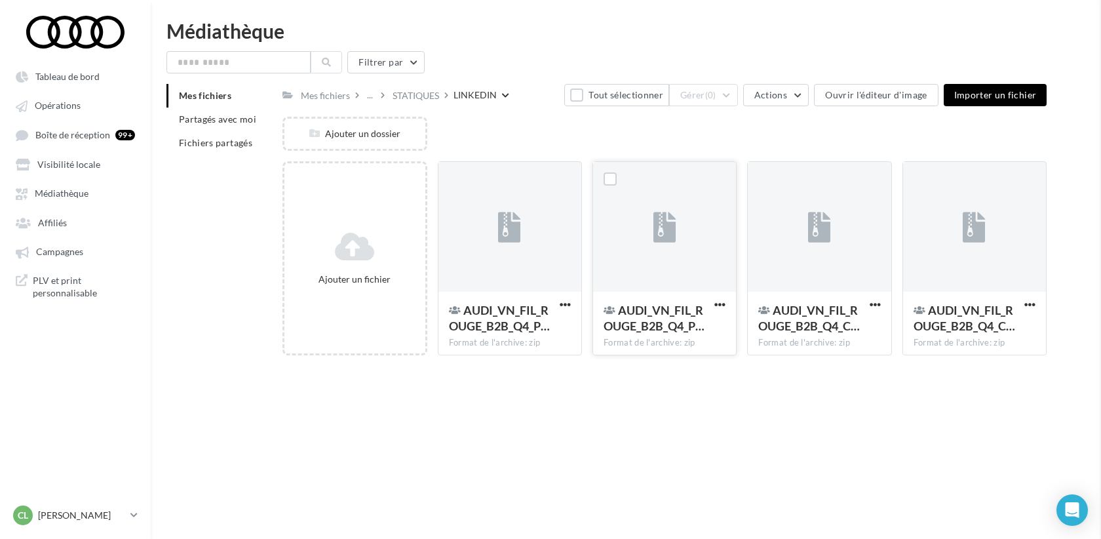
click at [650, 233] on div at bounding box center [664, 227] width 143 height 131
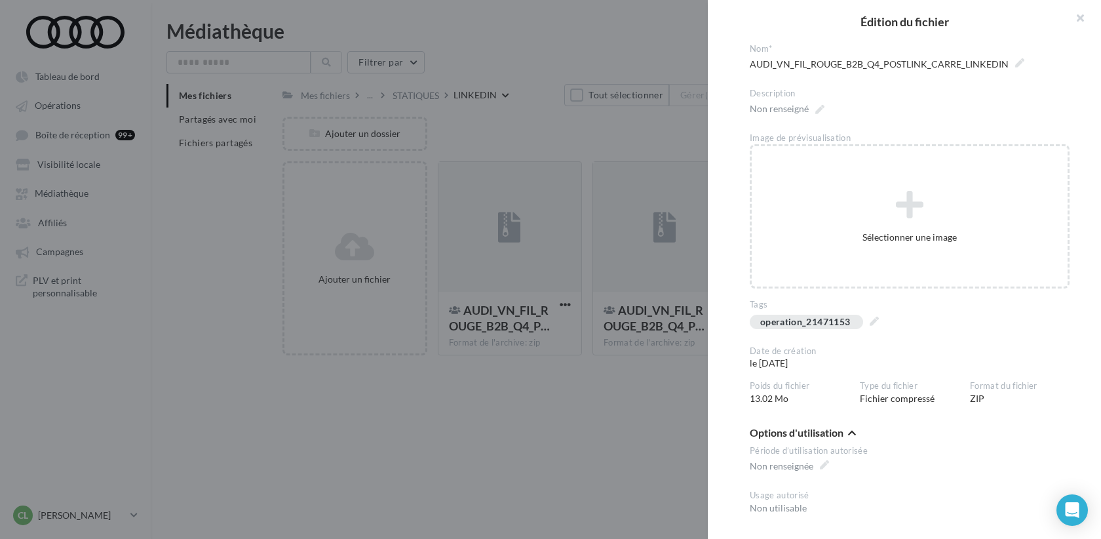
click at [592, 417] on div at bounding box center [550, 269] width 1101 height 539
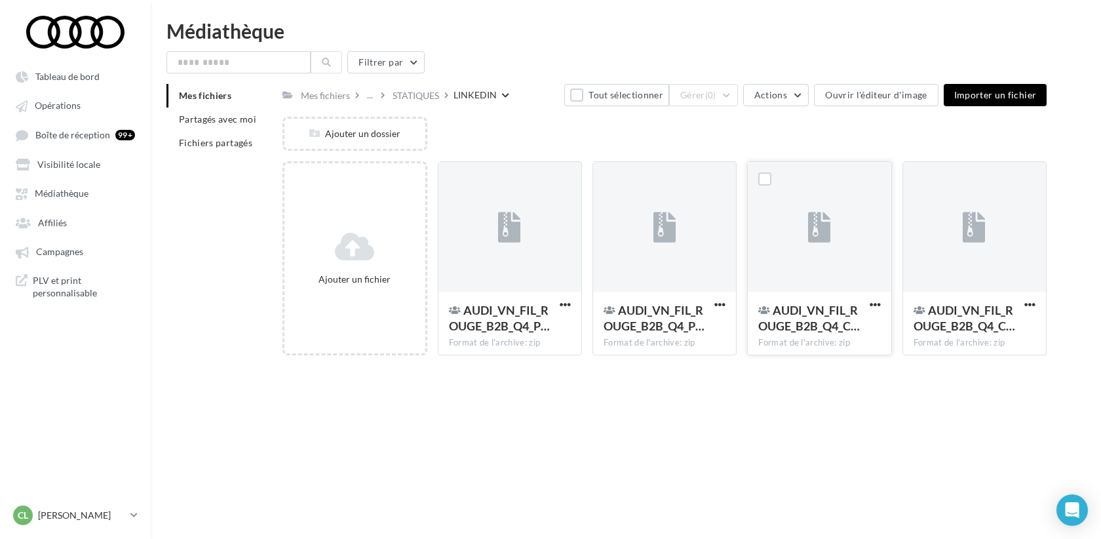
click at [805, 250] on div at bounding box center [819, 227] width 143 height 131
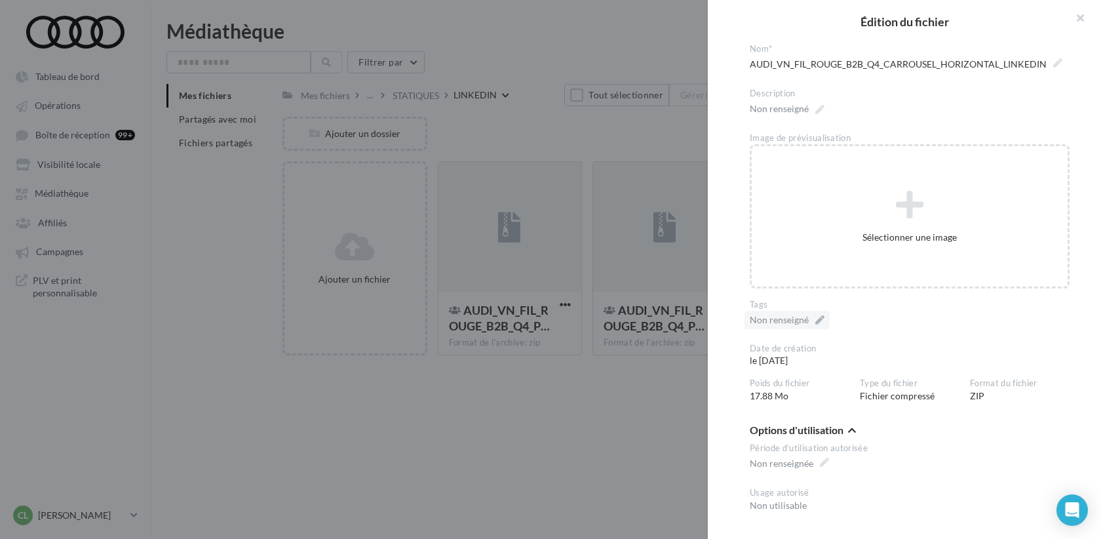
click at [816, 314] on div "Non renseigné" at bounding box center [787, 320] width 85 height 18
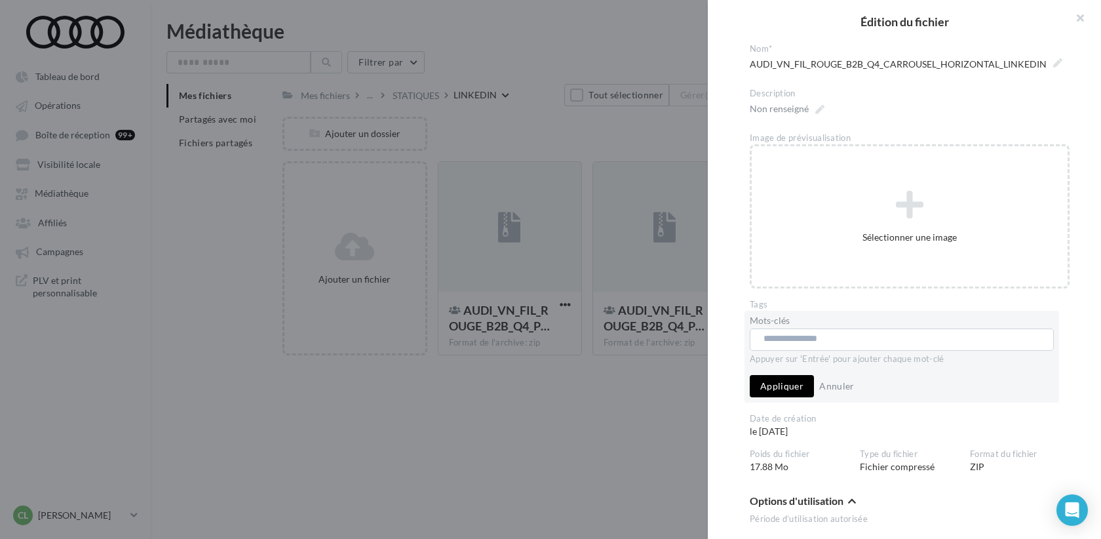
click at [804, 338] on input "text" at bounding box center [901, 338] width 275 height 13
paste input "**********"
type input "**********"
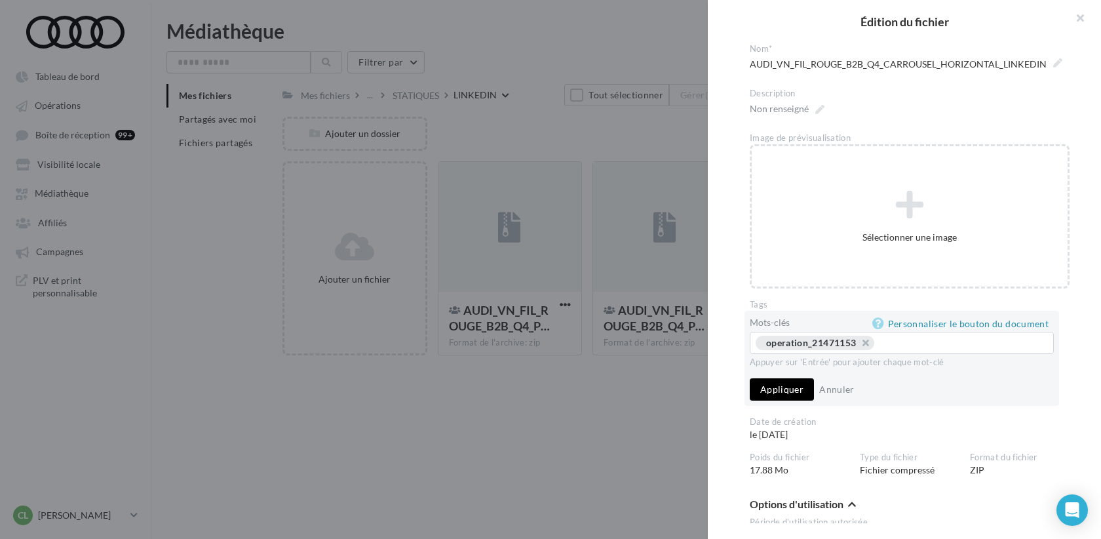
click at [794, 381] on button "Appliquer" at bounding box center [782, 389] width 64 height 22
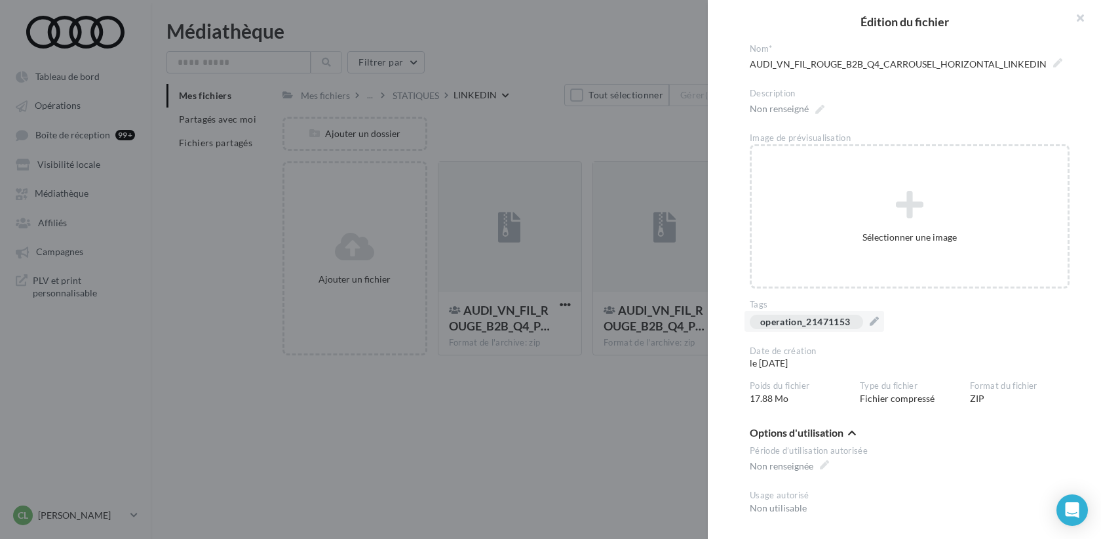
click at [629, 407] on div at bounding box center [550, 269] width 1101 height 539
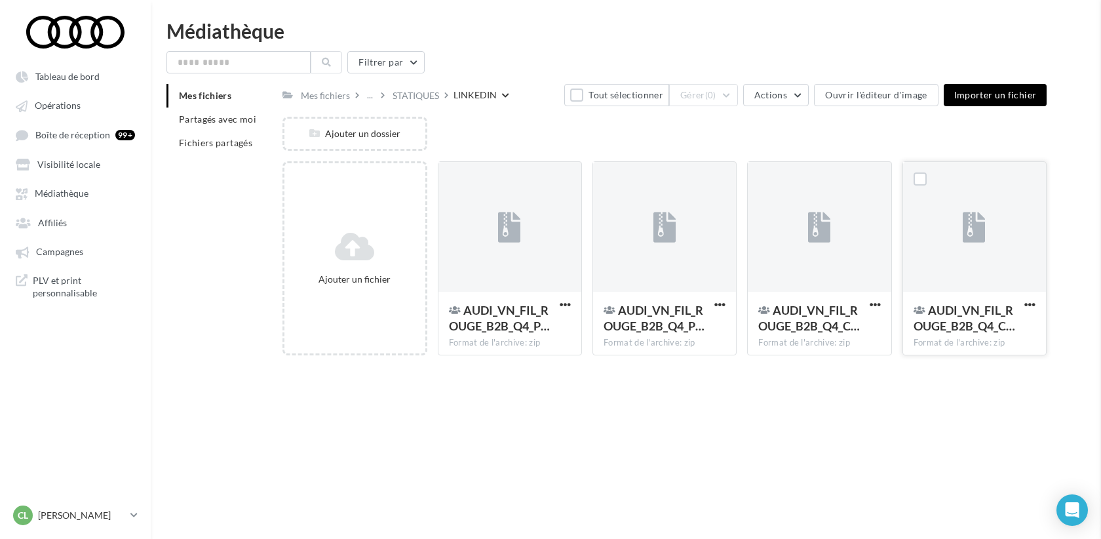
click at [950, 247] on div at bounding box center [974, 227] width 143 height 131
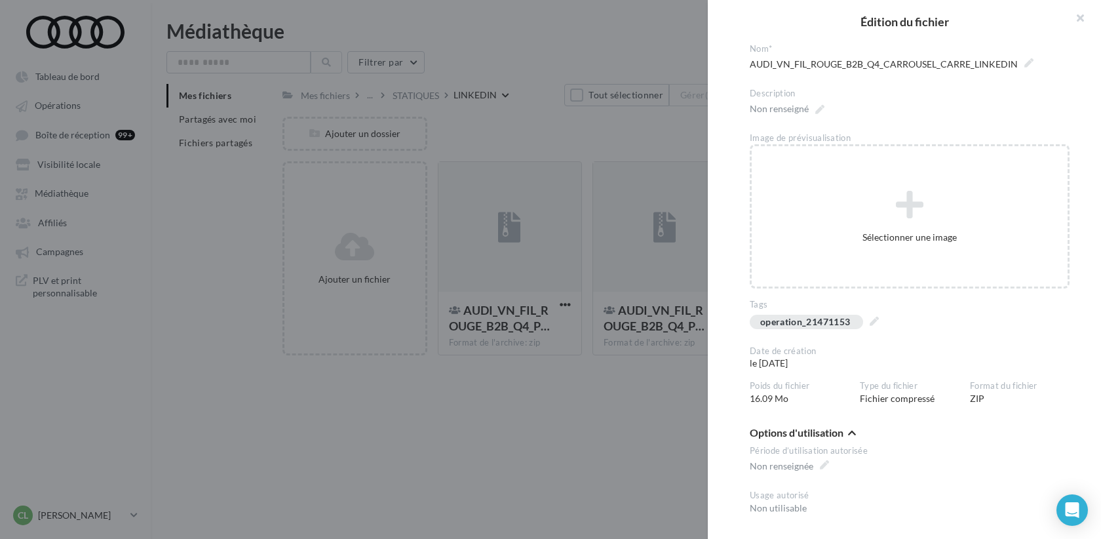
click at [627, 436] on div at bounding box center [550, 269] width 1101 height 539
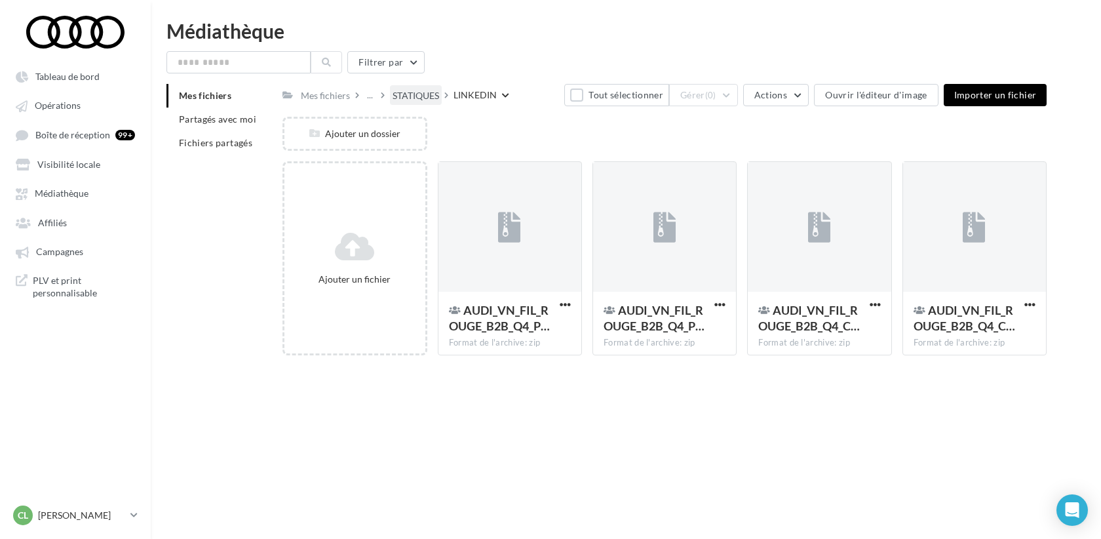
click at [423, 86] on div "STATIQUES" at bounding box center [416, 94] width 52 height 19
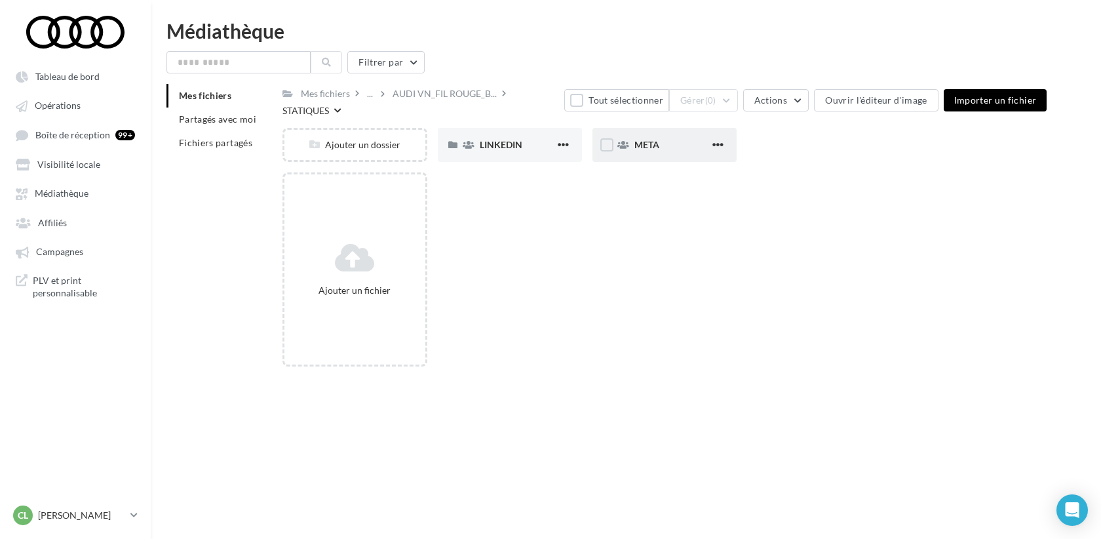
click at [665, 142] on div "META" at bounding box center [671, 144] width 75 height 13
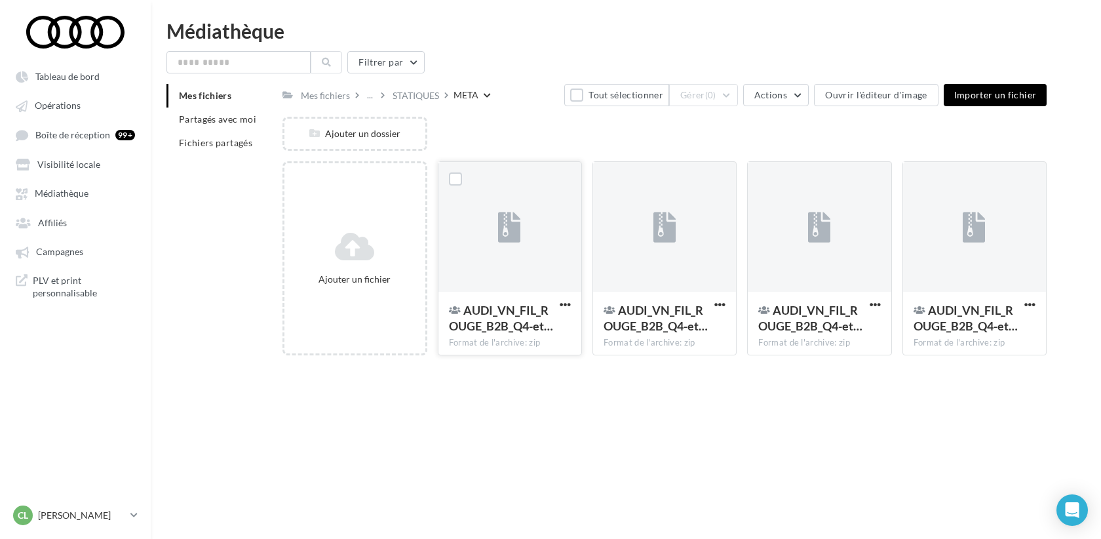
click at [545, 239] on div at bounding box center [509, 227] width 143 height 131
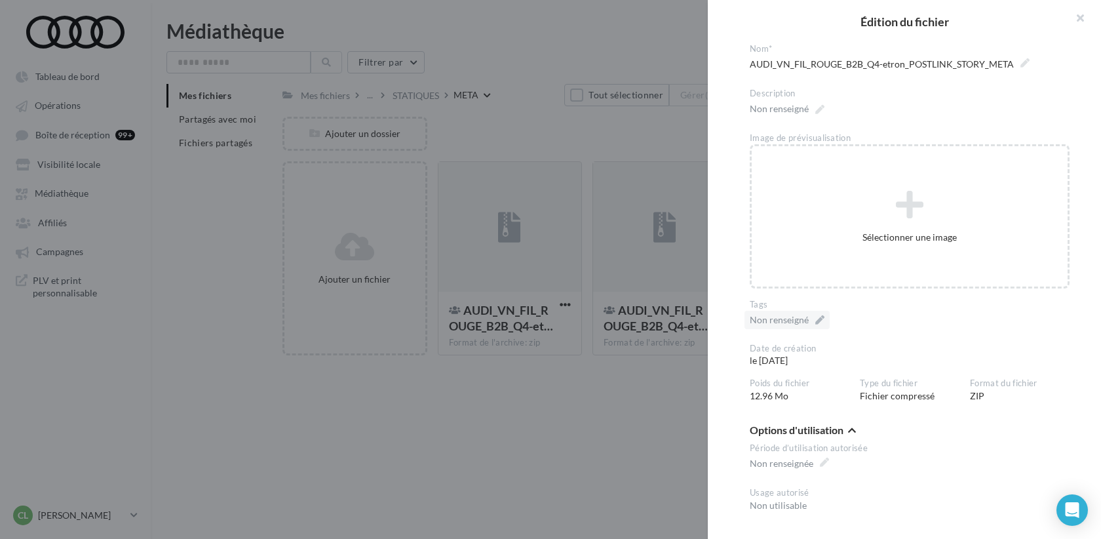
click at [822, 319] on div "Non renseigné" at bounding box center [787, 320] width 85 height 18
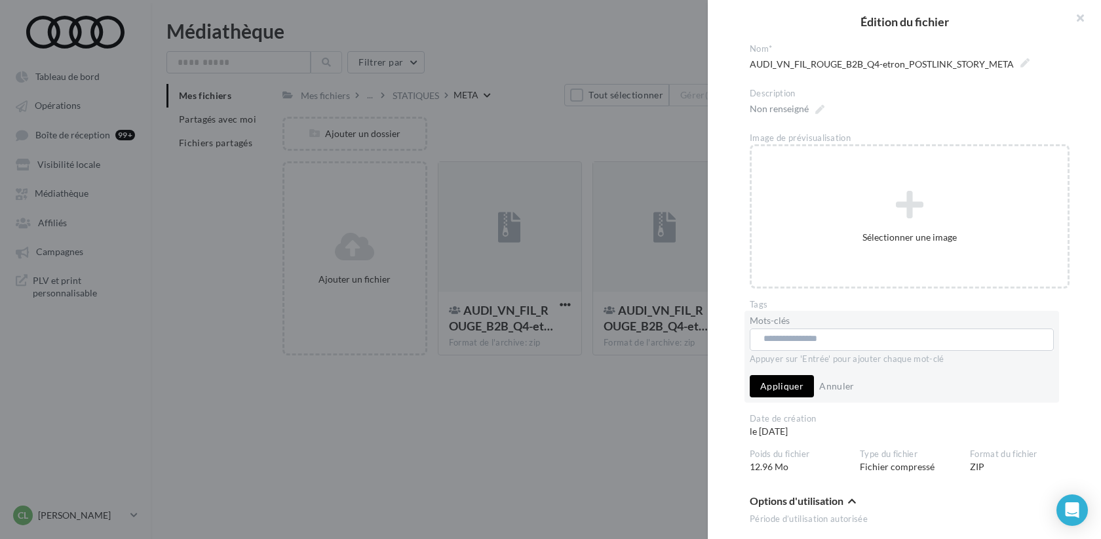
click at [819, 341] on input "text" at bounding box center [901, 338] width 275 height 13
paste input "**********"
type input "**********"
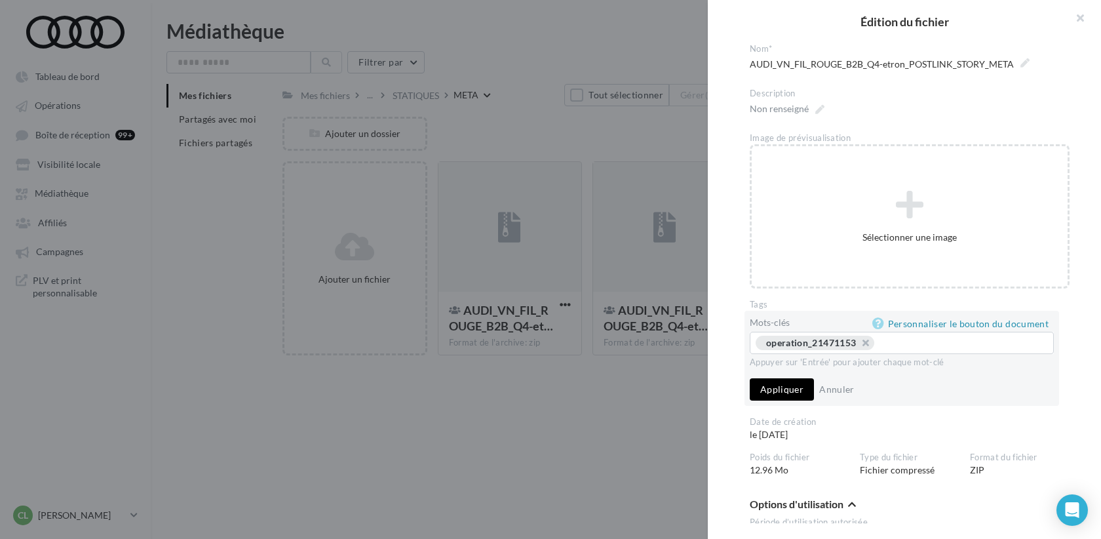
click at [800, 392] on button "Appliquer" at bounding box center [782, 389] width 64 height 22
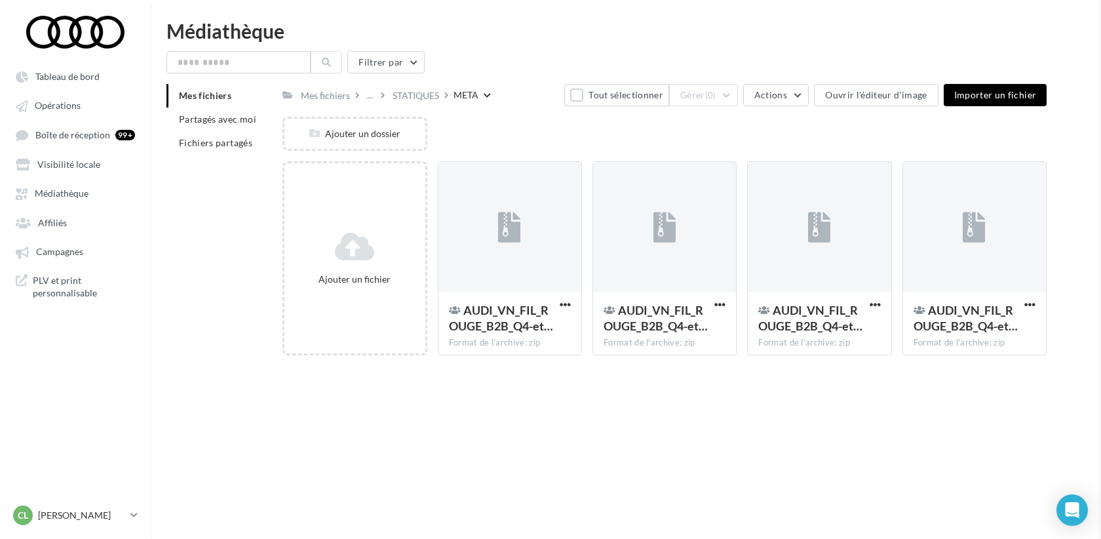
click at [648, 254] on div at bounding box center [664, 227] width 143 height 131
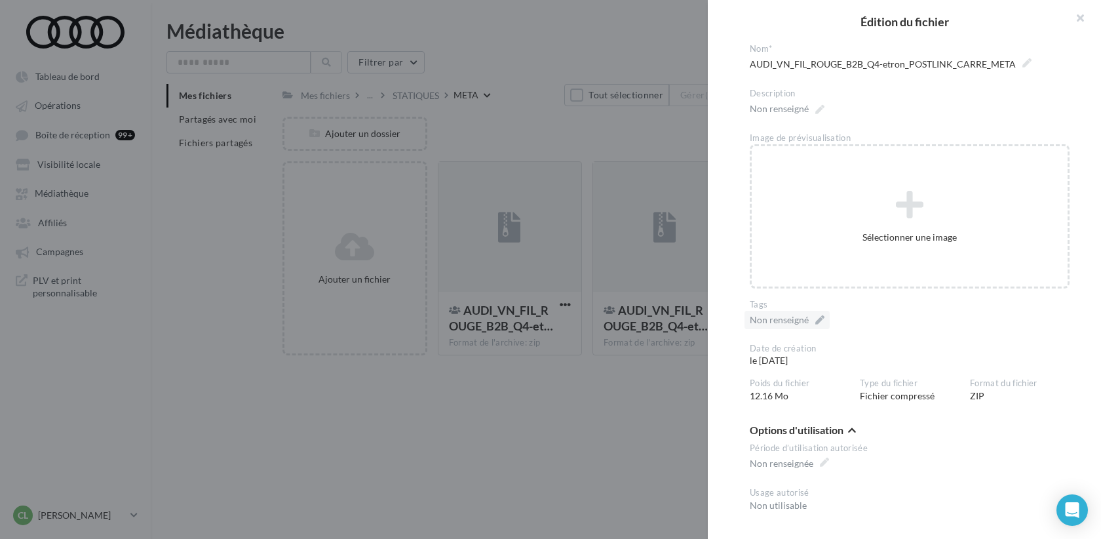
click at [819, 324] on div "Non renseigné" at bounding box center [787, 320] width 85 height 18
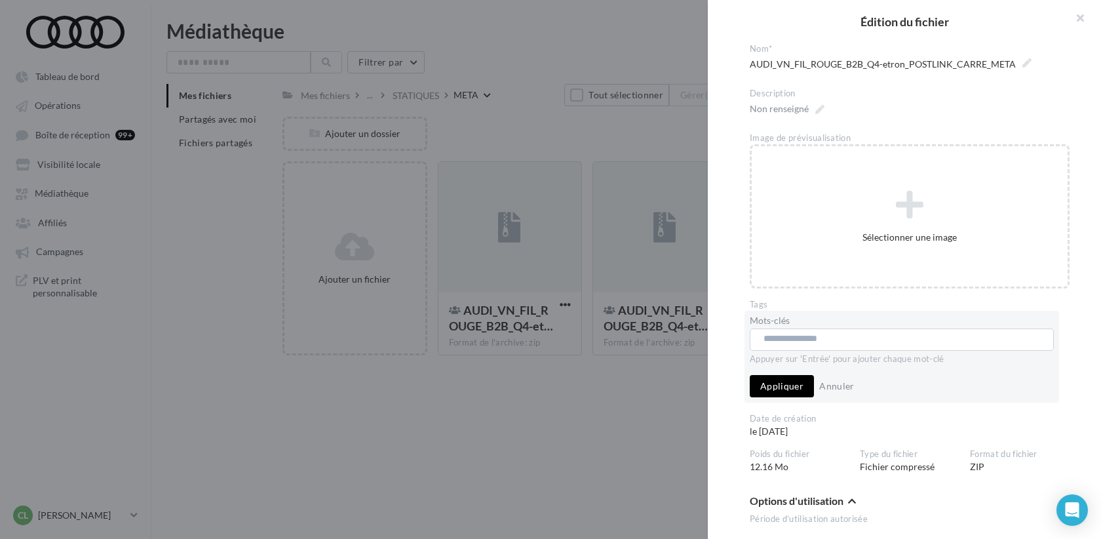
click at [813, 338] on input "text" at bounding box center [901, 338] width 275 height 13
paste input "**********"
type input "**********"
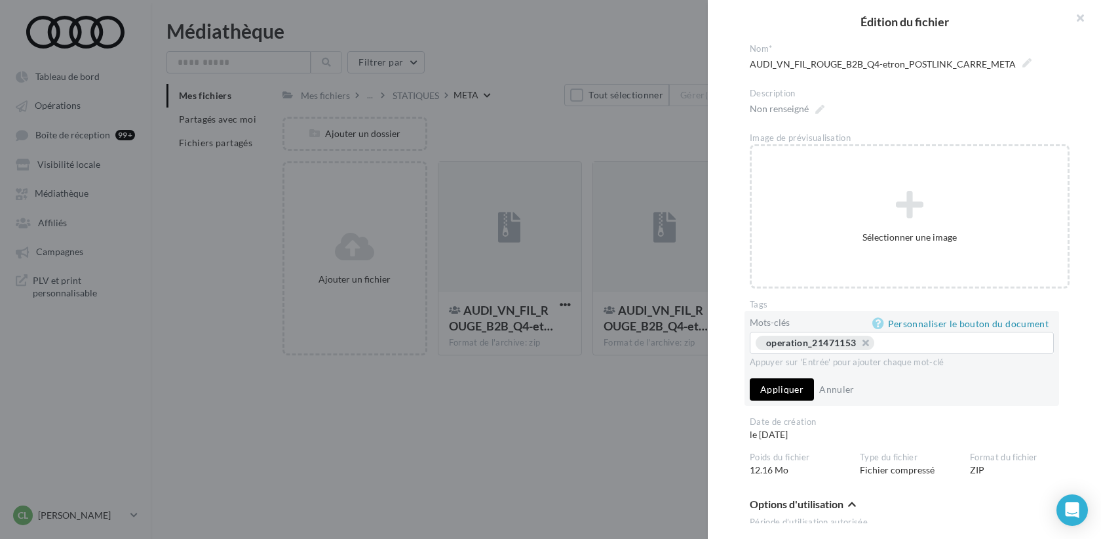
click at [797, 393] on button "Appliquer" at bounding box center [782, 389] width 64 height 22
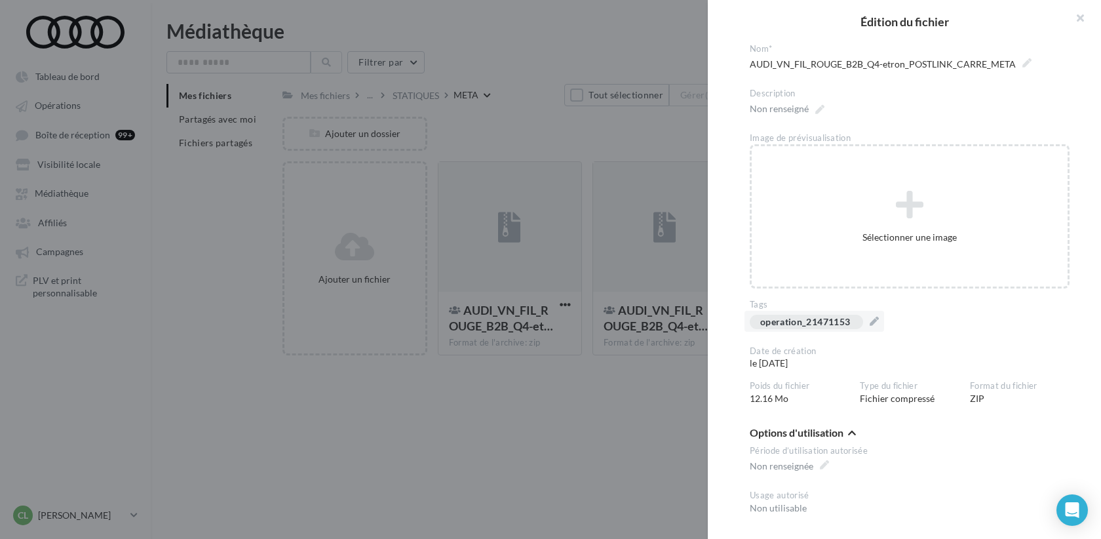
click at [648, 413] on div at bounding box center [550, 269] width 1101 height 539
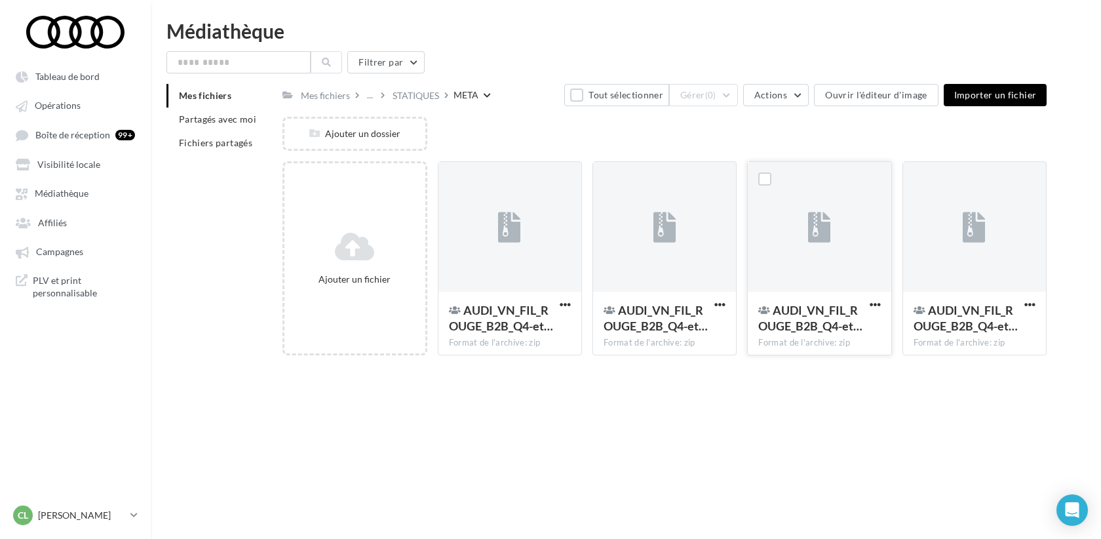
click at [861, 268] on div at bounding box center [819, 227] width 143 height 131
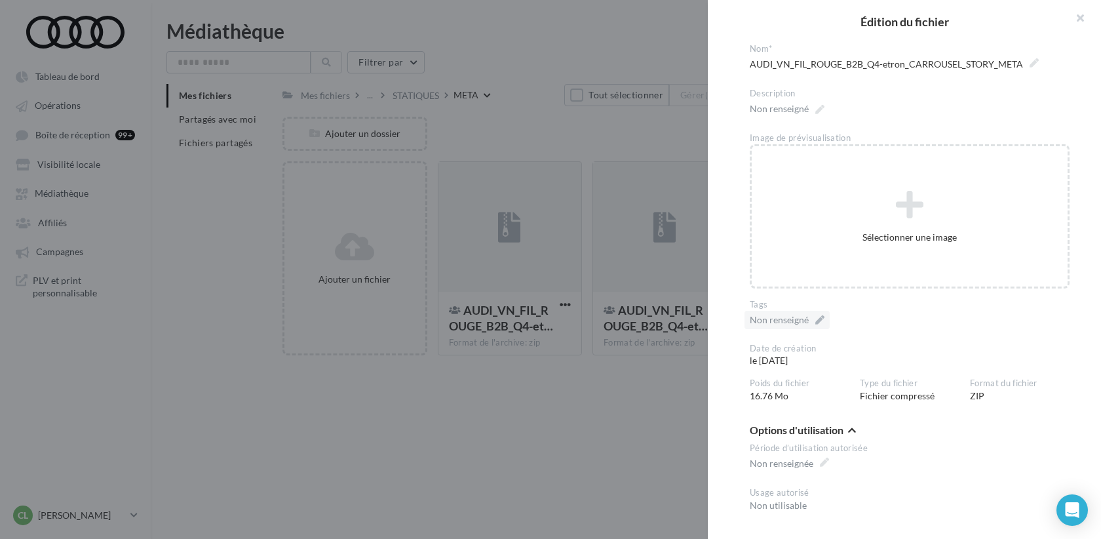
click at [819, 324] on div "Non renseigné" at bounding box center [787, 320] width 85 height 18
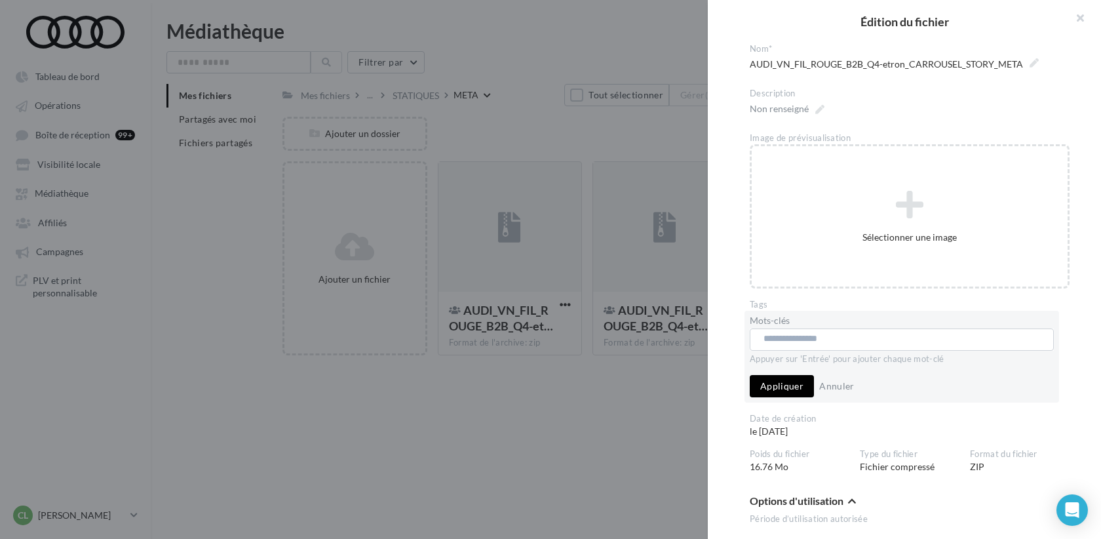
click at [814, 344] on input "text" at bounding box center [901, 338] width 275 height 13
paste input "**********"
type input "**********"
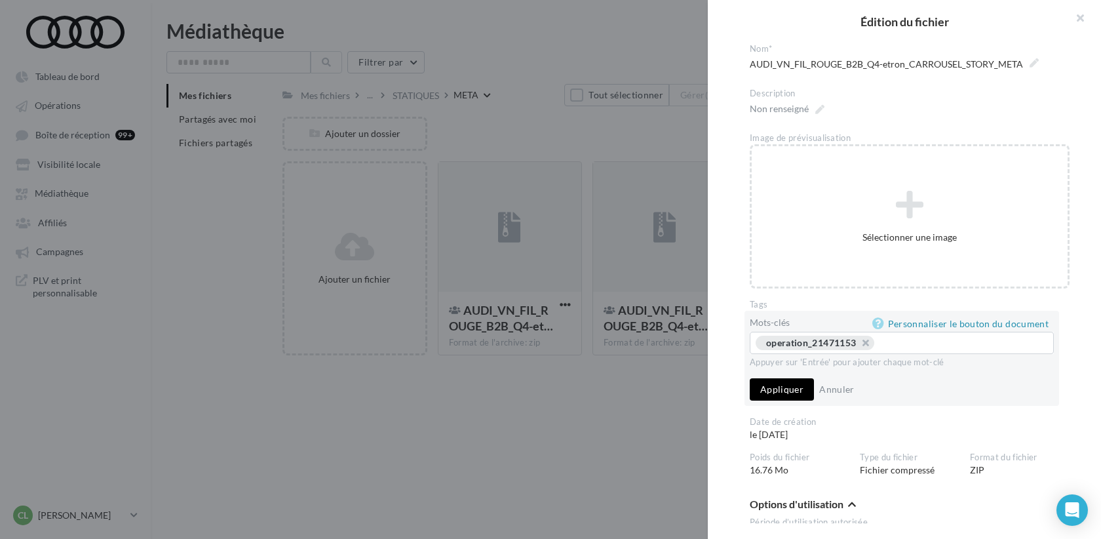
click at [796, 391] on button "Appliquer" at bounding box center [782, 389] width 64 height 22
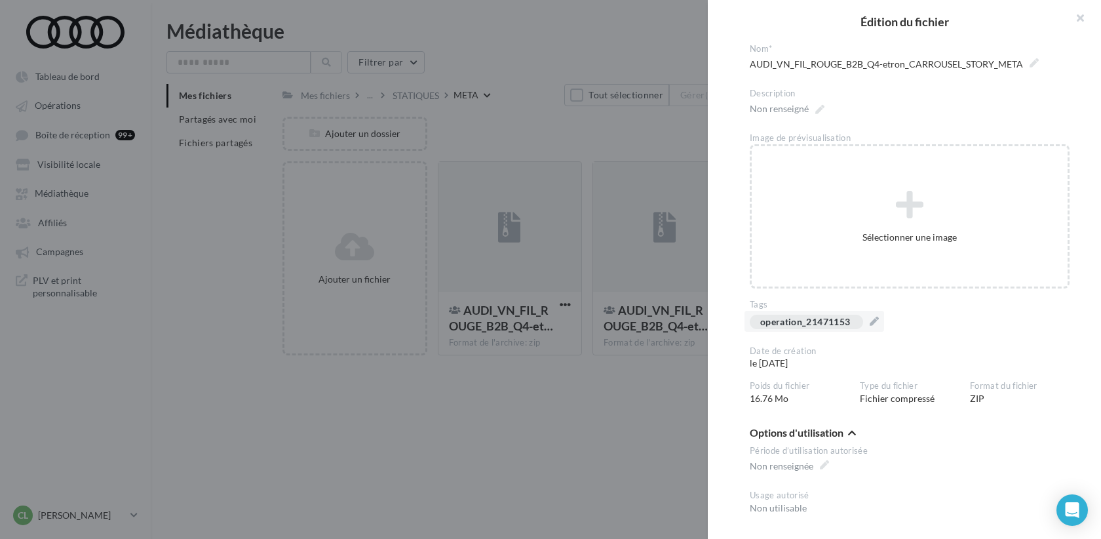
click at [661, 395] on div at bounding box center [550, 269] width 1101 height 539
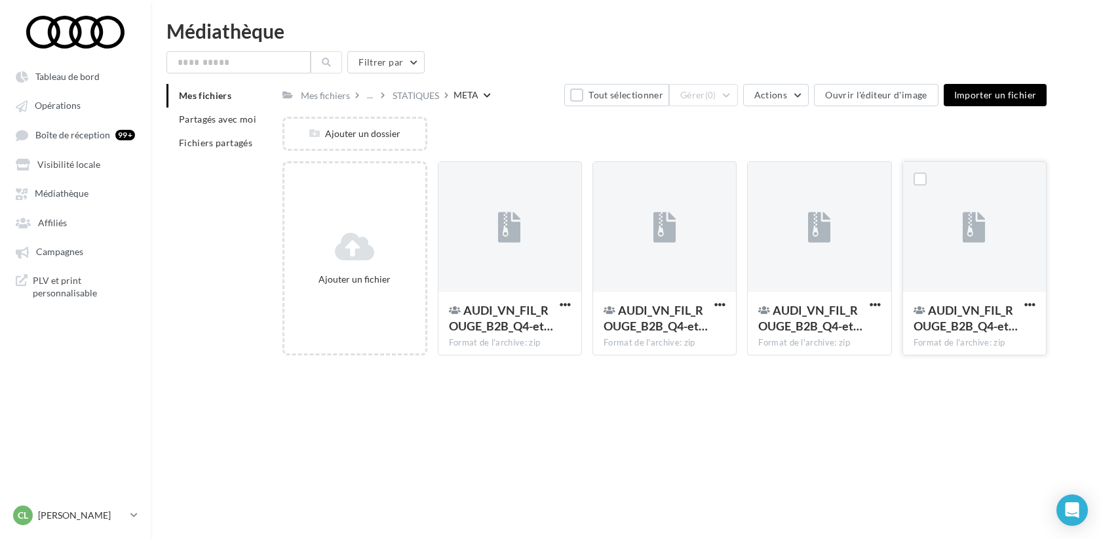
click at [958, 229] on div at bounding box center [974, 227] width 143 height 131
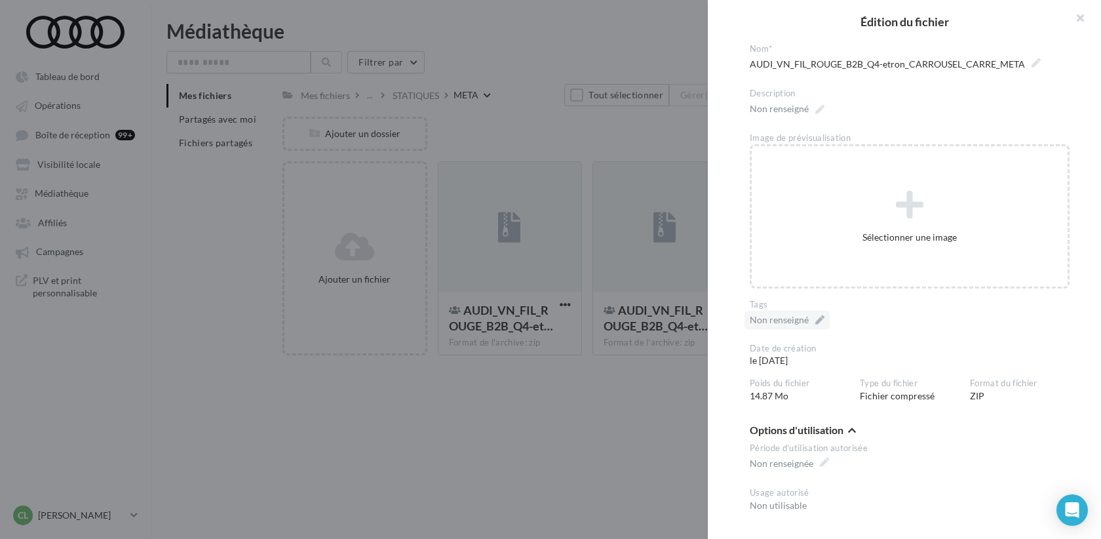
click at [825, 319] on div "Non renseigné" at bounding box center [787, 320] width 85 height 18
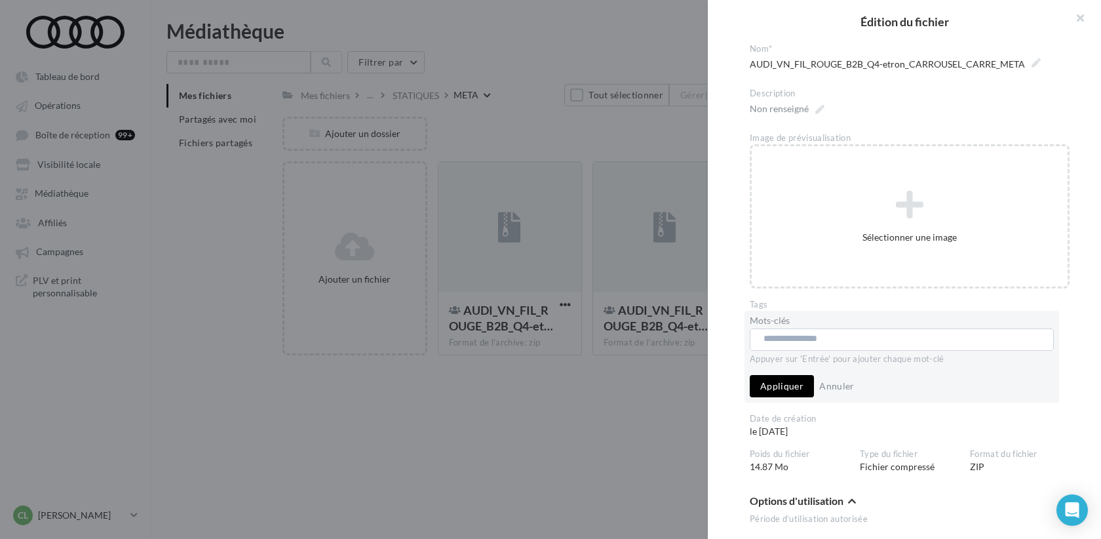
click at [819, 335] on input "text" at bounding box center [901, 338] width 275 height 13
paste input "**********"
type input "**********"
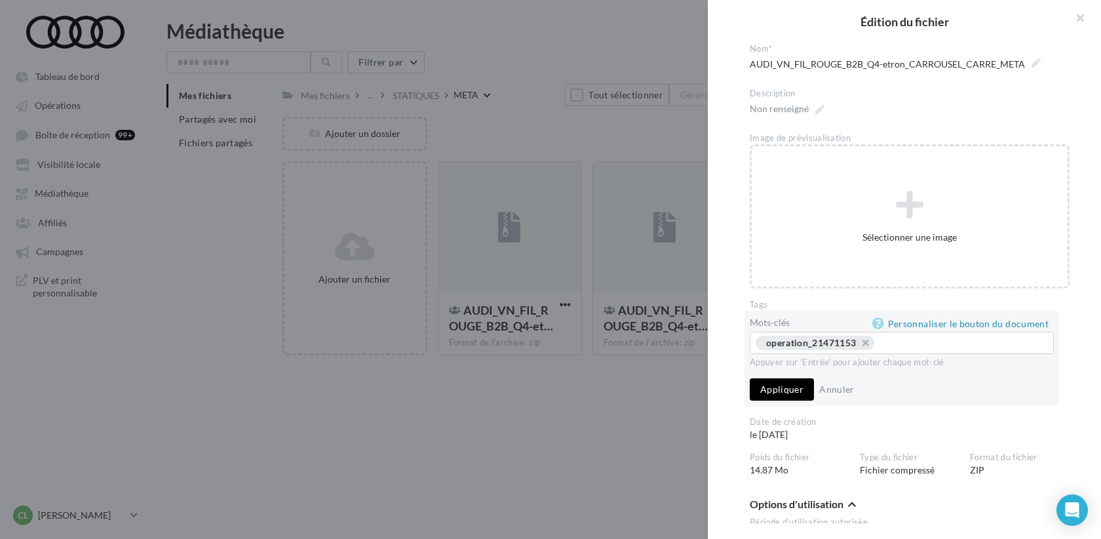
click at [801, 387] on button "Appliquer" at bounding box center [782, 389] width 64 height 22
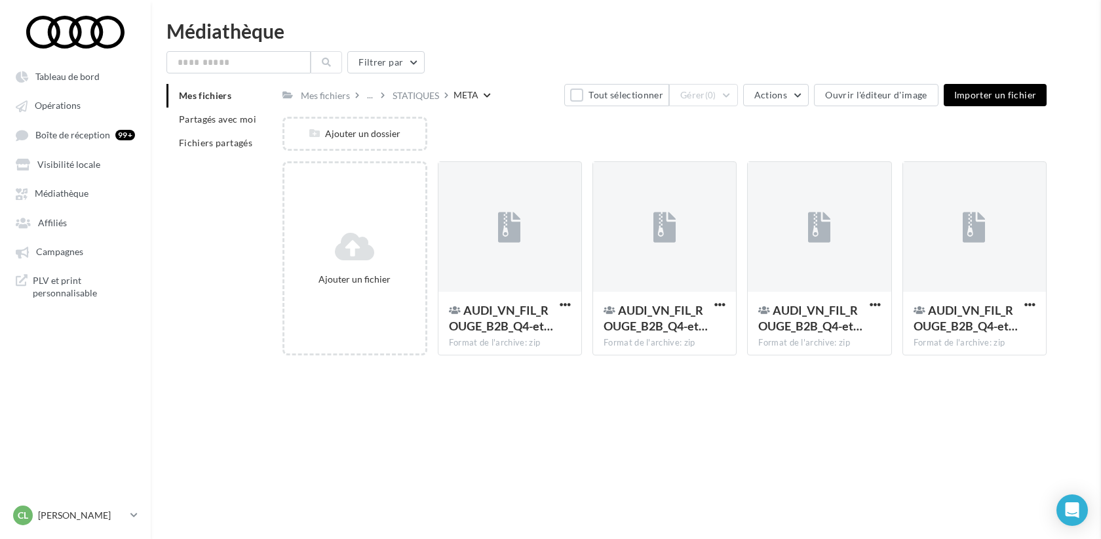
drag, startPoint x: 586, startPoint y: 455, endPoint x: 566, endPoint y: 399, distance: 59.3
click at [586, 366] on div "**********" at bounding box center [664, 366] width 764 height 0
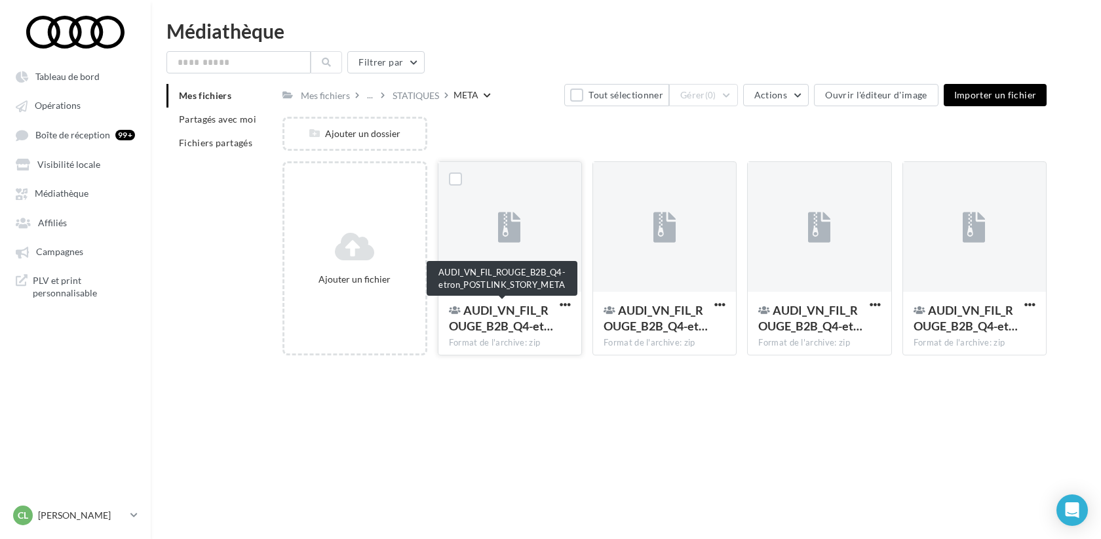
click at [547, 304] on div "AUDI_VN_FIL_ROUGE_B2B_Q4-et…" at bounding box center [502, 317] width 106 height 31
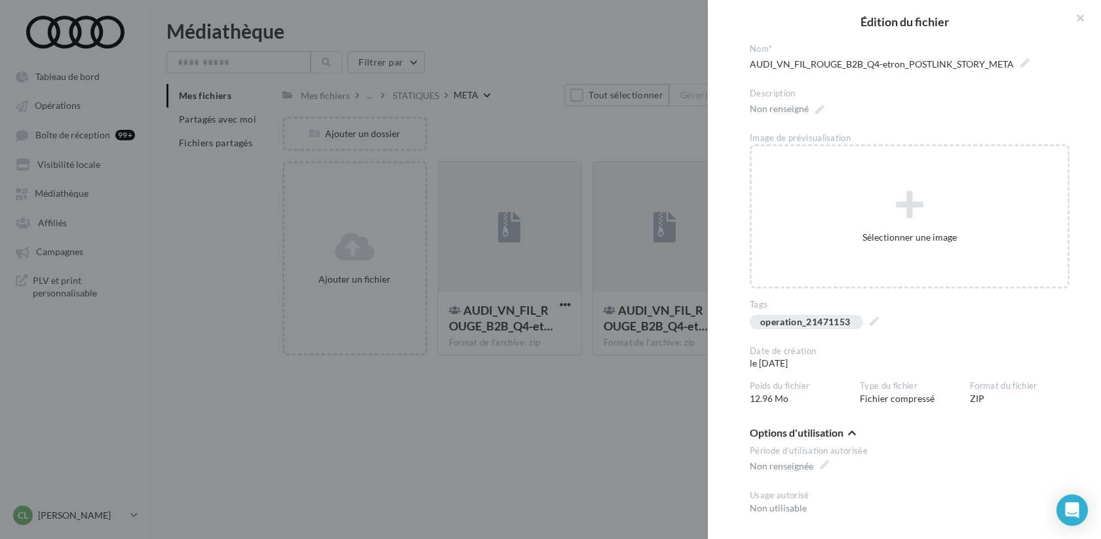
click at [627, 413] on div at bounding box center [550, 269] width 1101 height 539
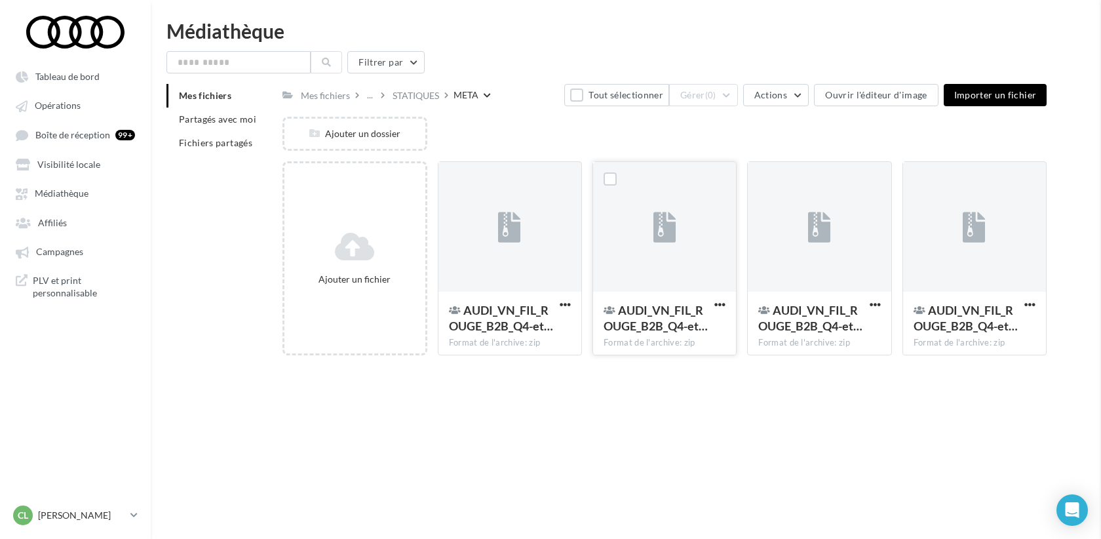
click at [646, 260] on div at bounding box center [664, 227] width 143 height 131
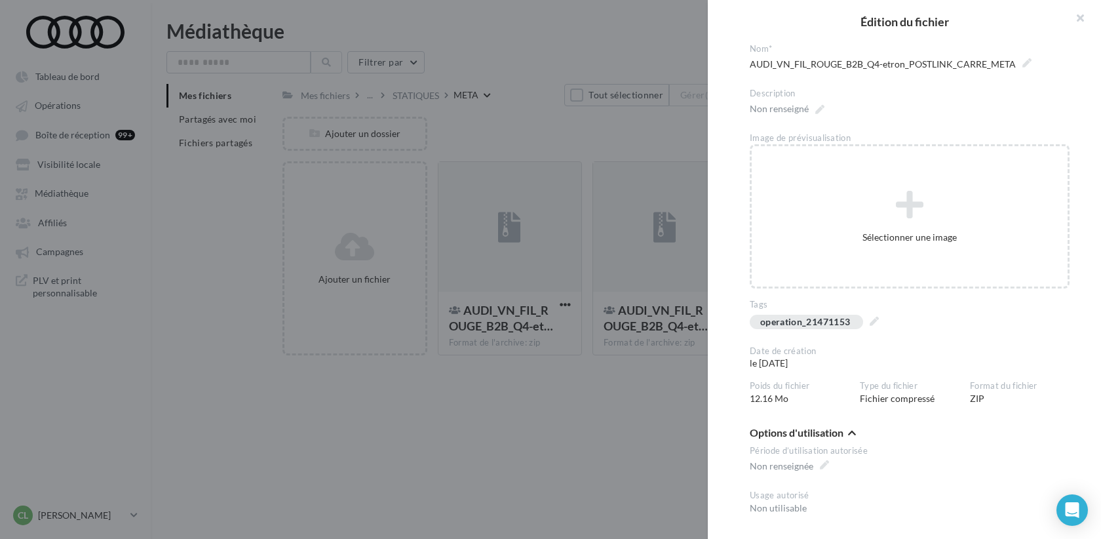
click at [557, 443] on div at bounding box center [550, 269] width 1101 height 539
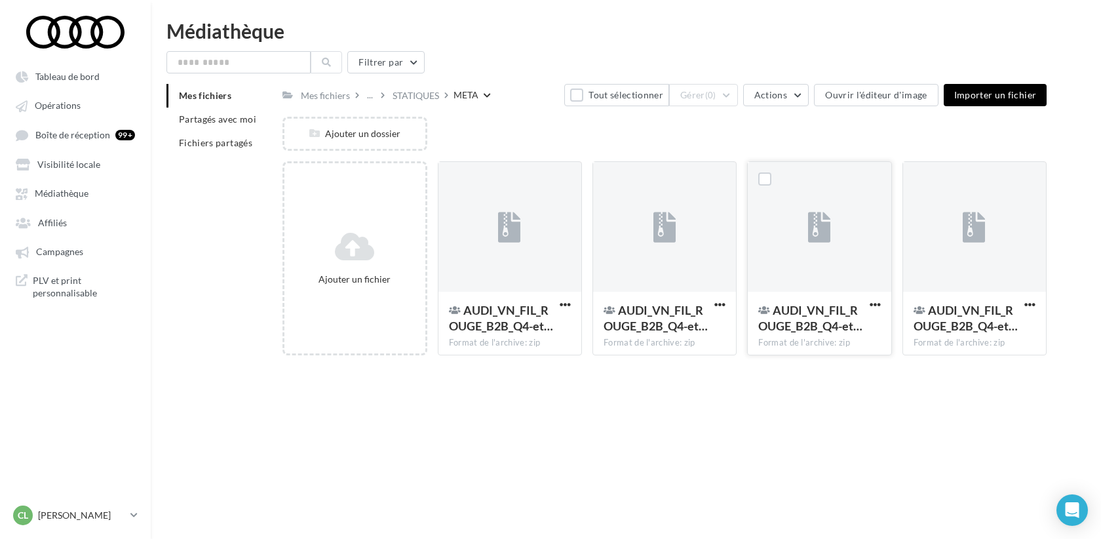
click at [792, 254] on div at bounding box center [819, 227] width 143 height 131
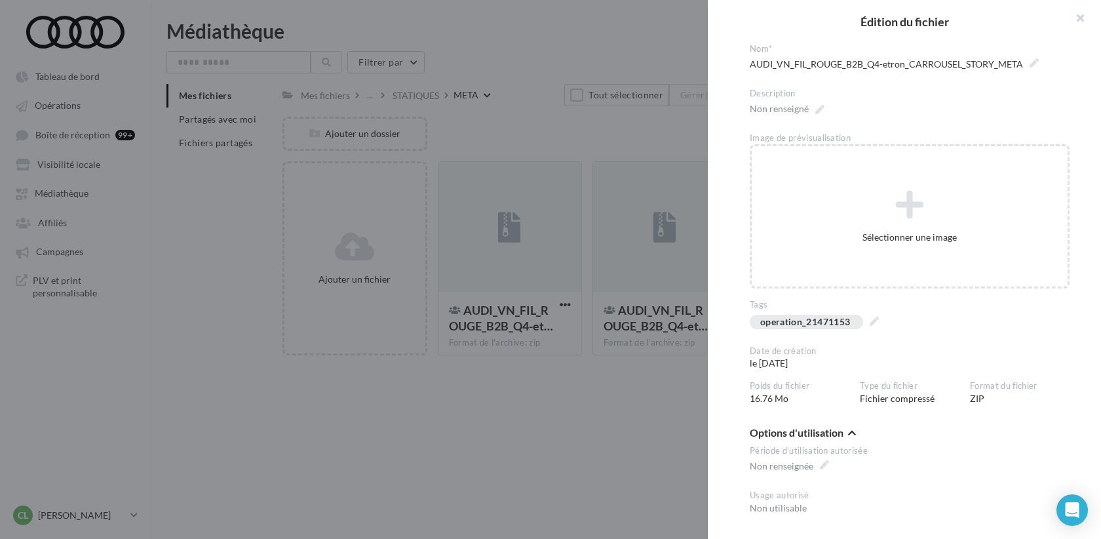
click at [558, 461] on div at bounding box center [550, 269] width 1101 height 539
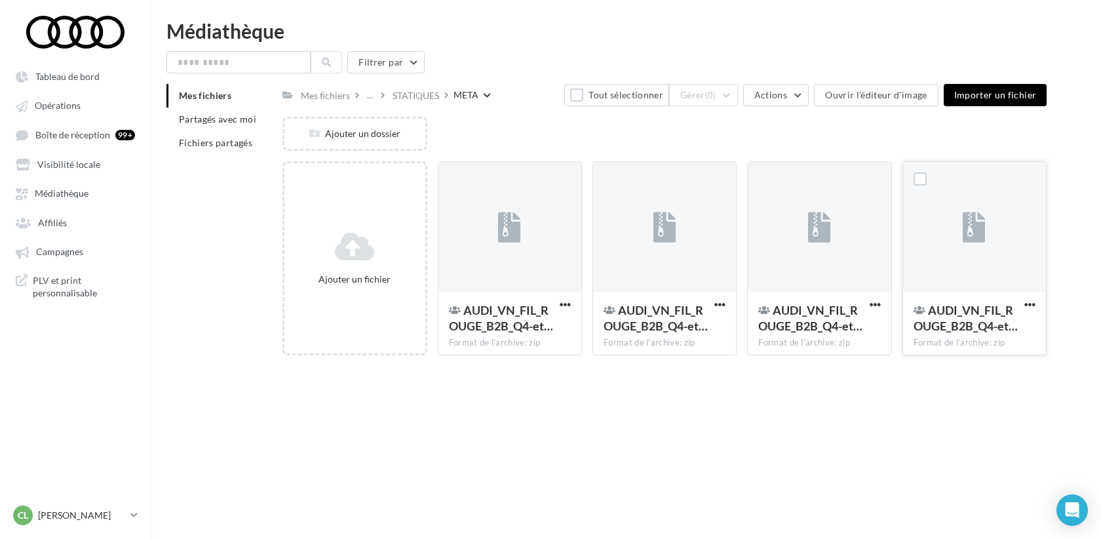
click at [934, 243] on div at bounding box center [974, 227] width 143 height 131
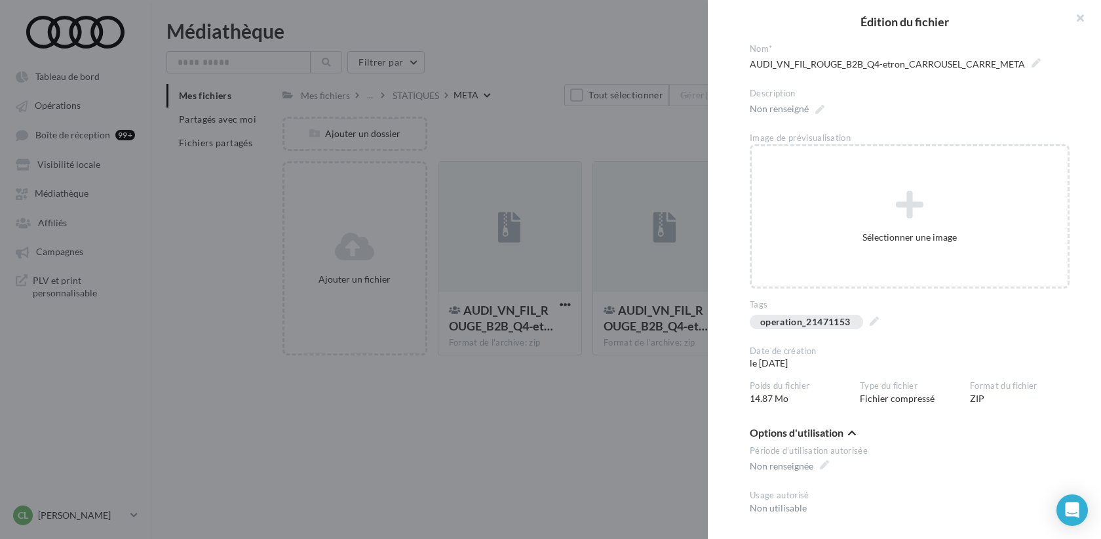
click at [605, 429] on div at bounding box center [550, 269] width 1101 height 539
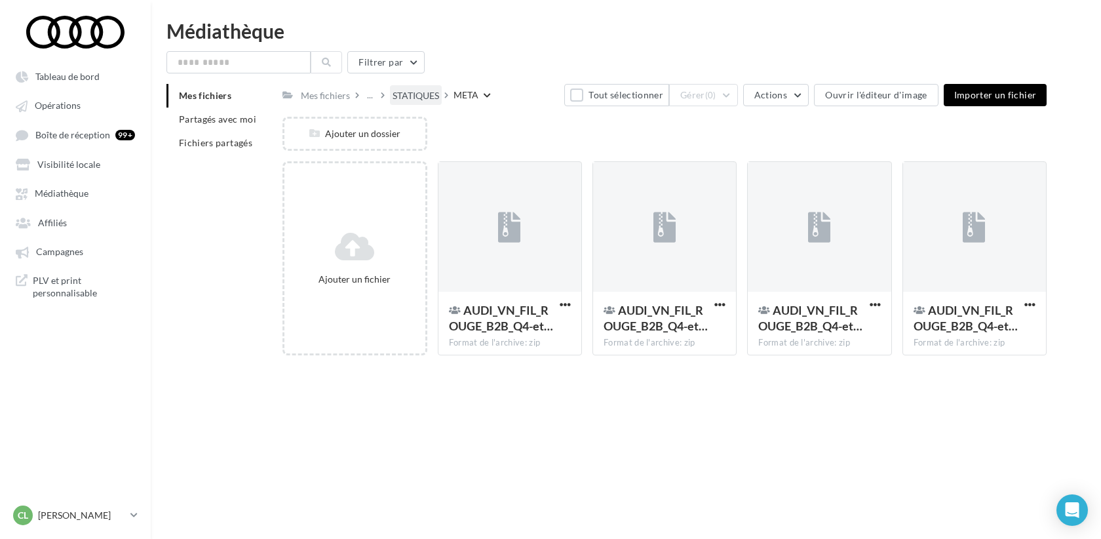
click at [416, 92] on div "STATIQUES" at bounding box center [416, 95] width 47 height 13
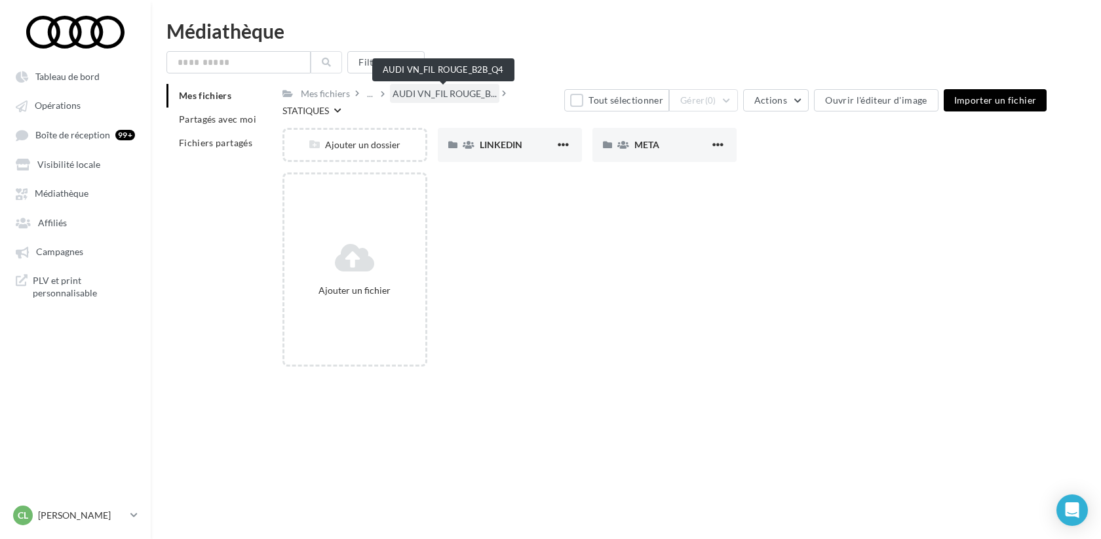
click at [424, 97] on span "AUDI VN_FIL ROUGE_B..." at bounding box center [445, 93] width 104 height 13
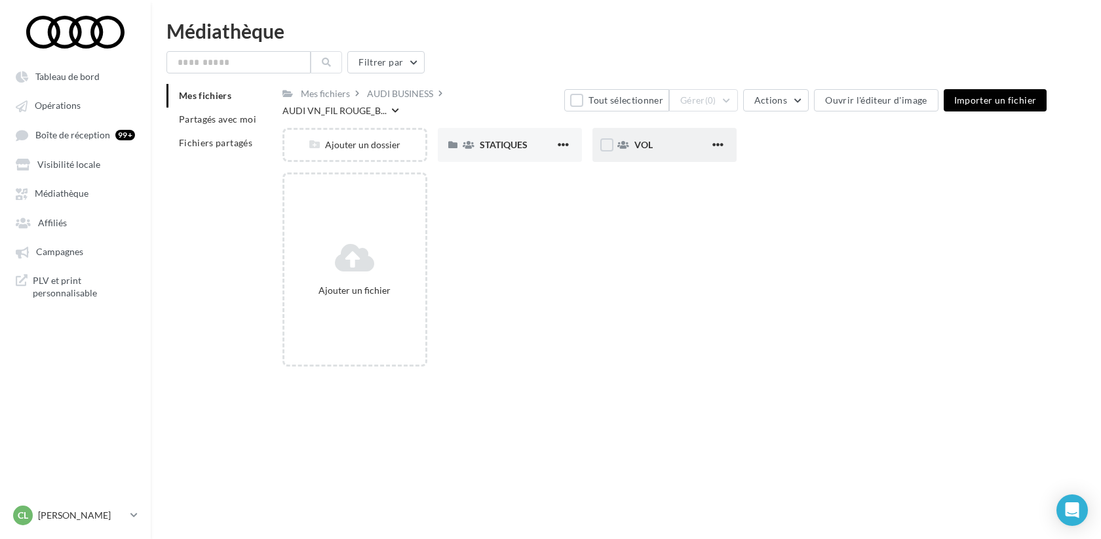
click at [635, 147] on div "VOL" at bounding box center [665, 145] width 144 height 34
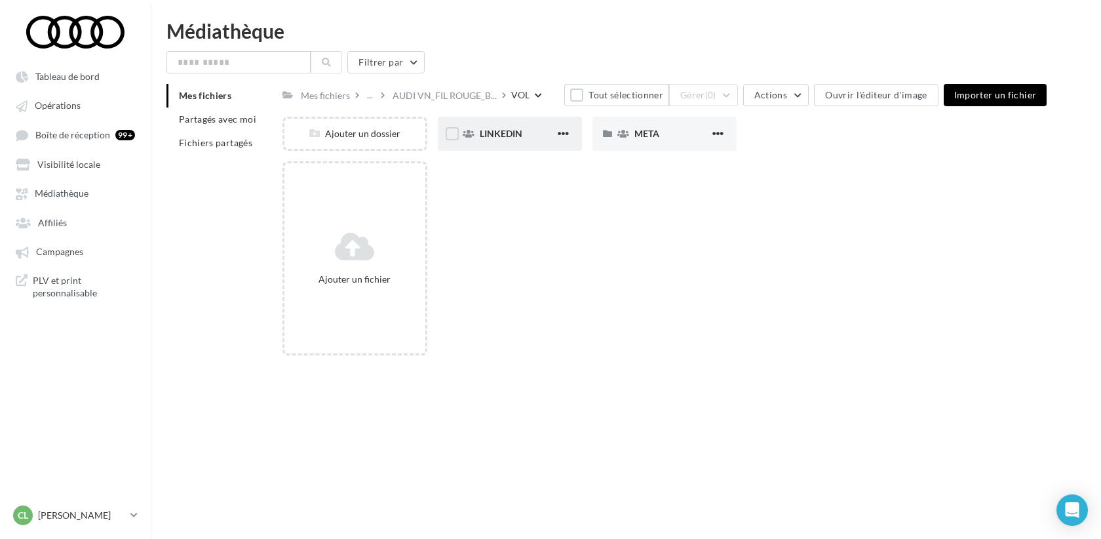
click at [528, 138] on div "LINKEDIN" at bounding box center [517, 133] width 75 height 13
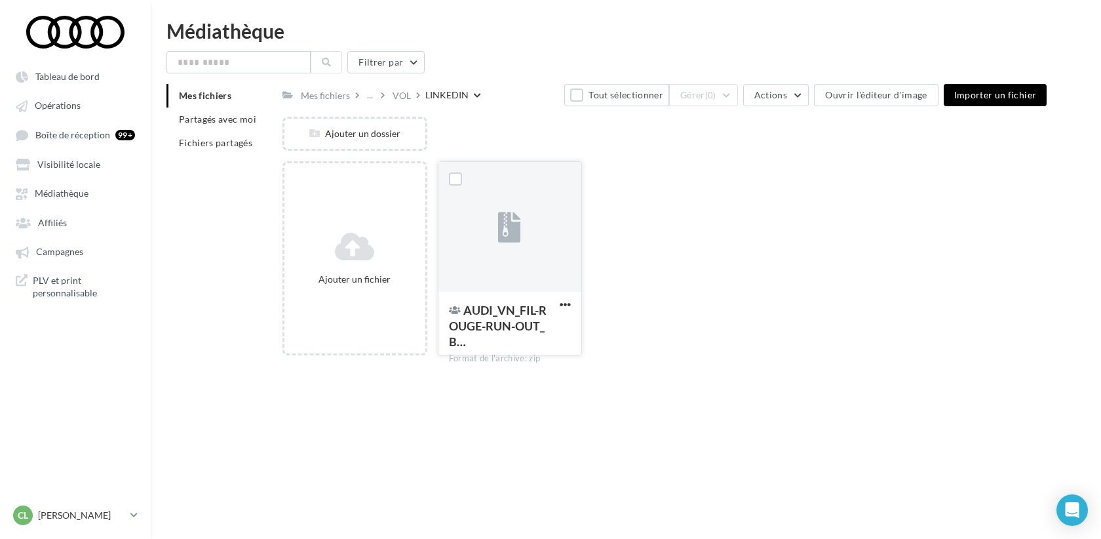
click at [476, 248] on div at bounding box center [509, 227] width 143 height 131
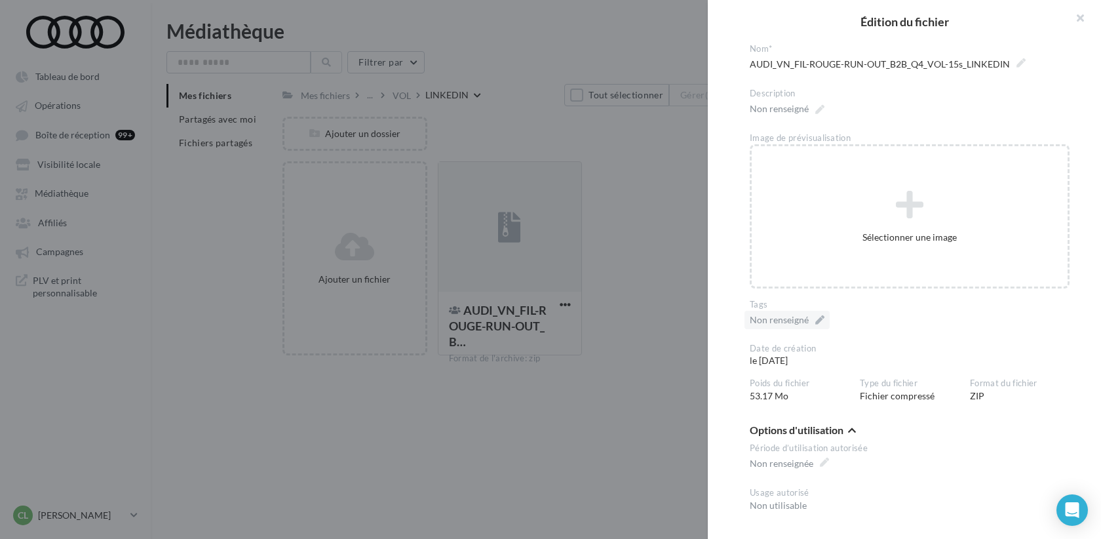
click at [819, 319] on div "Non renseigné" at bounding box center [787, 320] width 85 height 18
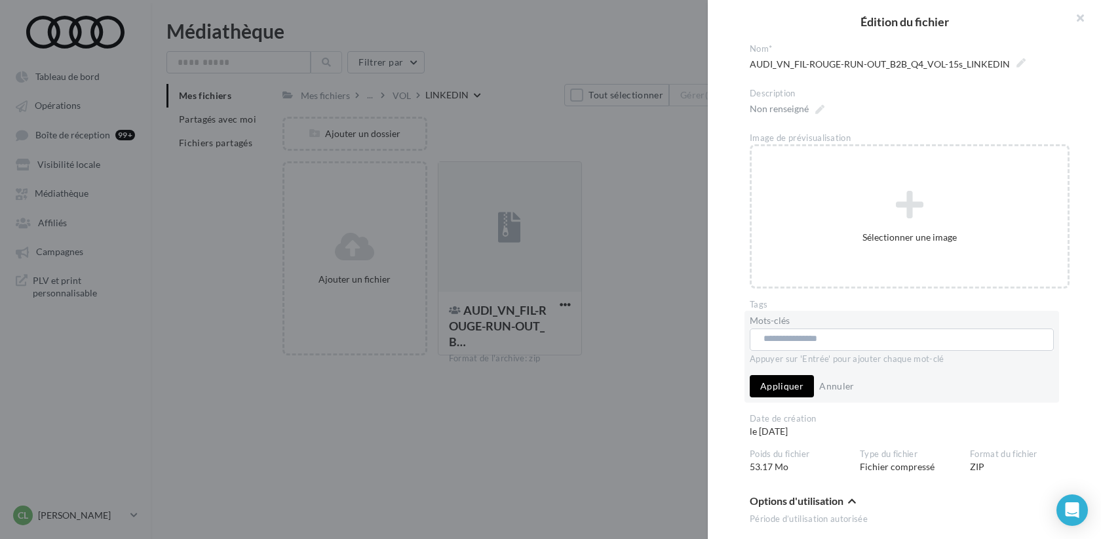
click at [816, 337] on input "text" at bounding box center [901, 338] width 275 height 13
paste input "**********"
type input "**********"
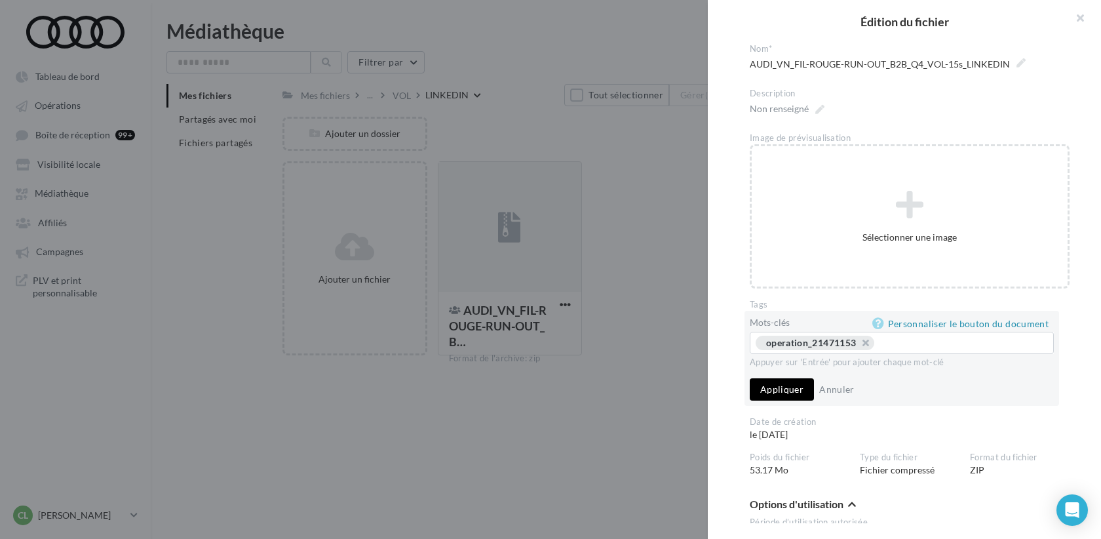
click at [798, 390] on button "Appliquer" at bounding box center [782, 389] width 64 height 22
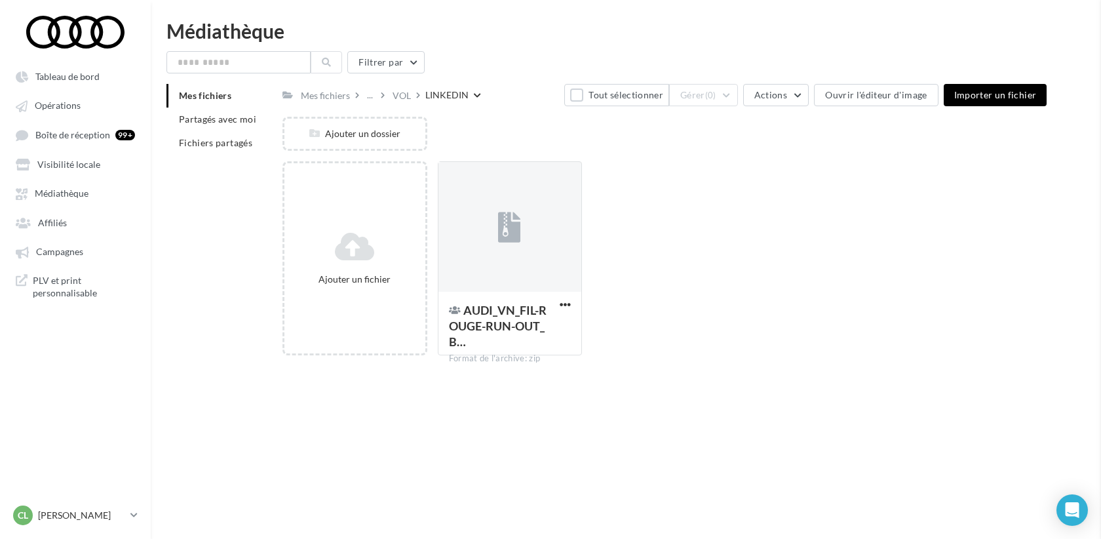
click at [402, 94] on div "VOL" at bounding box center [402, 95] width 18 height 13
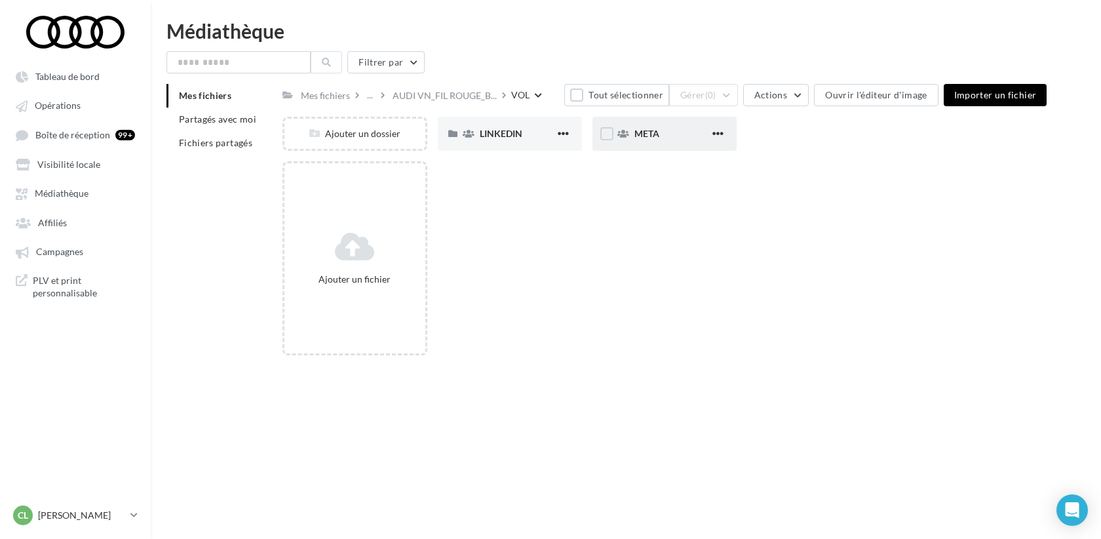
click at [668, 140] on div "META" at bounding box center [671, 133] width 75 height 13
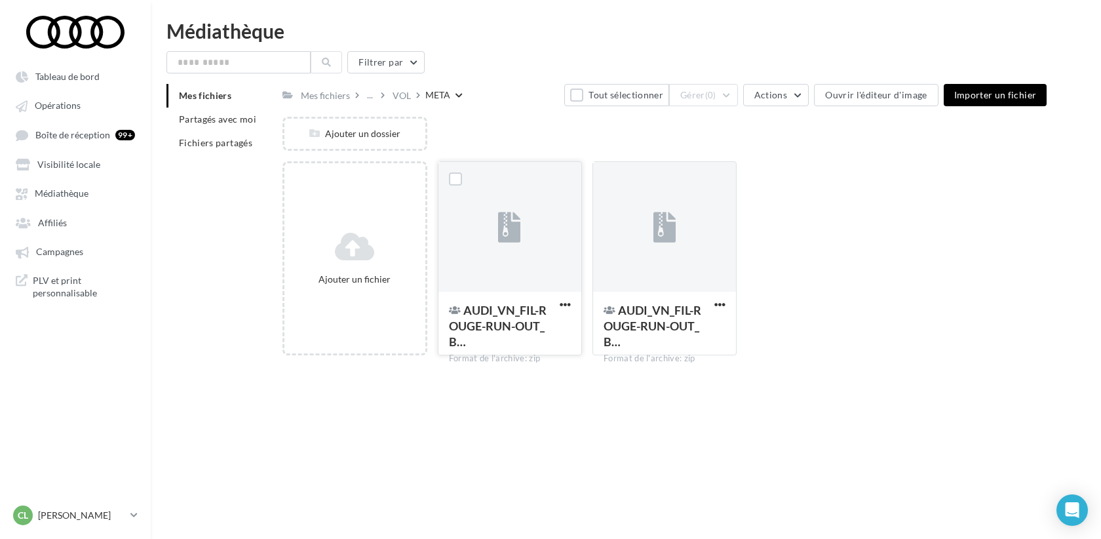
click at [518, 335] on div "AUDI_VN_FIL-ROUGE-RUN-OUT_B…" at bounding box center [502, 327] width 106 height 50
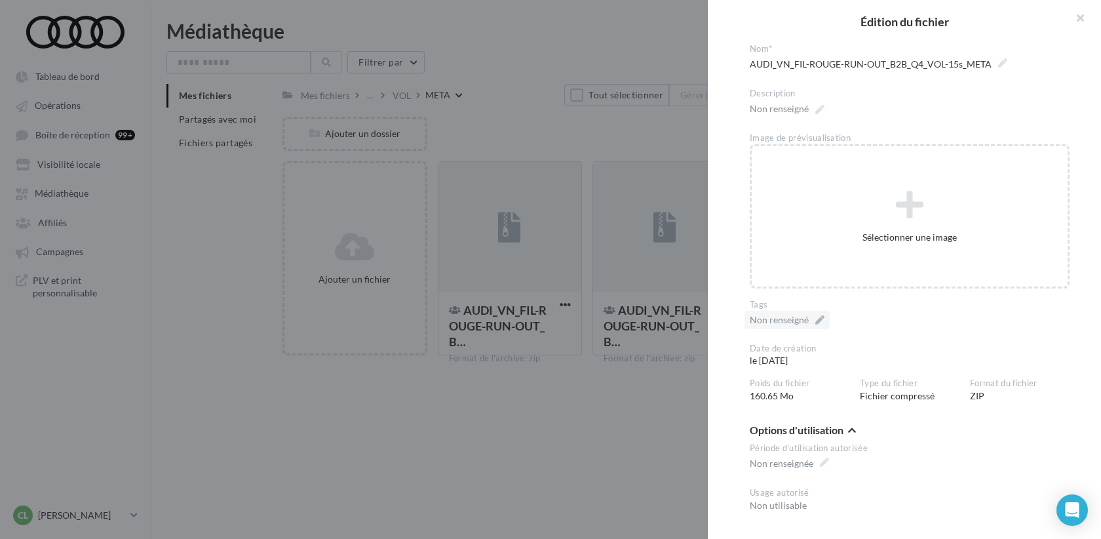
click at [818, 323] on div "Non renseigné" at bounding box center [787, 320] width 85 height 18
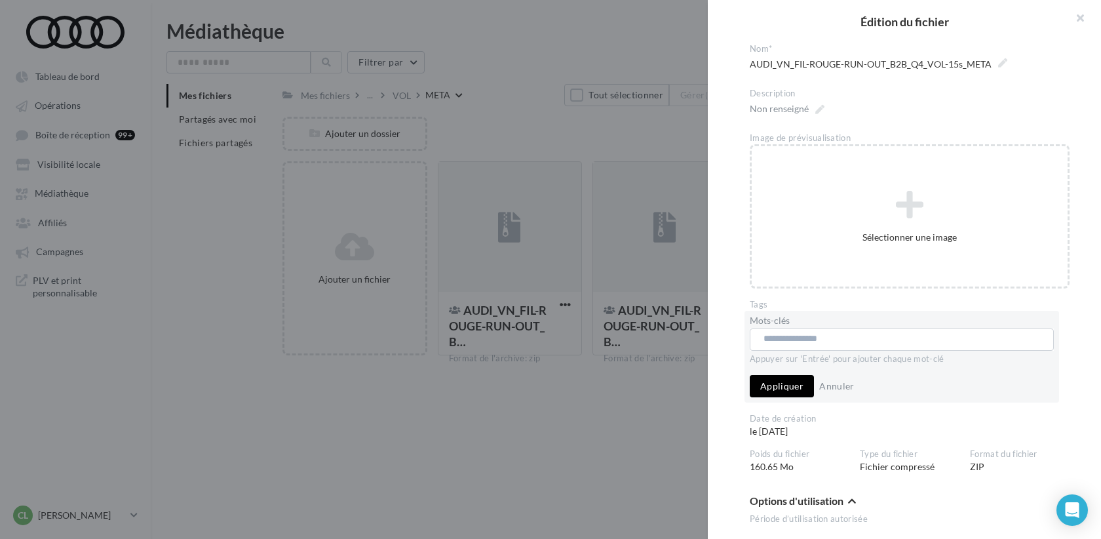
click at [818, 328] on div "..." at bounding box center [902, 339] width 304 height 22
click at [819, 340] on input "text" at bounding box center [901, 338] width 275 height 13
paste input "**********"
type input "**********"
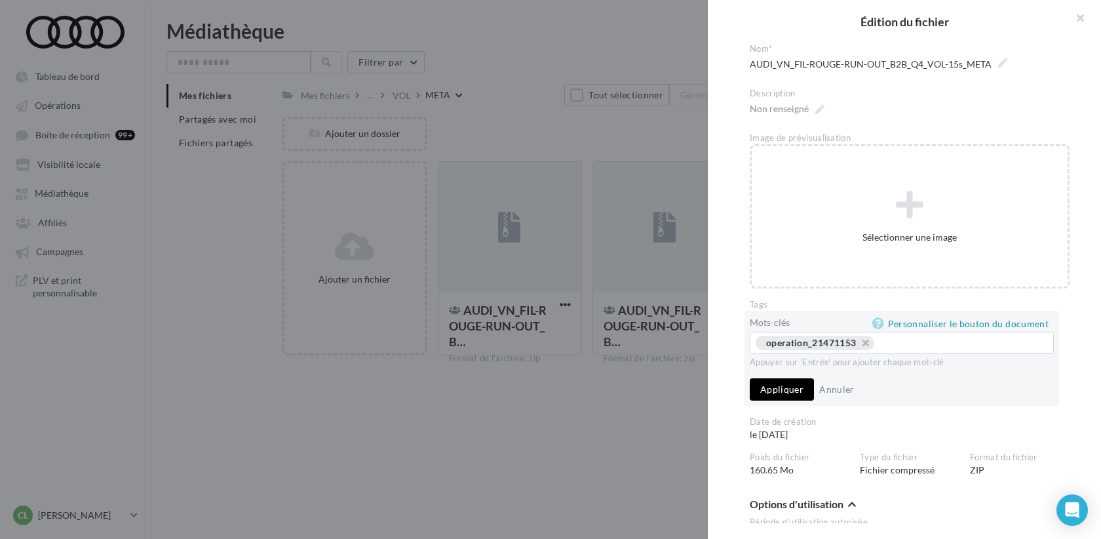
click at [795, 391] on button "Appliquer" at bounding box center [782, 389] width 64 height 22
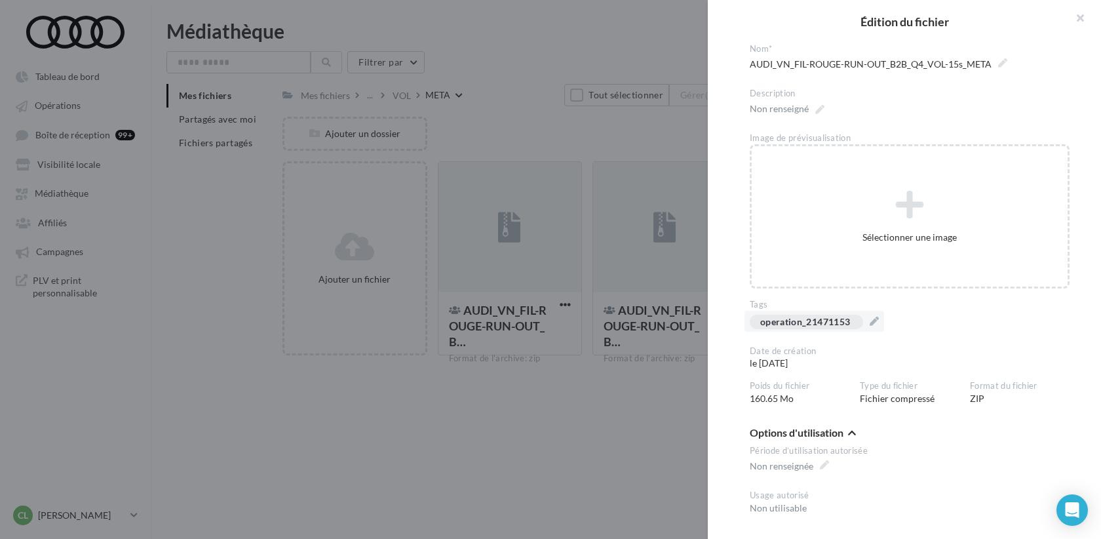
click at [596, 469] on div at bounding box center [550, 269] width 1101 height 539
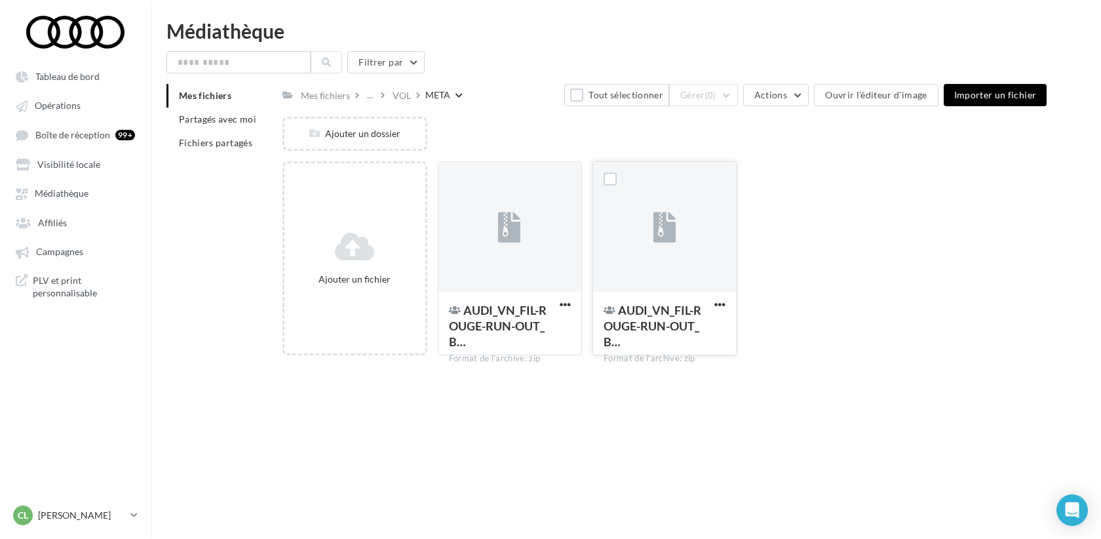
click at [650, 286] on div at bounding box center [664, 227] width 143 height 131
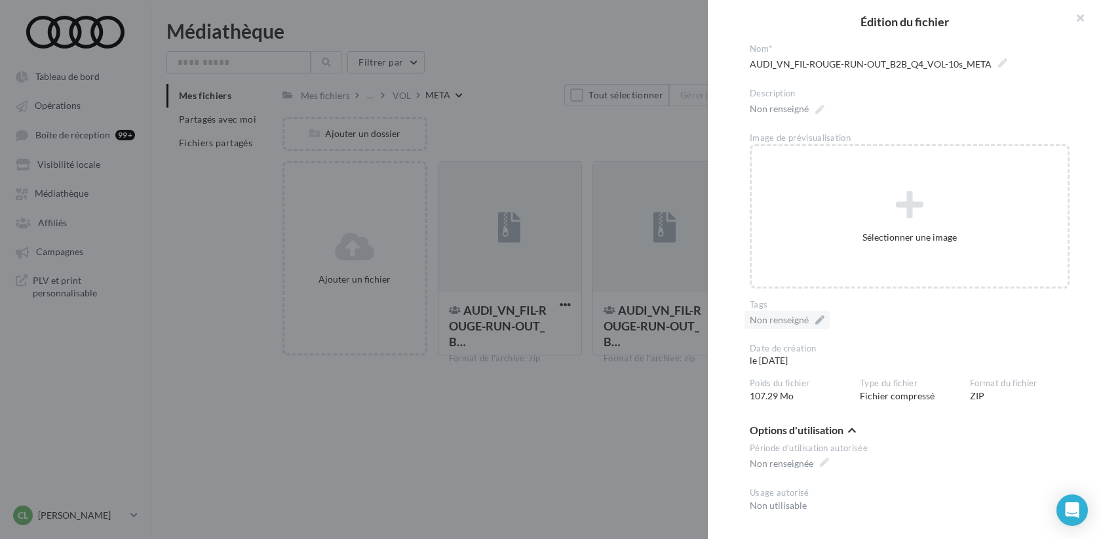
click at [811, 322] on div "Non renseigné" at bounding box center [787, 320] width 85 height 18
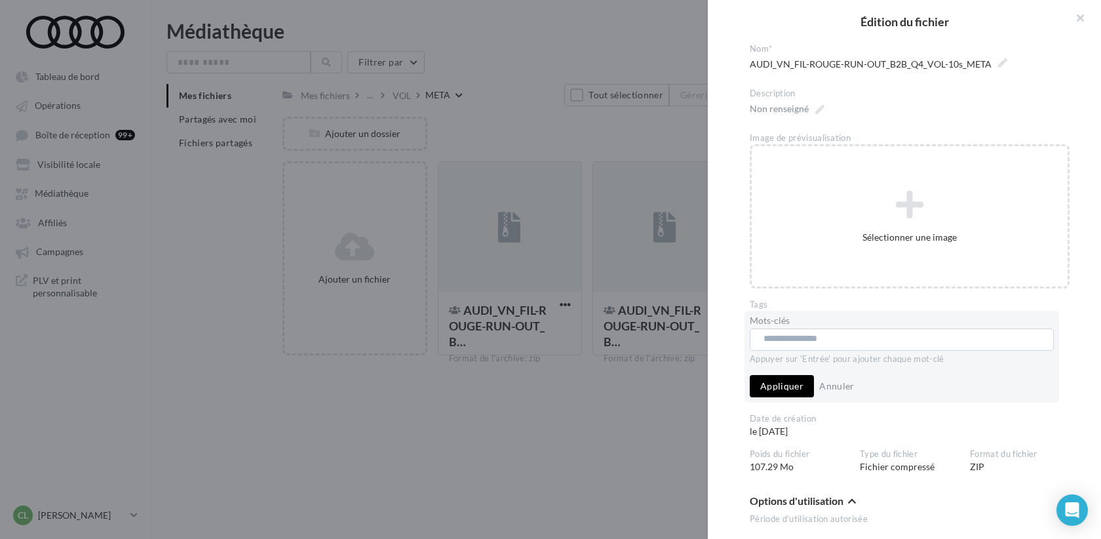
click at [811, 332] on input "text" at bounding box center [901, 338] width 275 height 13
paste input "**********"
type input "**********"
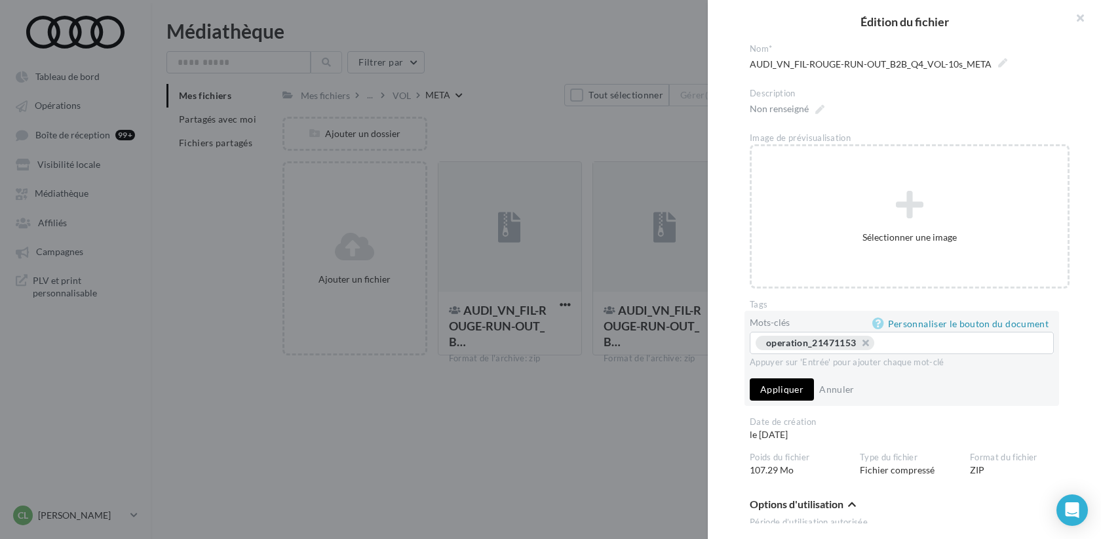
click at [801, 391] on button "Appliquer" at bounding box center [782, 389] width 64 height 22
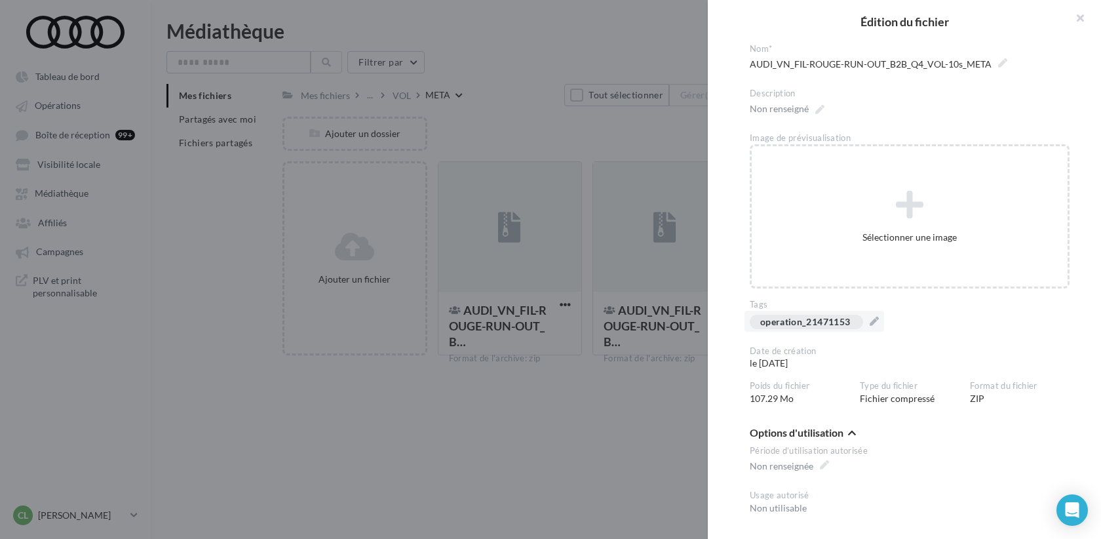
click at [632, 419] on div at bounding box center [550, 269] width 1101 height 539
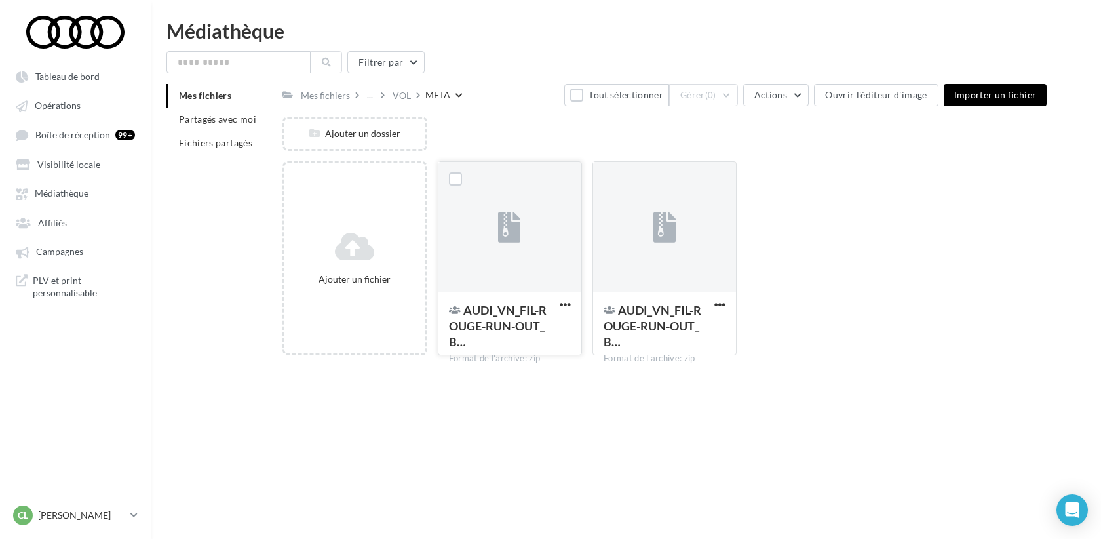
click at [507, 234] on icon at bounding box center [509, 227] width 23 height 30
drag, startPoint x: 490, startPoint y: 438, endPoint x: 503, endPoint y: 406, distance: 35.5
click at [624, 222] on div at bounding box center [664, 227] width 143 height 131
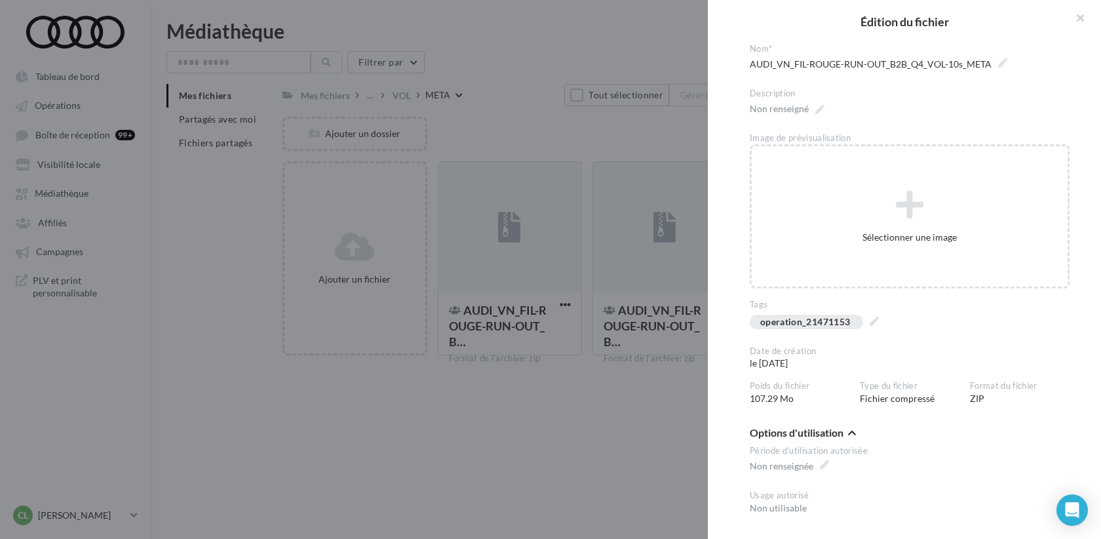
click at [515, 418] on div at bounding box center [550, 269] width 1101 height 539
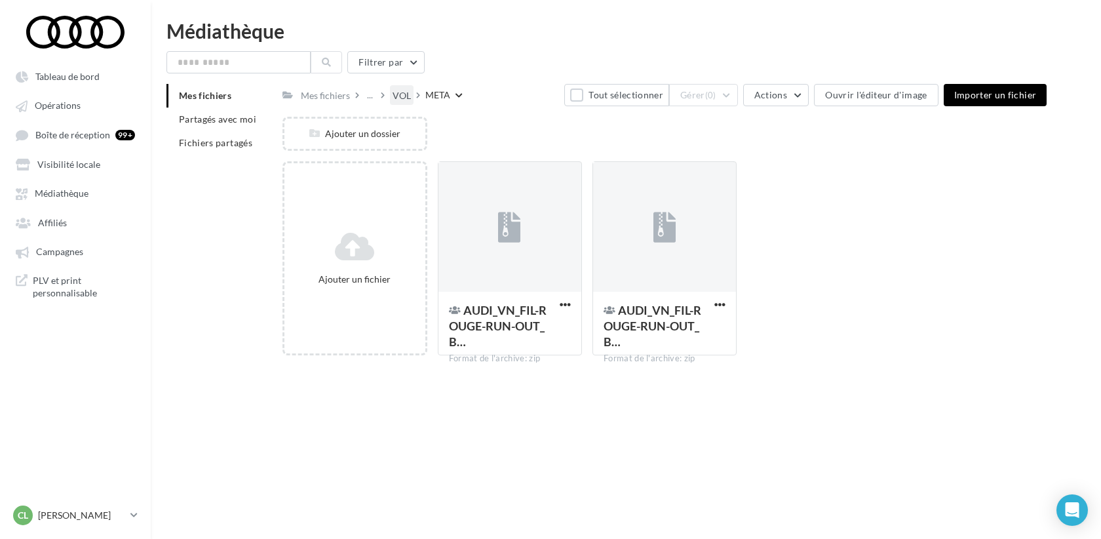
click at [402, 92] on div "VOL" at bounding box center [402, 95] width 18 height 13
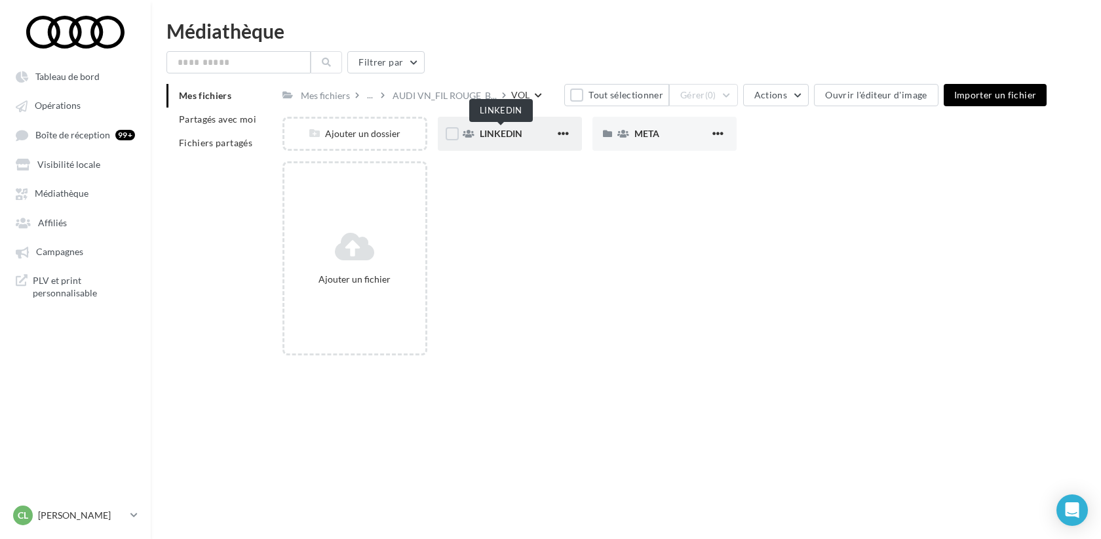
click at [517, 137] on span "LINKEDIN" at bounding box center [501, 133] width 43 height 11
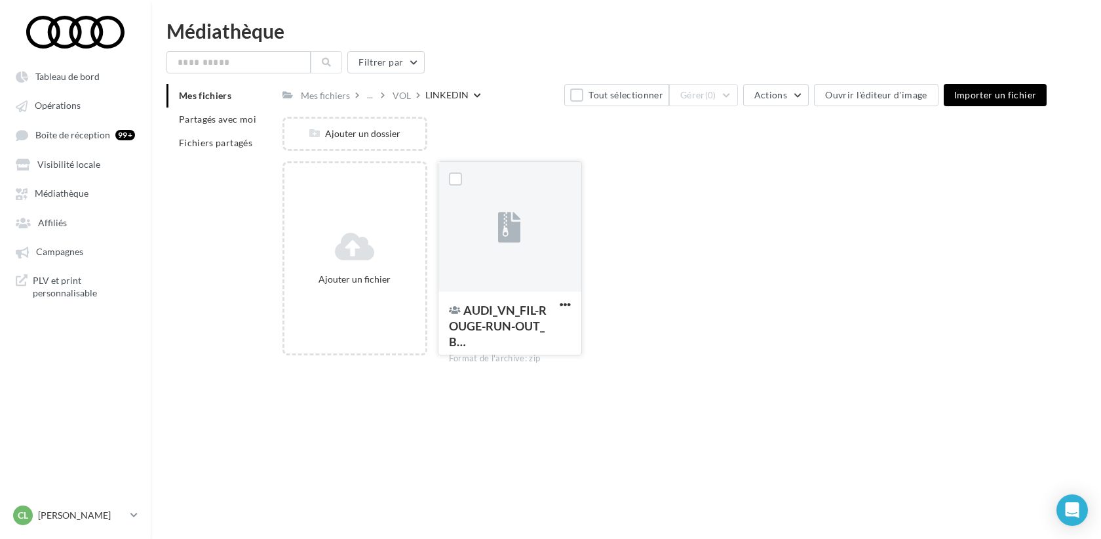
click at [535, 235] on div at bounding box center [509, 227] width 143 height 131
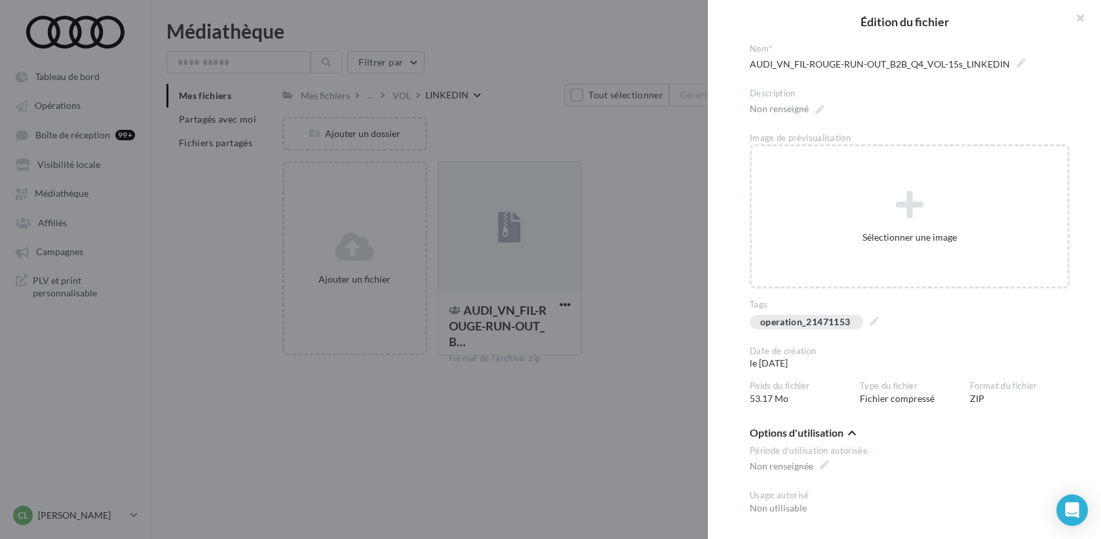
click at [495, 426] on div at bounding box center [550, 269] width 1101 height 539
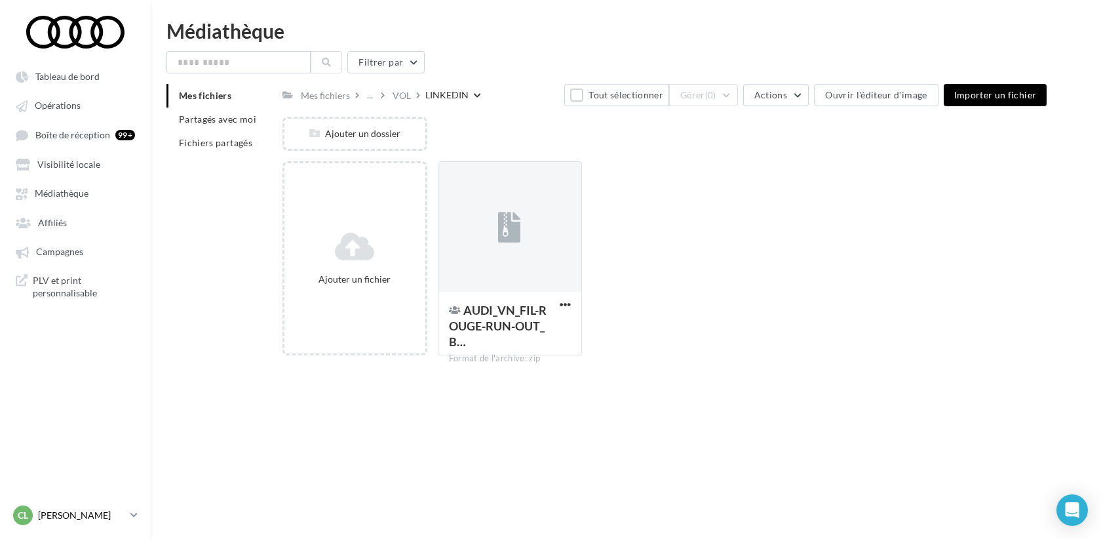
click at [77, 514] on p "[PERSON_NAME]" at bounding box center [81, 515] width 87 height 13
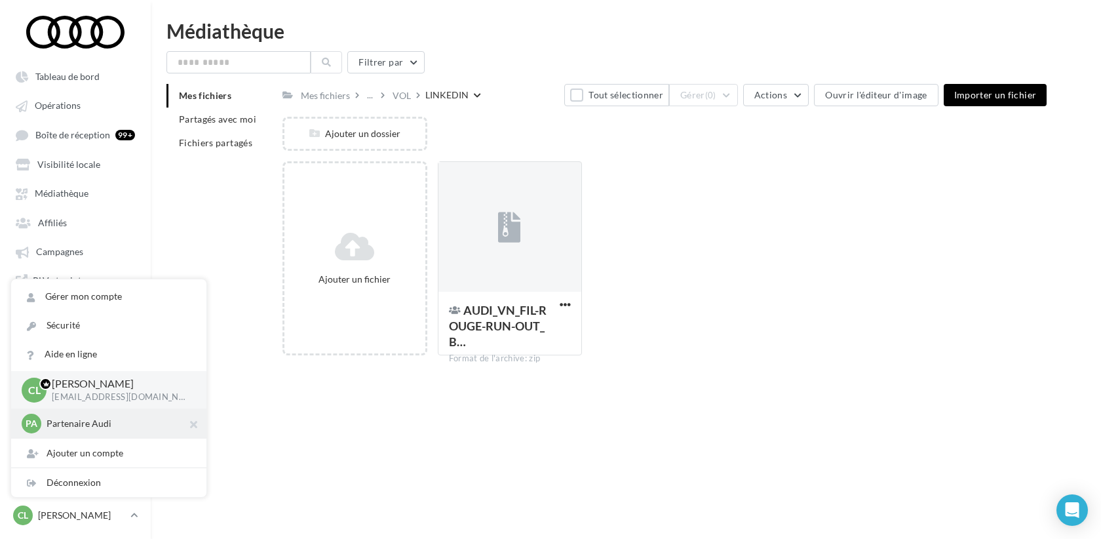
click at [86, 423] on p "Partenaire Audi" at bounding box center [119, 423] width 144 height 13
